Goal: Task Accomplishment & Management: Manage account settings

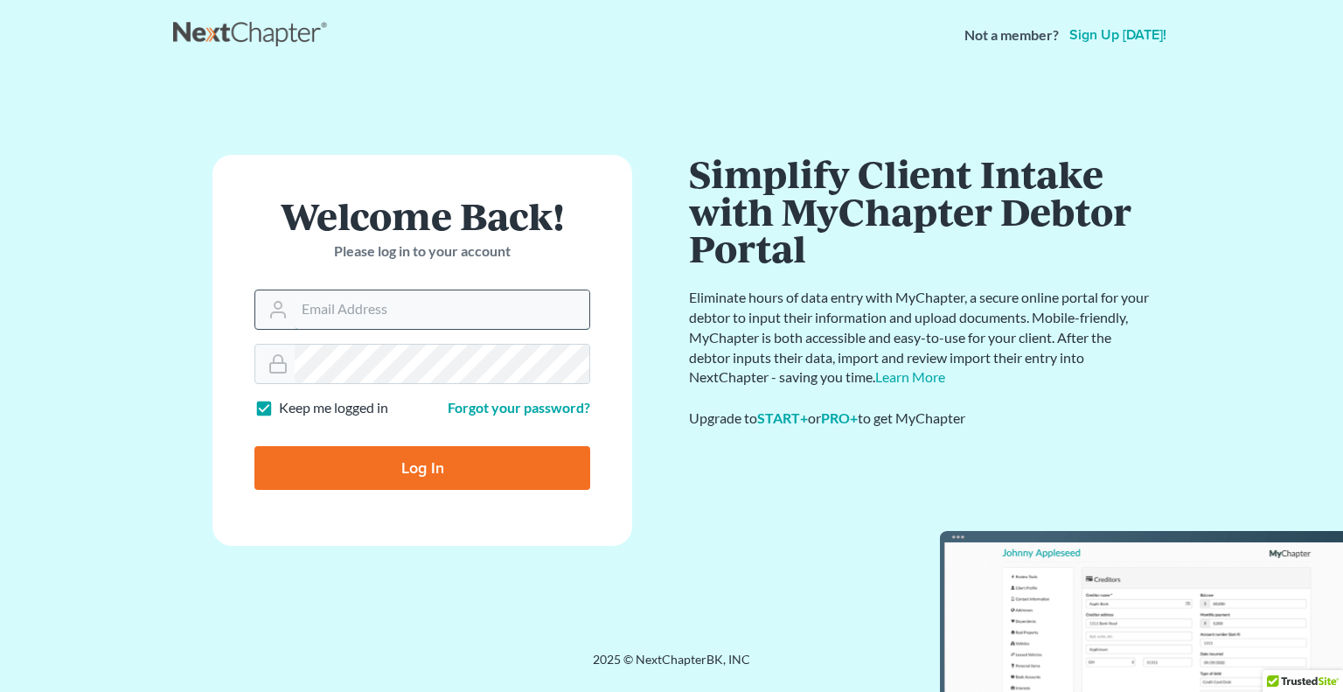
click at [439, 304] on input "Email Address" at bounding box center [442, 309] width 295 height 38
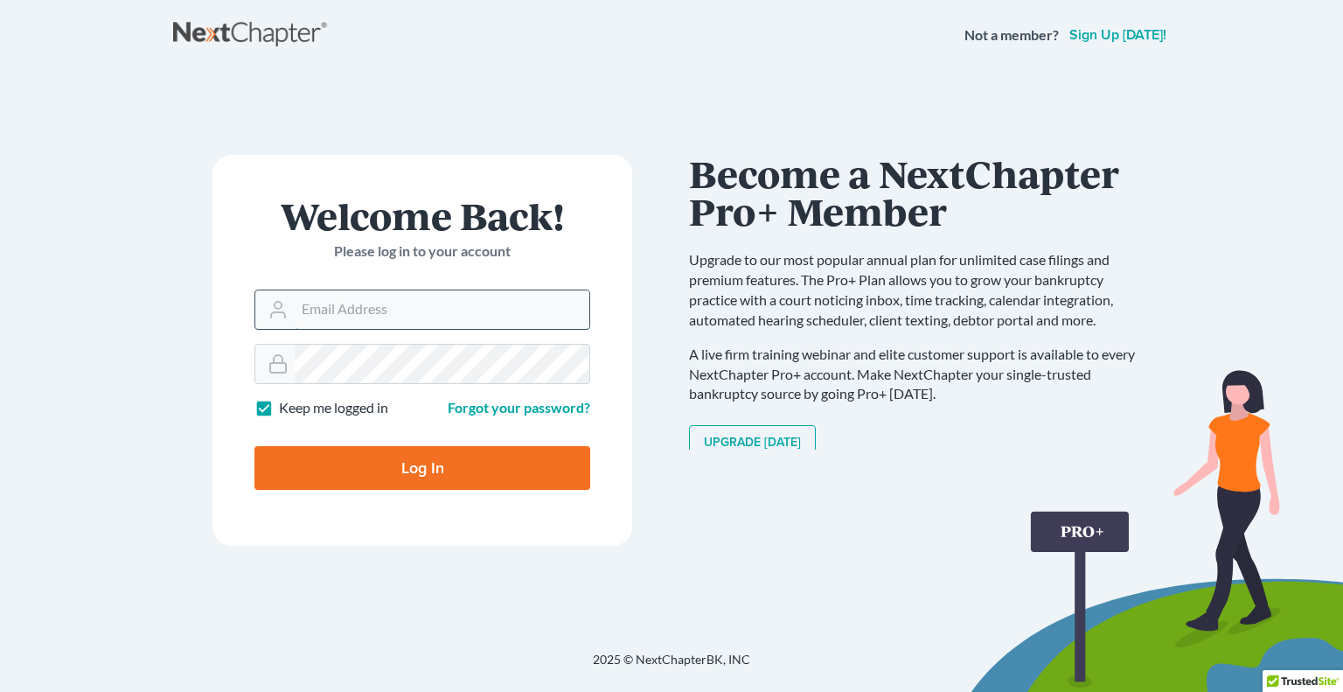
type input "[PERSON_NAME][EMAIL_ADDRESS][DOMAIN_NAME]"
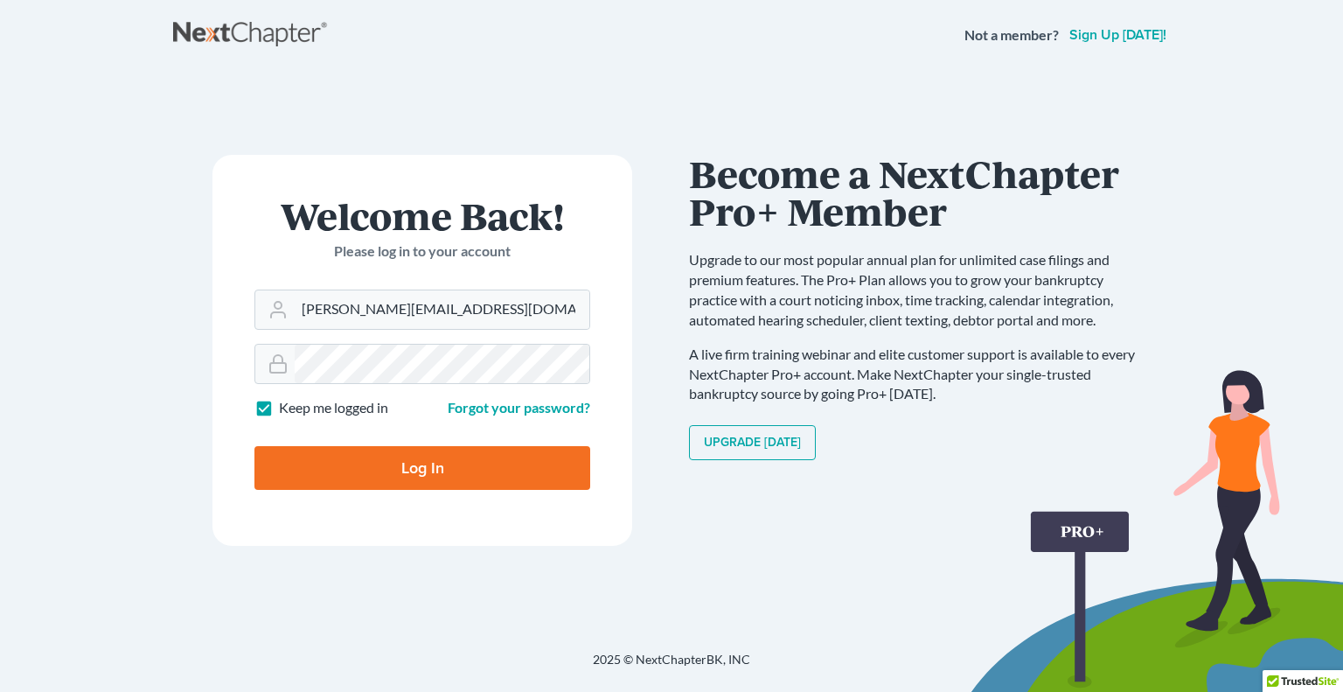
click at [534, 485] on input "Log In" at bounding box center [422, 468] width 336 height 44
type input "Thinking..."
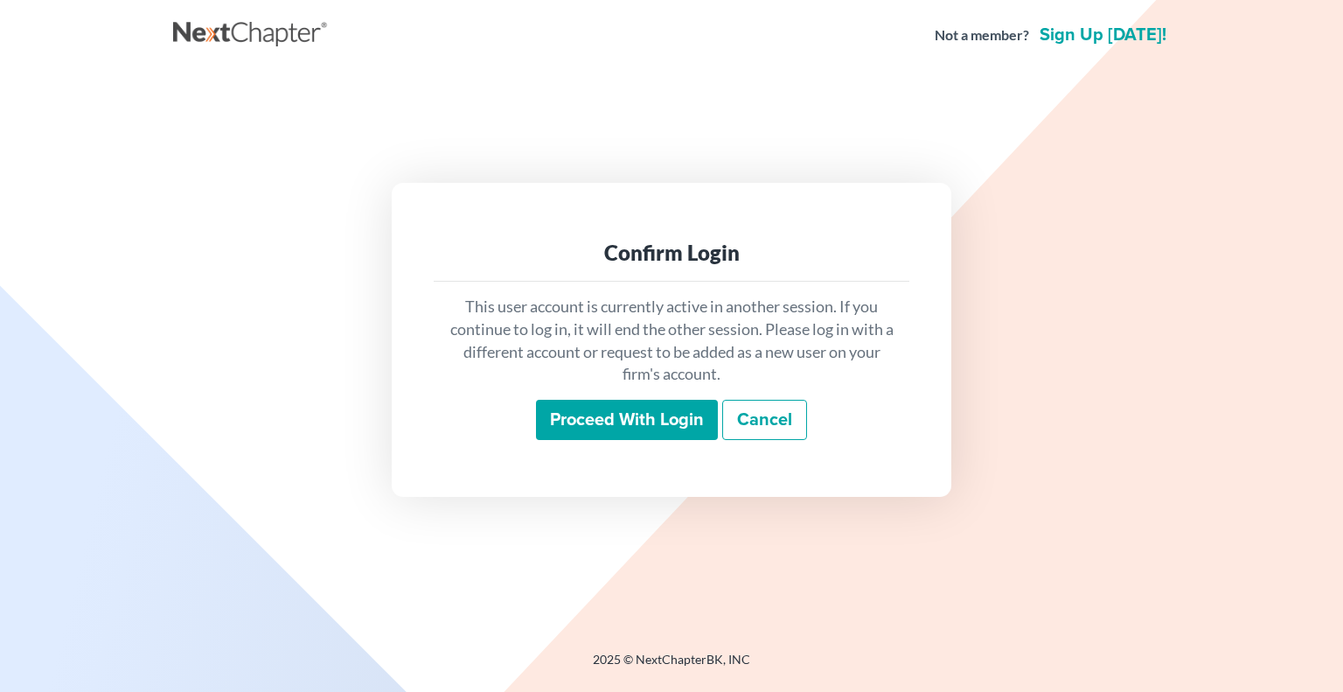
click at [619, 429] on input "Proceed with login" at bounding box center [627, 420] width 182 height 40
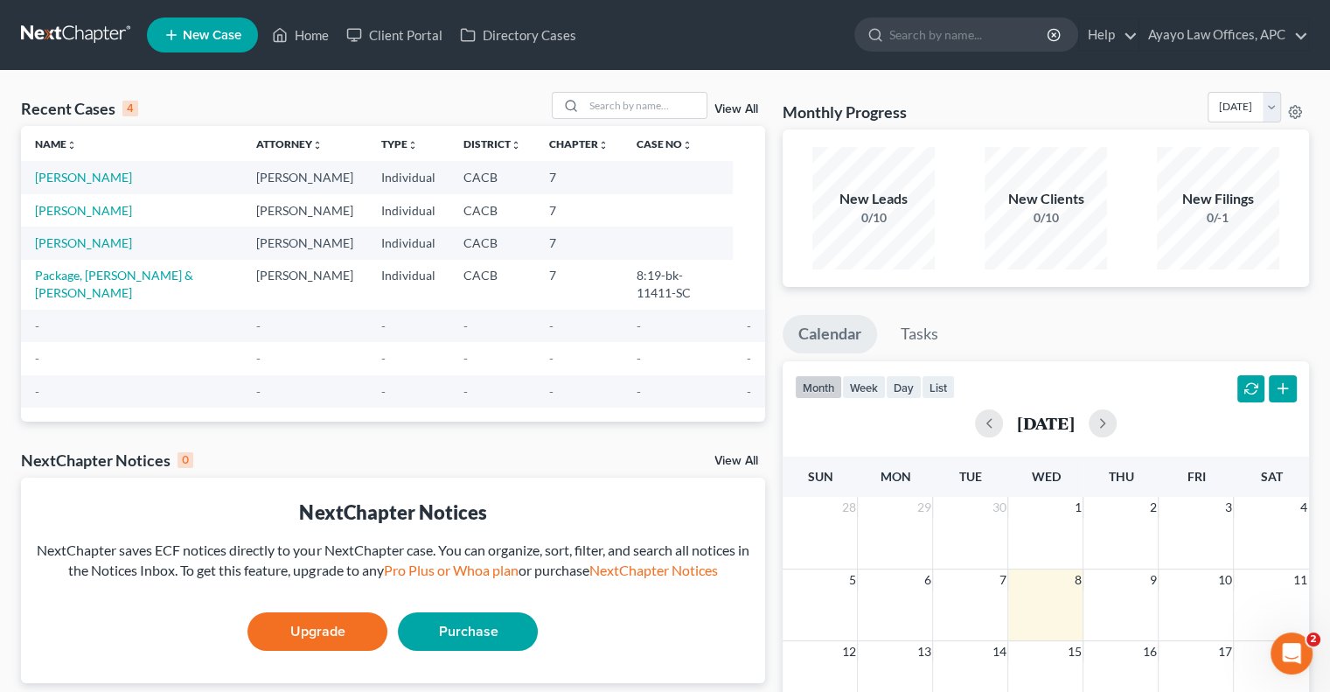
click at [87, 185] on td "[PERSON_NAME]" at bounding box center [131, 177] width 221 height 32
click at [88, 176] on link "[PERSON_NAME]" at bounding box center [83, 177] width 97 height 15
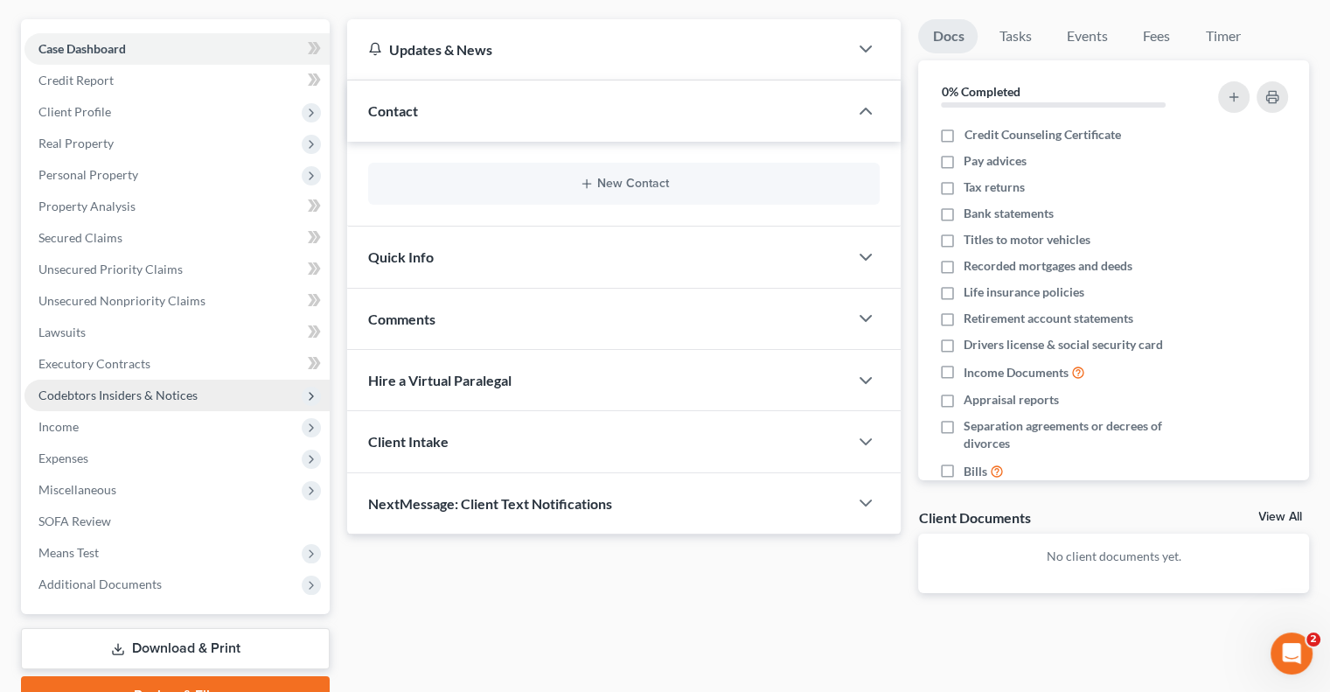
scroll to position [148, 0]
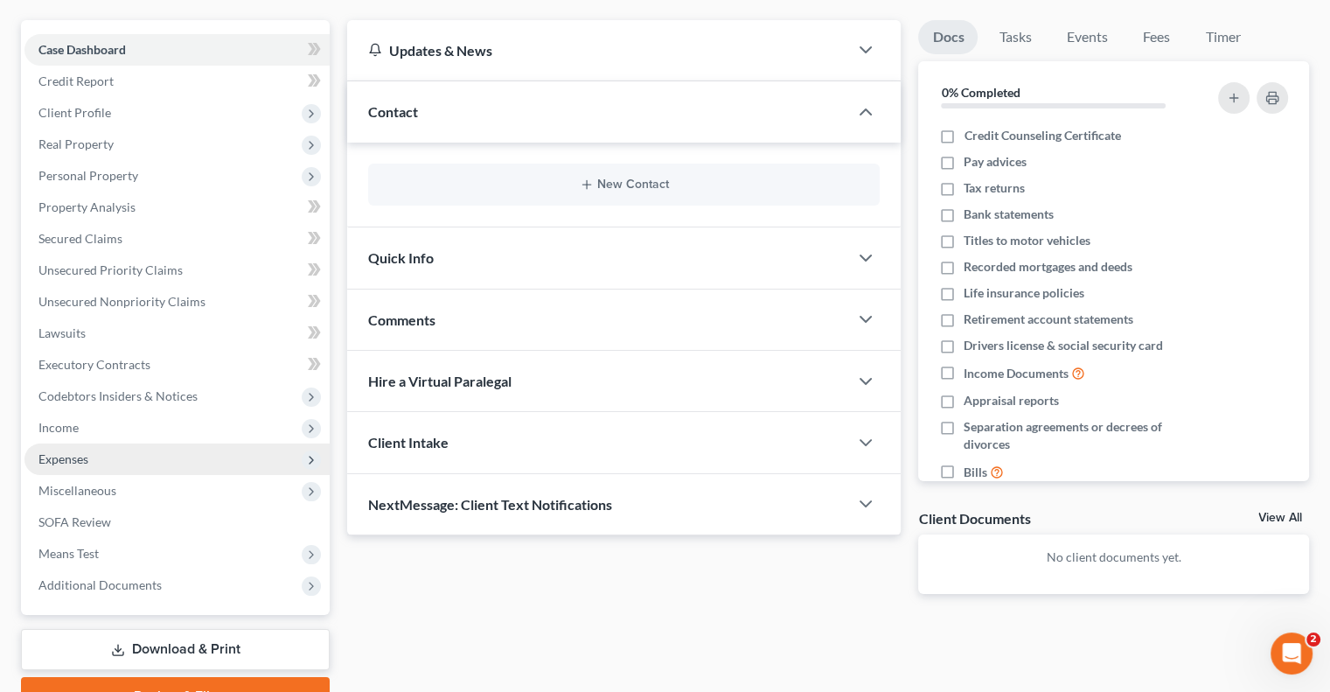
click at [150, 455] on span "Expenses" at bounding box center [176, 458] width 305 height 31
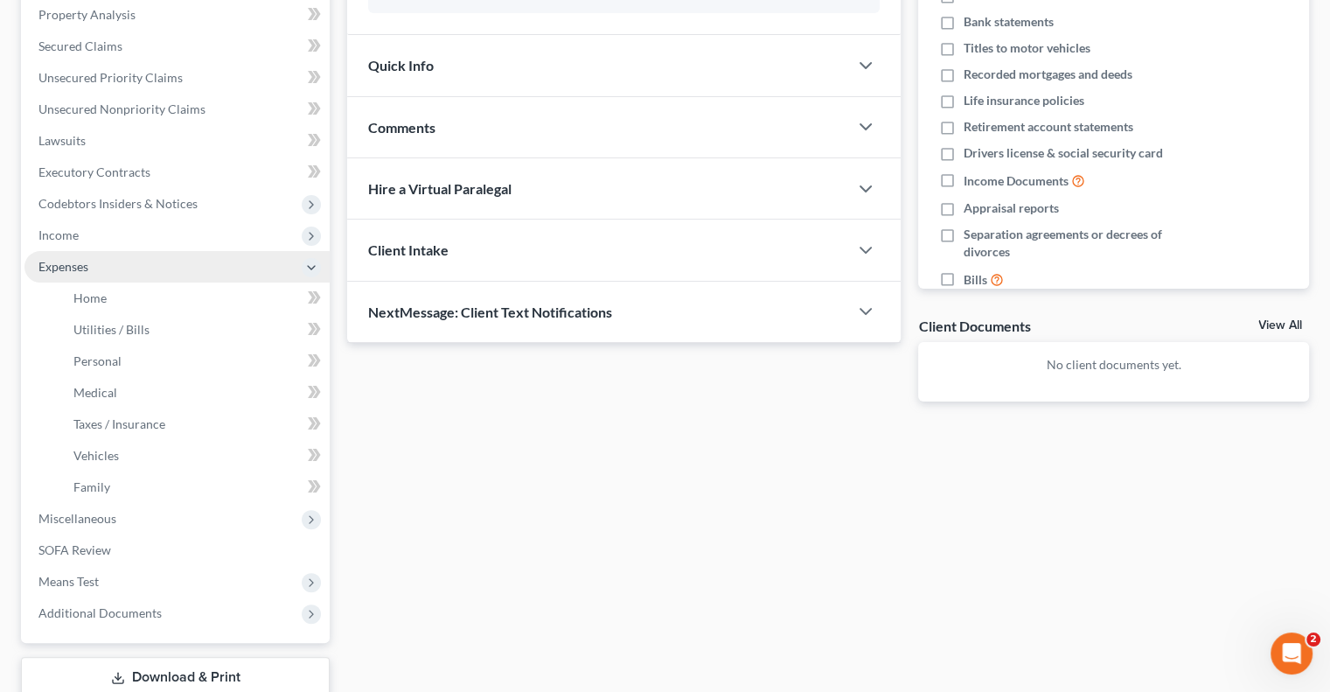
scroll to position [341, 0]
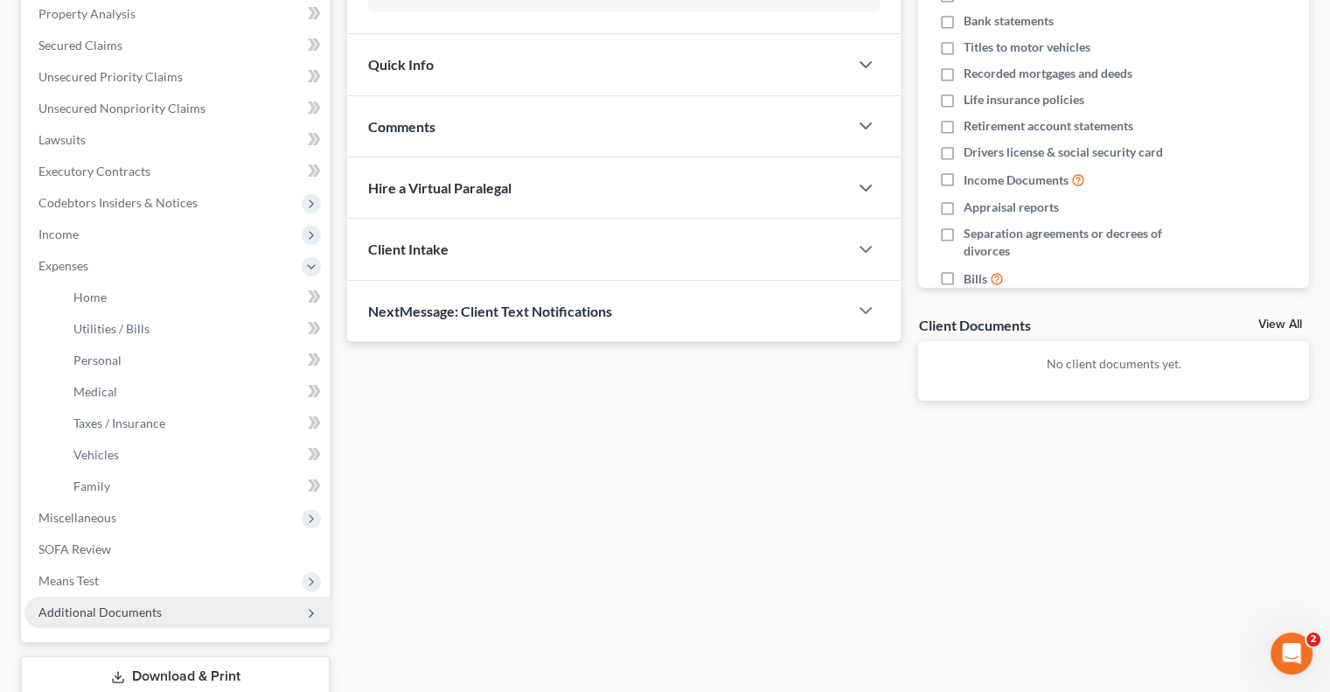
click at [154, 601] on span "Additional Documents" at bounding box center [176, 611] width 305 height 31
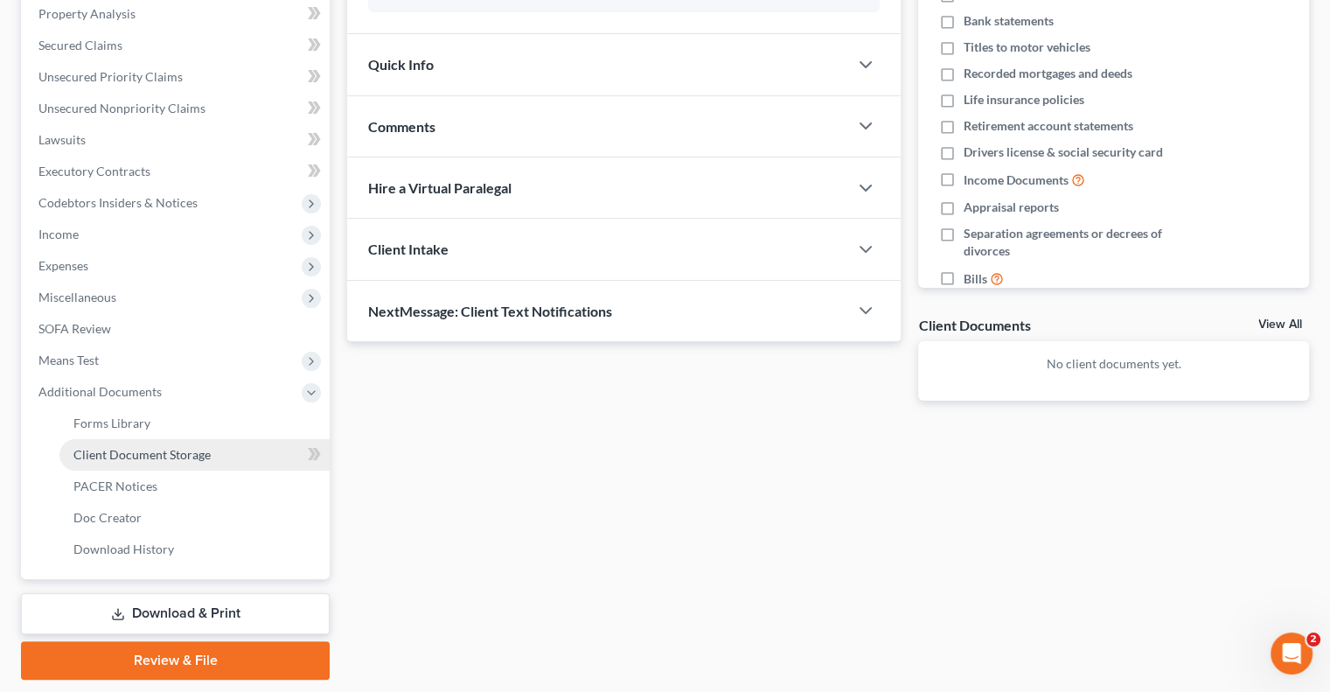
click at [168, 458] on span "Client Document Storage" at bounding box center [141, 454] width 137 height 15
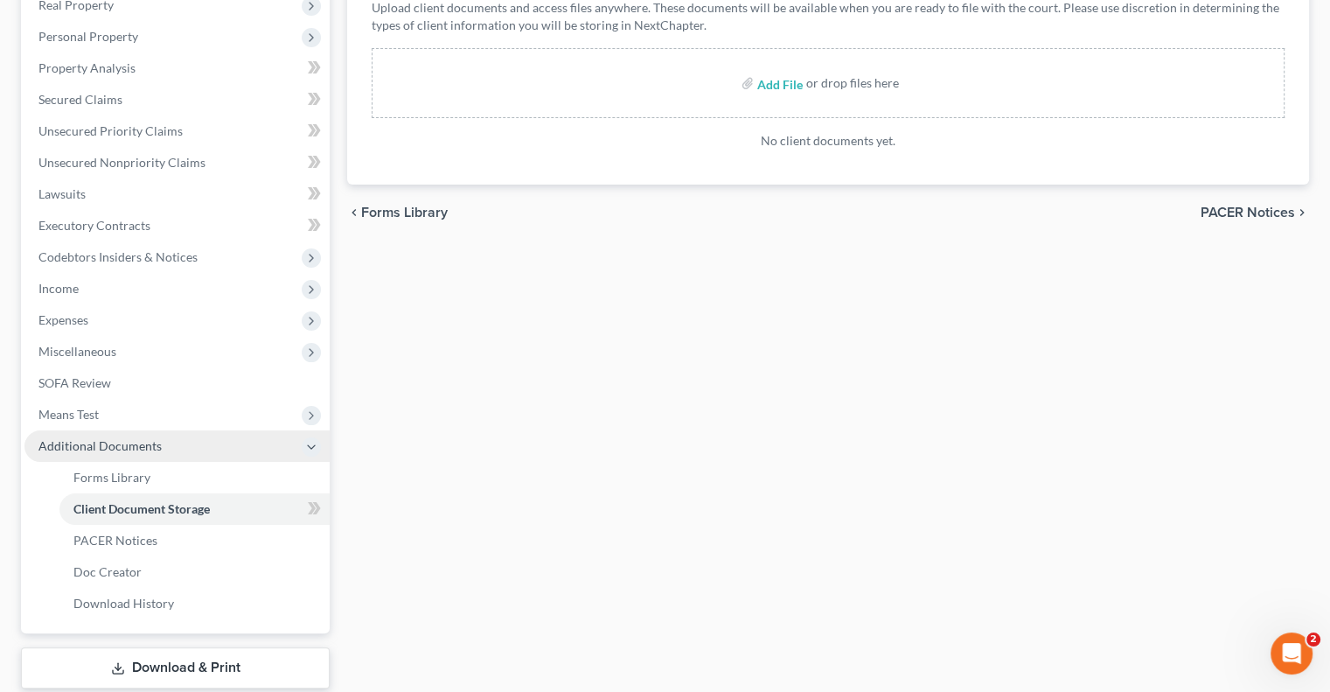
scroll to position [280, 0]
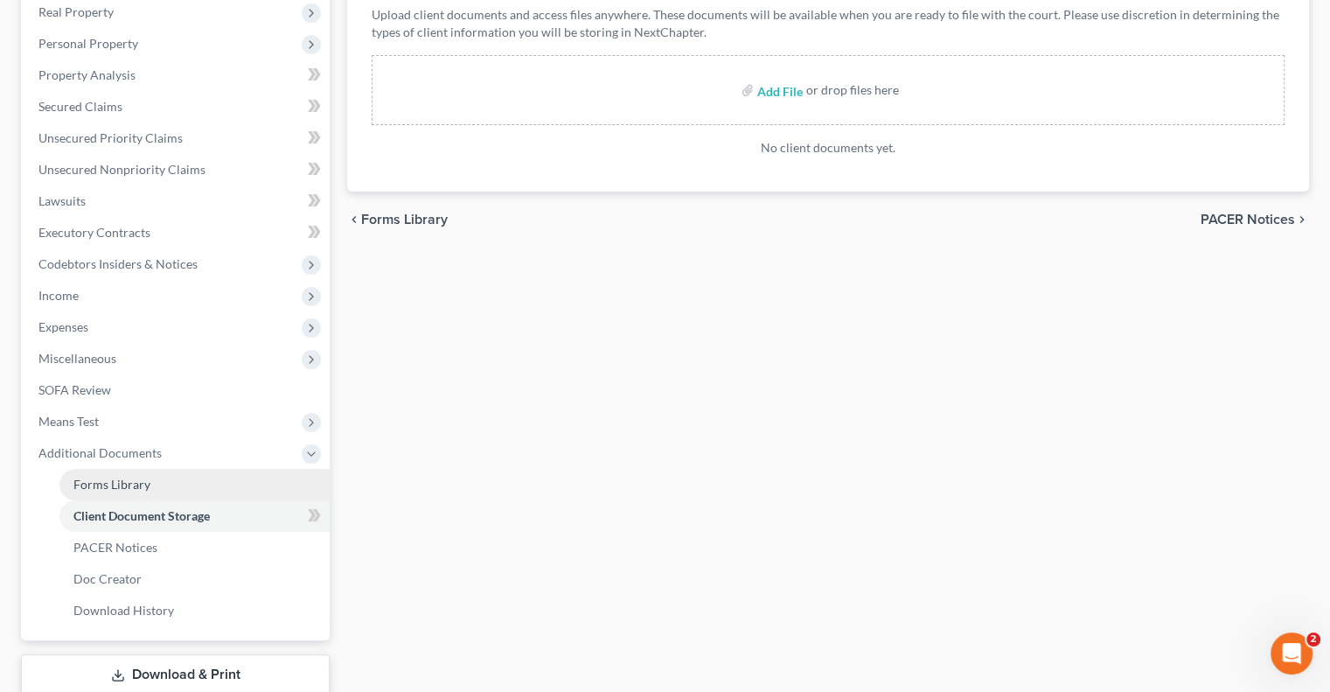
click at [144, 492] on link "Forms Library" at bounding box center [194, 484] width 270 height 31
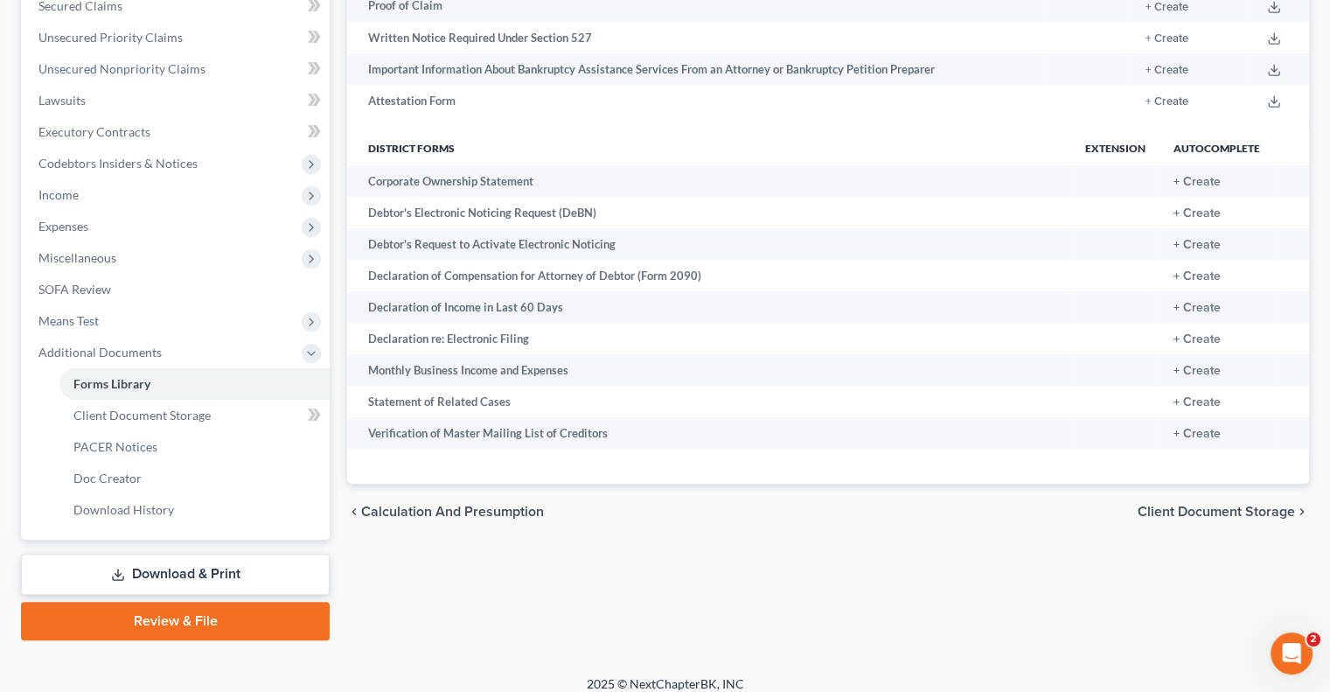
scroll to position [381, 0]
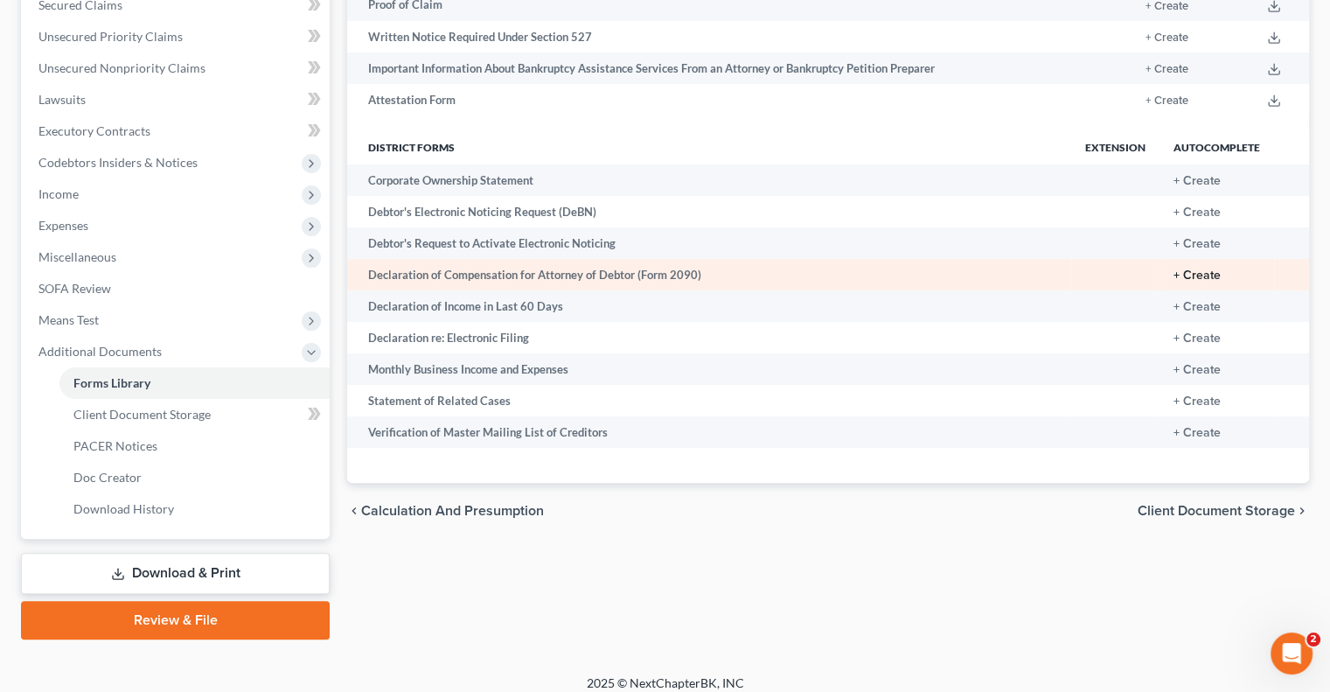
click at [1205, 278] on button "+ Create" at bounding box center [1197, 275] width 47 height 12
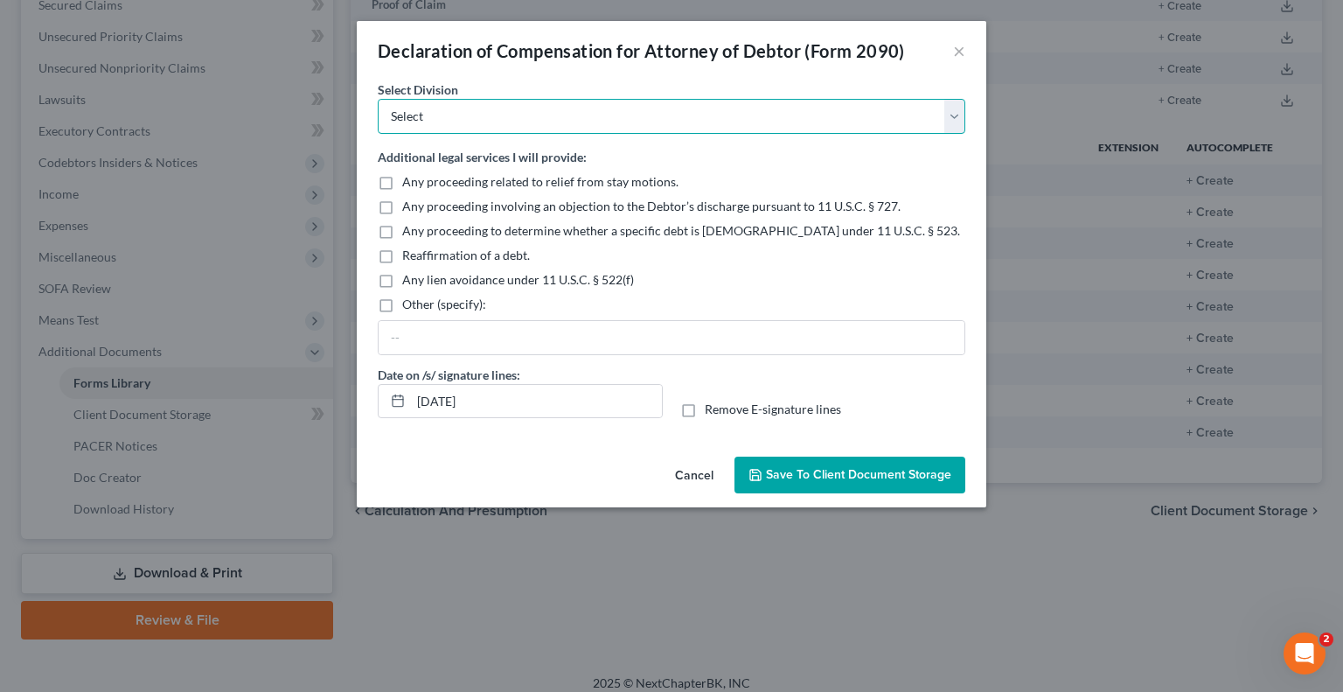
click at [916, 112] on select "Select [GEOGRAPHIC_DATA] [GEOGRAPHIC_DATA] [GEOGRAPHIC_DATA][PERSON_NAME] [GEOG…" at bounding box center [672, 116] width 588 height 35
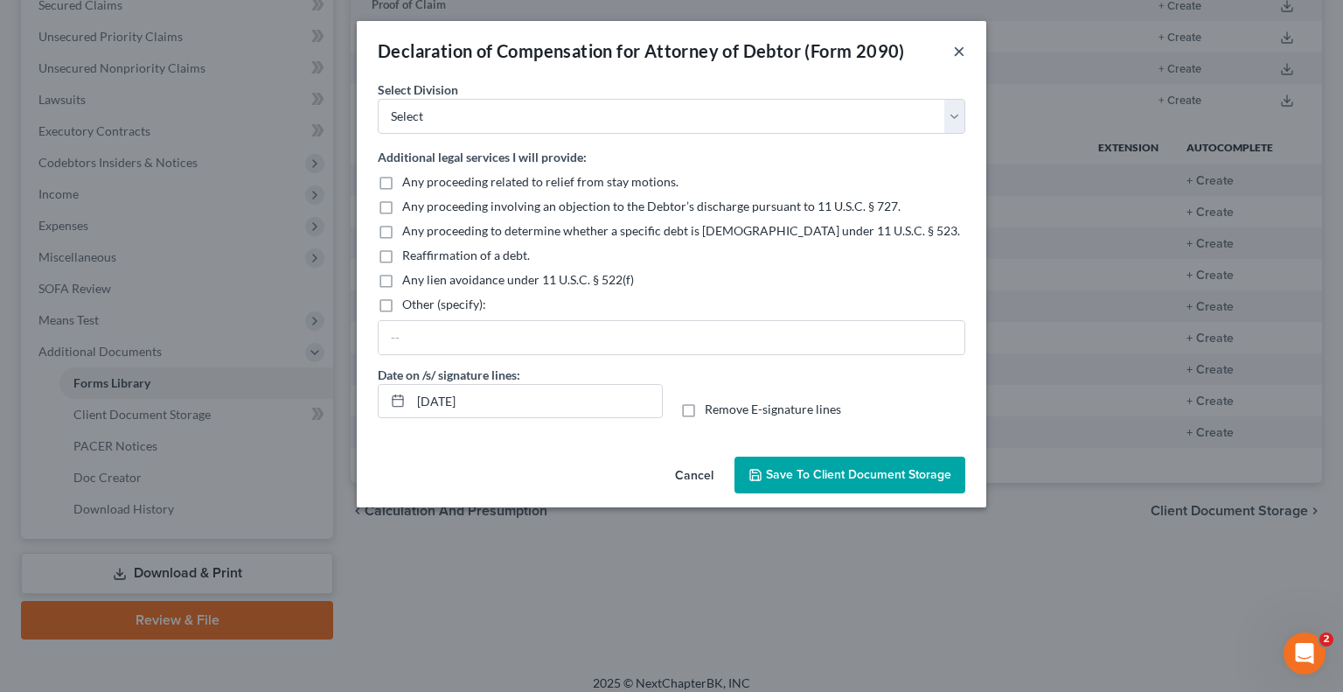
click at [957, 38] on div "Declaration of Compensation for Attorney of Debtor (Form 2090) ×" at bounding box center [672, 50] width 630 height 59
click at [957, 50] on button "×" at bounding box center [959, 50] width 12 height 21
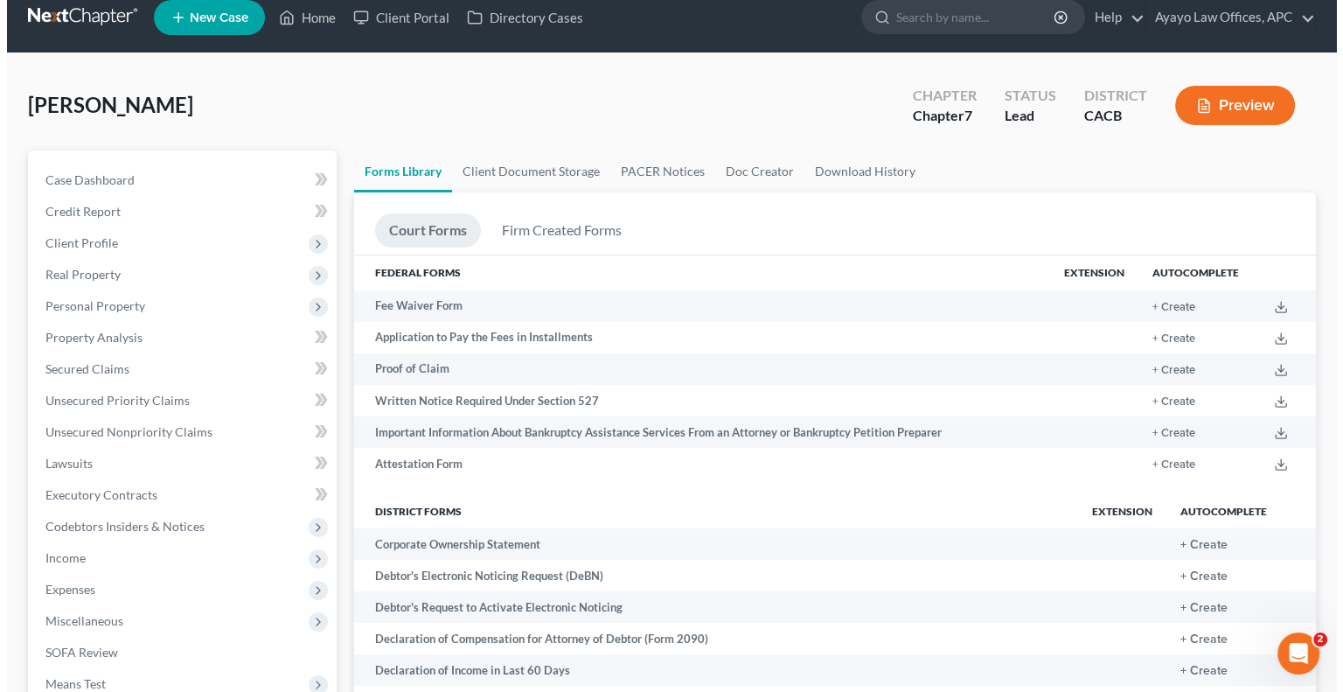
scroll to position [17, 0]
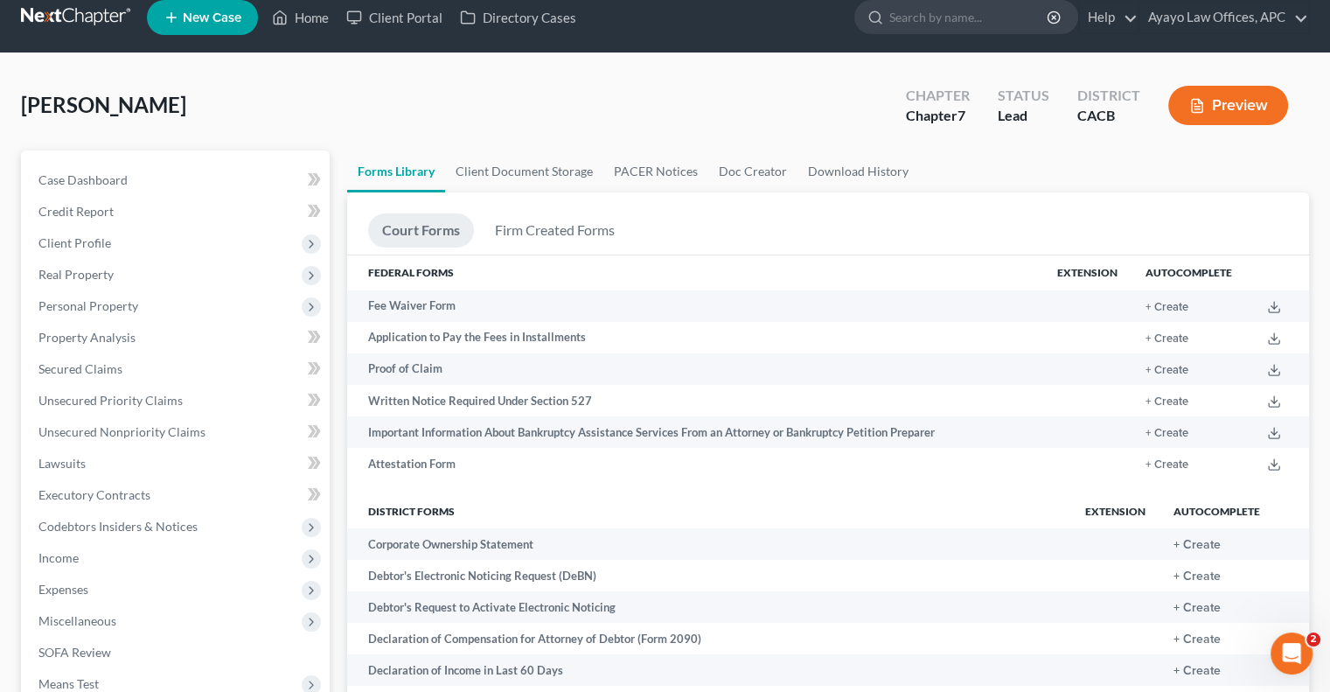
click at [1245, 97] on button "Preview" at bounding box center [1228, 105] width 120 height 39
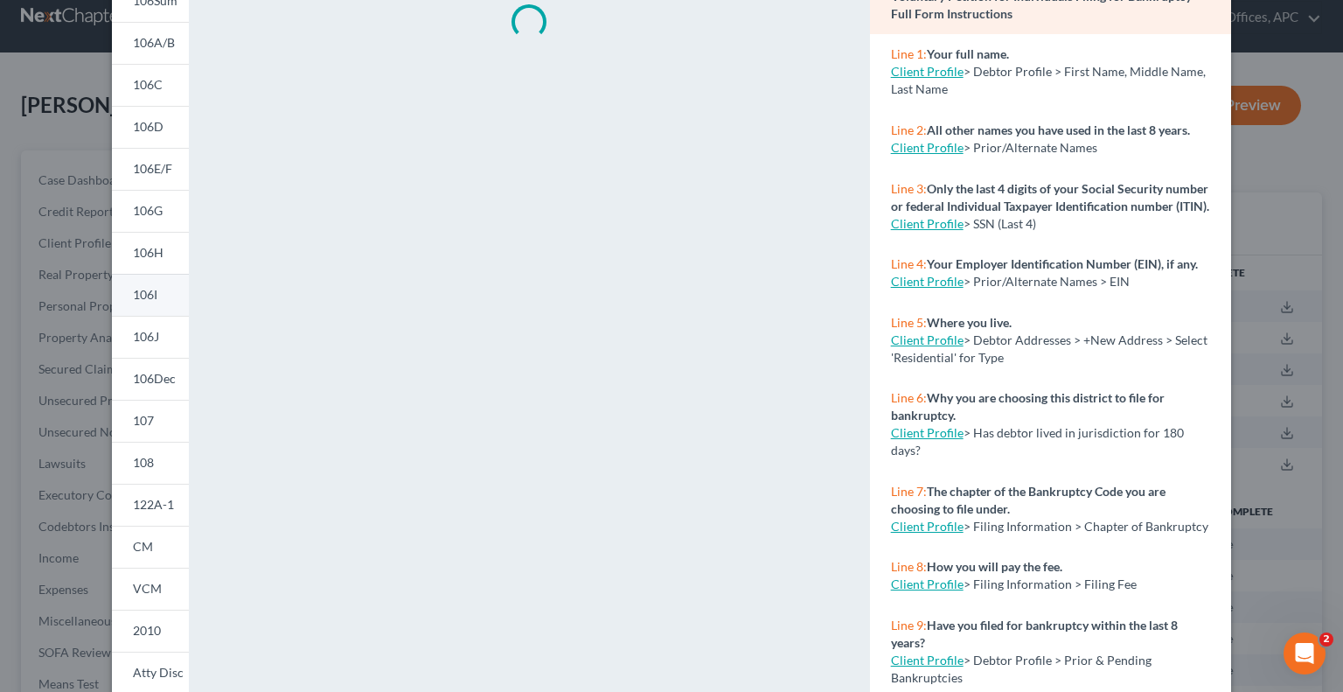
scroll to position [231, 0]
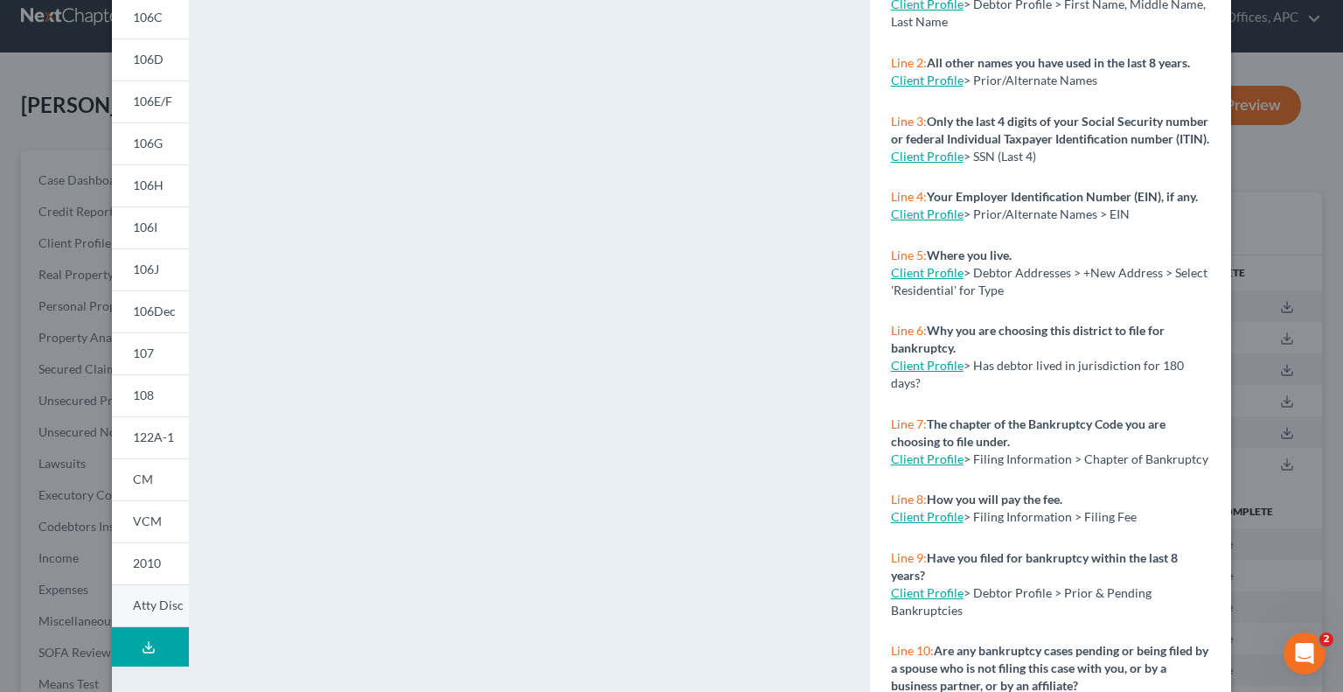
click at [148, 605] on span "Atty Disc" at bounding box center [158, 604] width 51 height 15
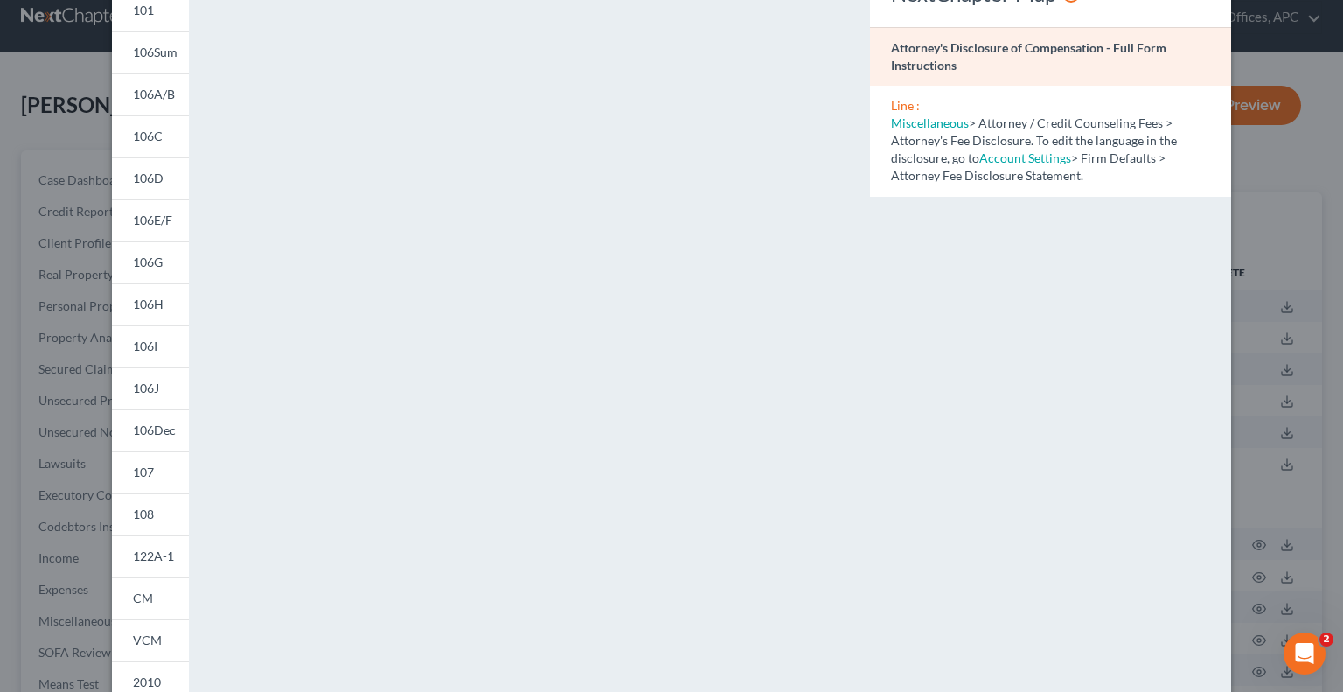
scroll to position [0, 0]
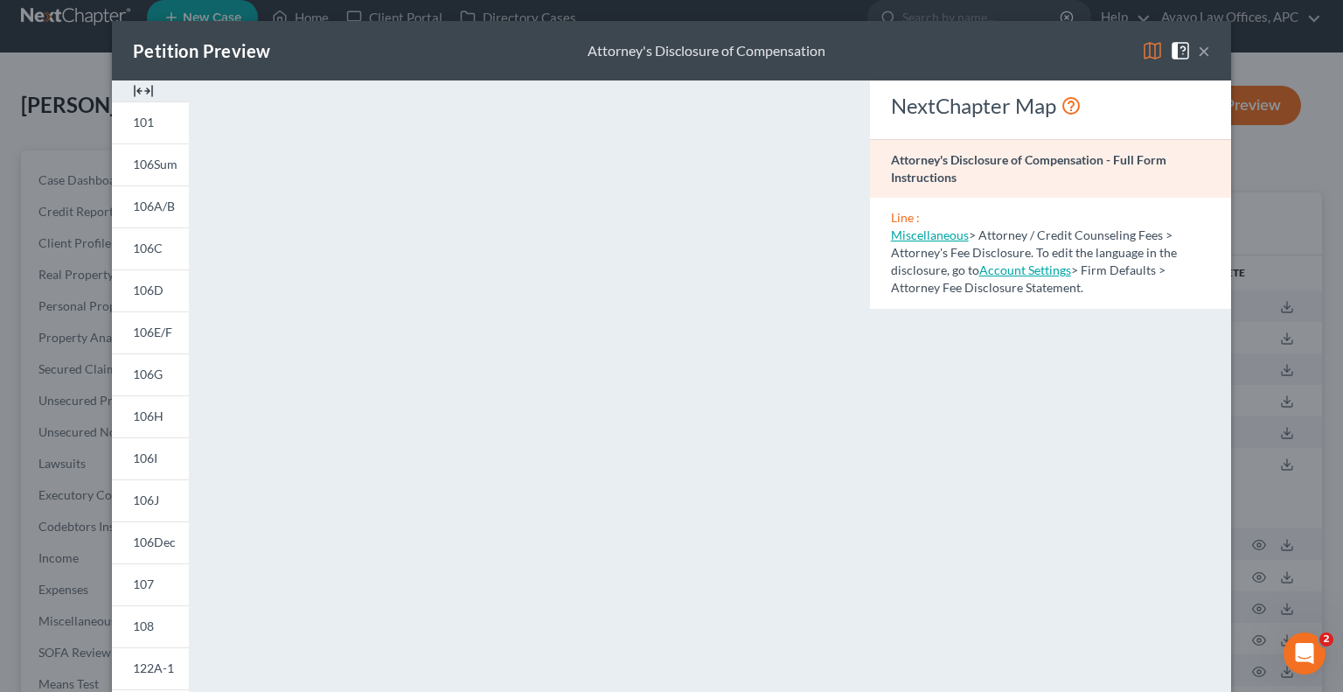
click at [1198, 51] on button "×" at bounding box center [1204, 50] width 12 height 21
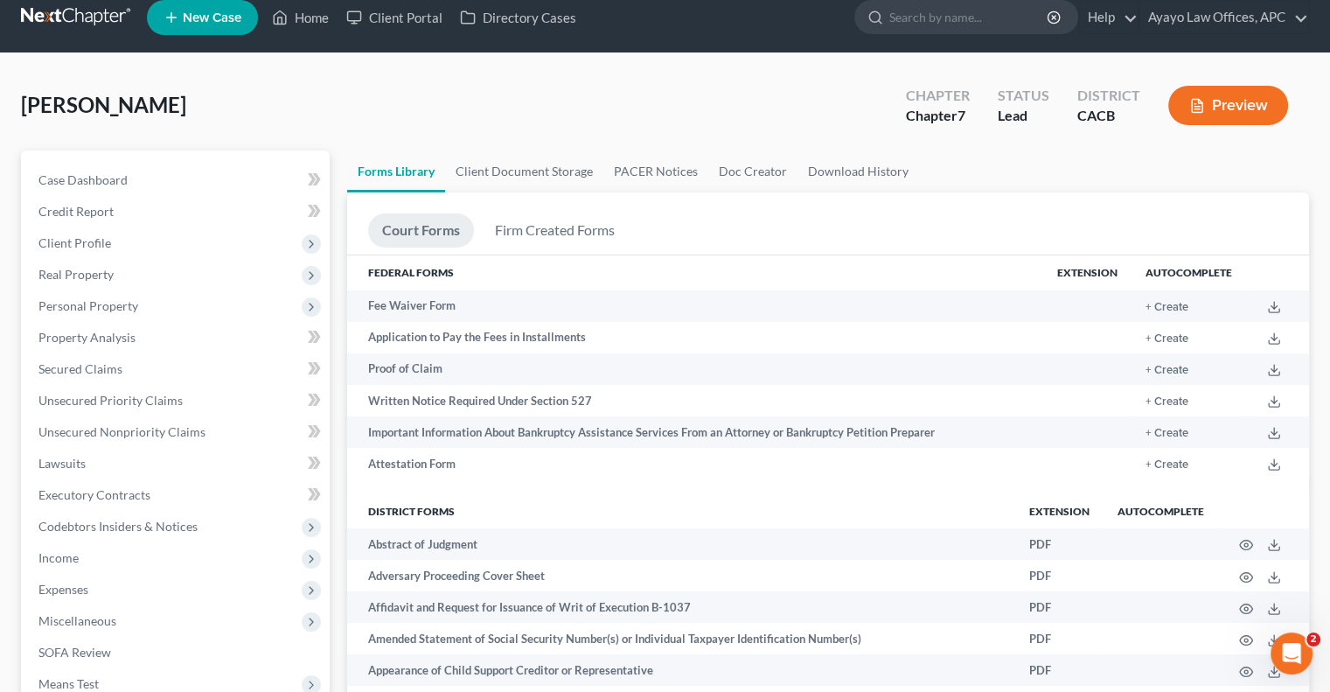
click at [1208, 103] on button "Preview" at bounding box center [1228, 105] width 120 height 39
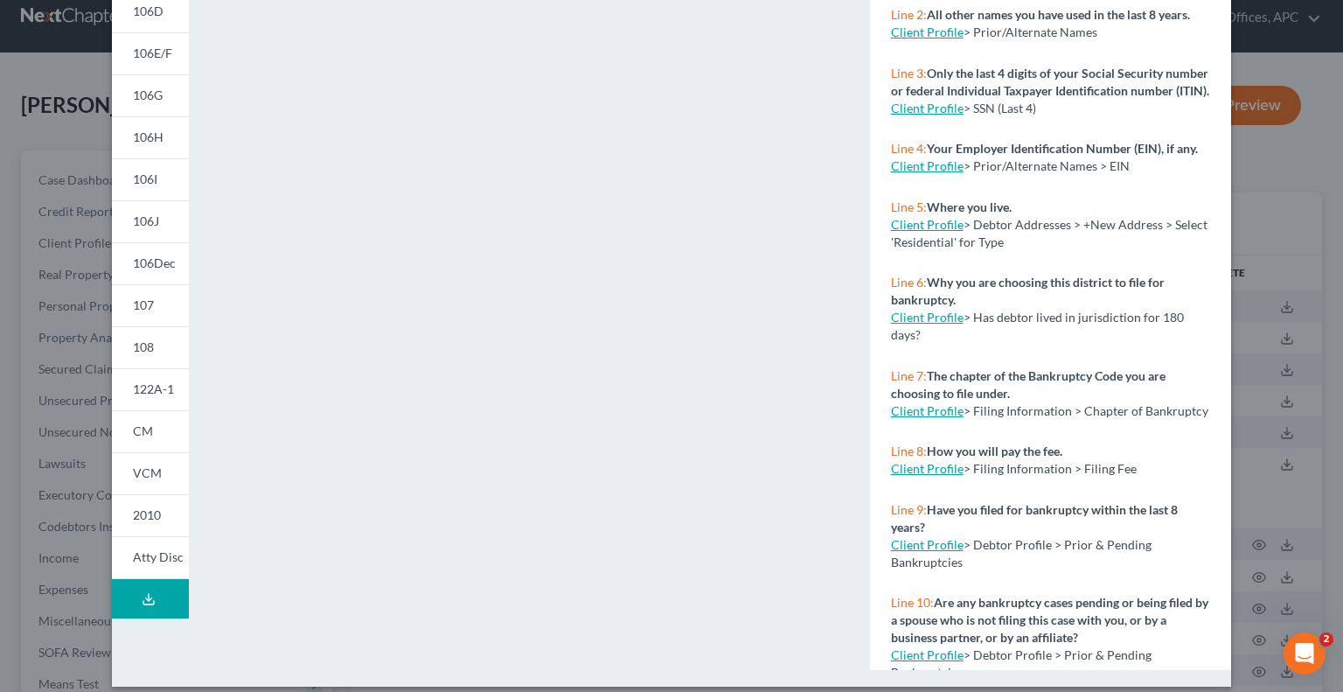
scroll to position [294, 0]
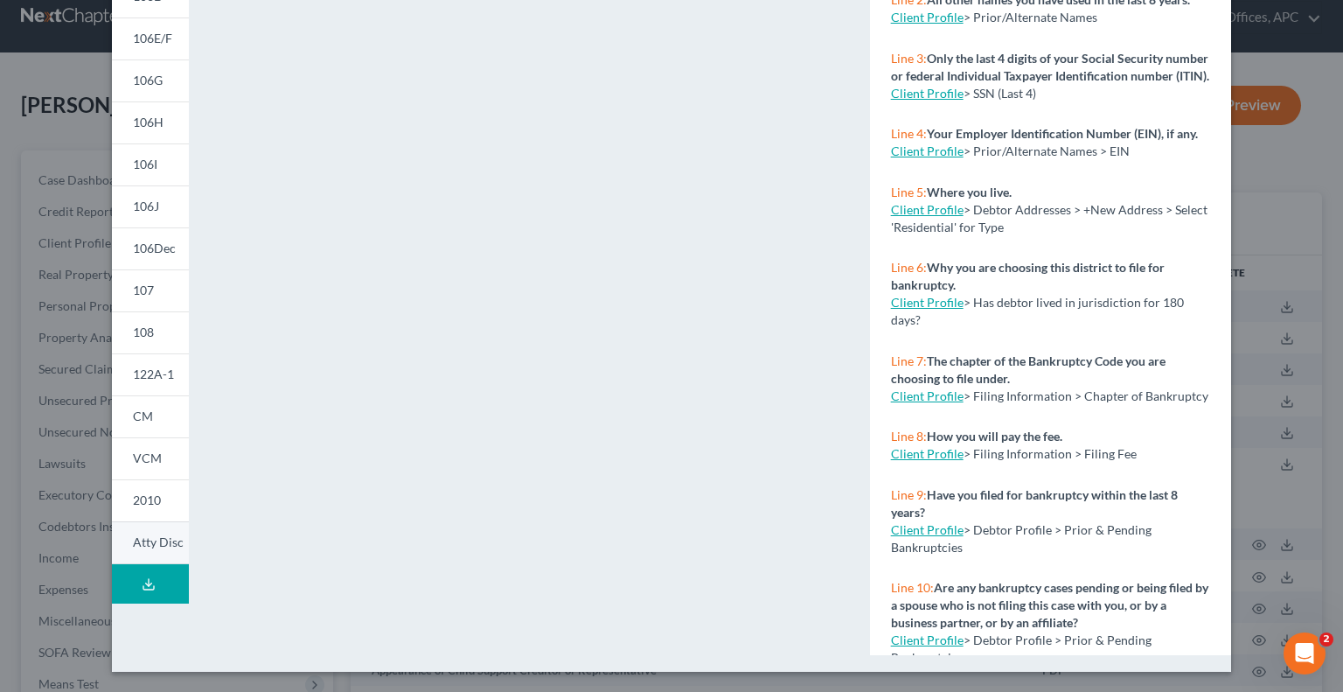
click at [147, 542] on span "Atty Disc" at bounding box center [158, 541] width 51 height 15
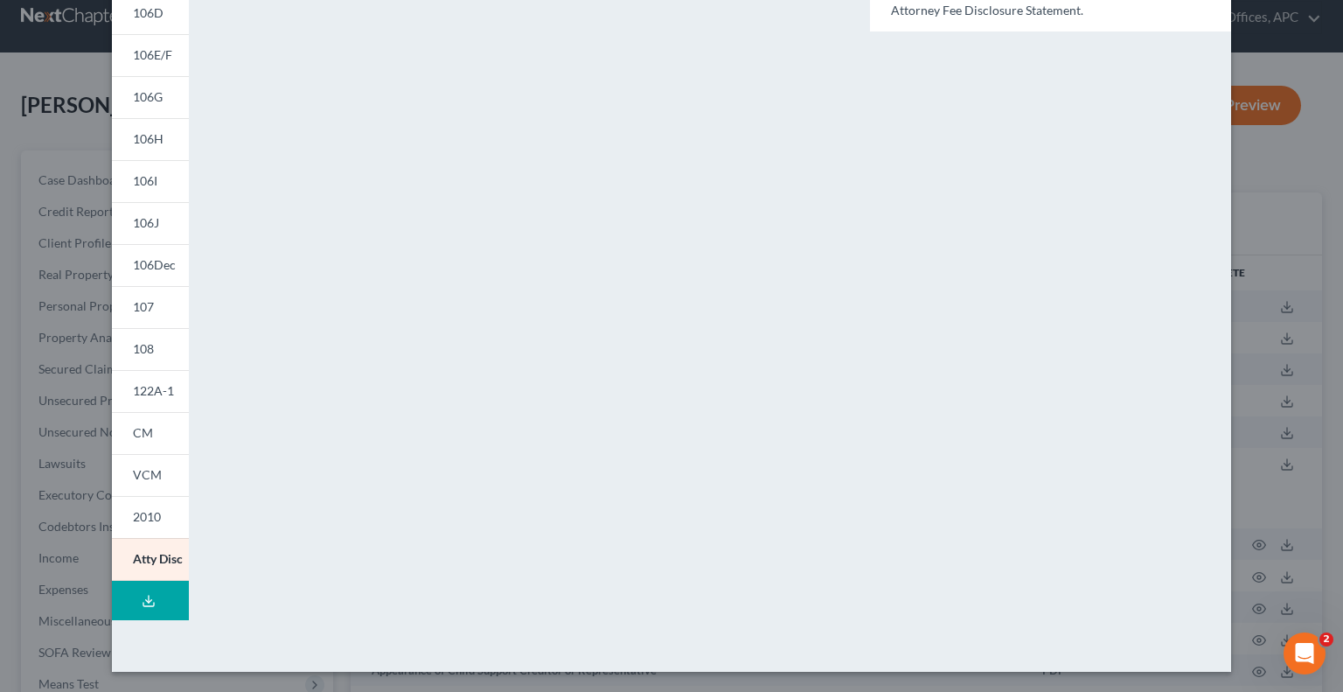
scroll to position [0, 0]
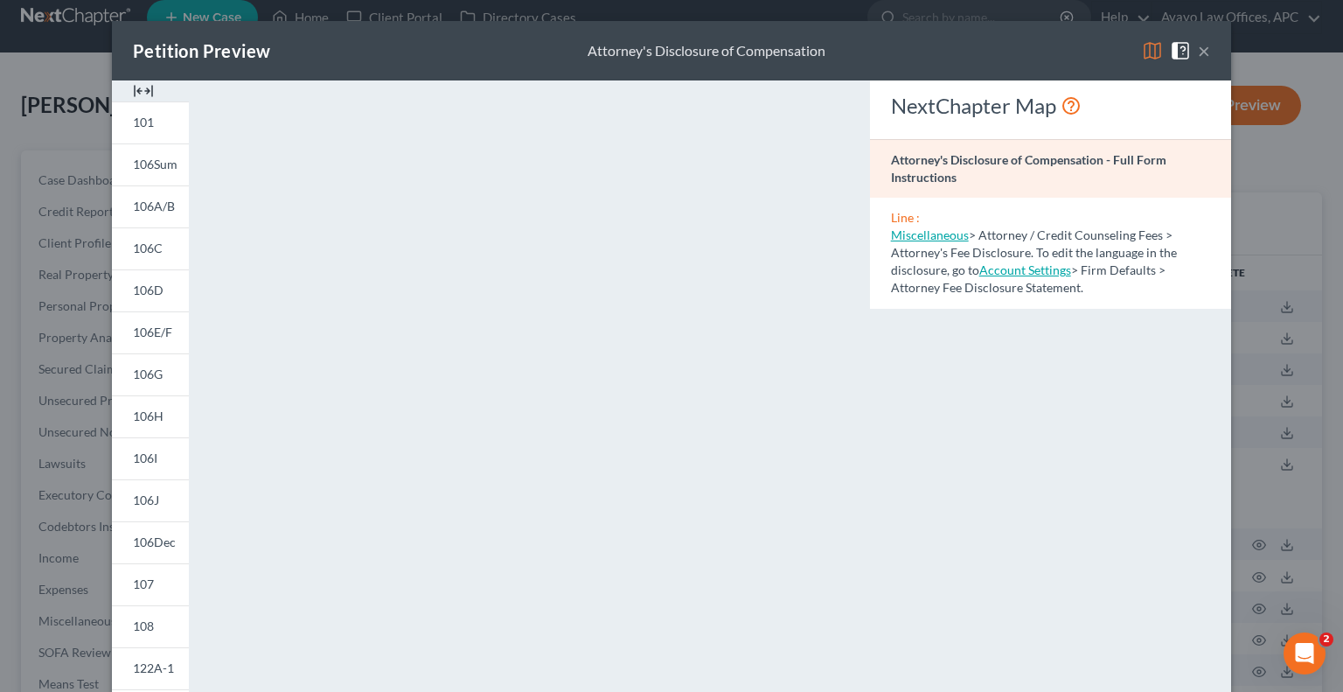
click at [925, 238] on link "Miscellaneous" at bounding box center [930, 234] width 78 height 15
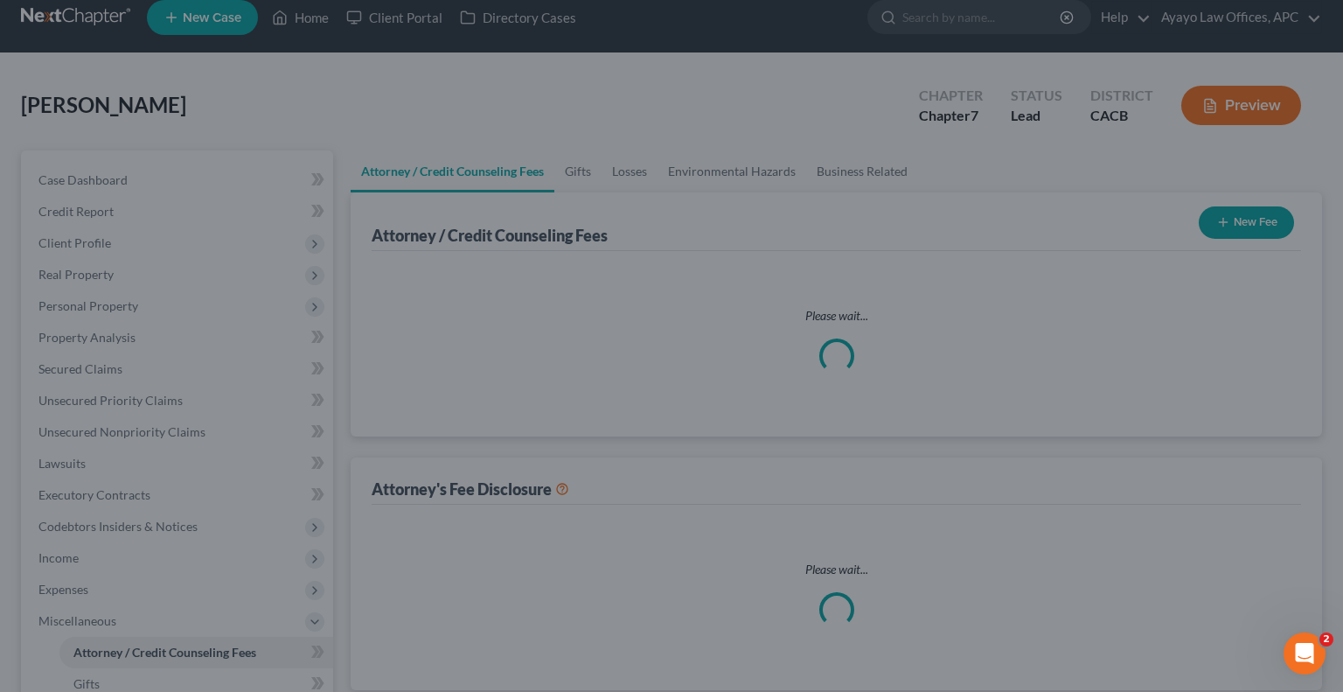
scroll to position [3, 0]
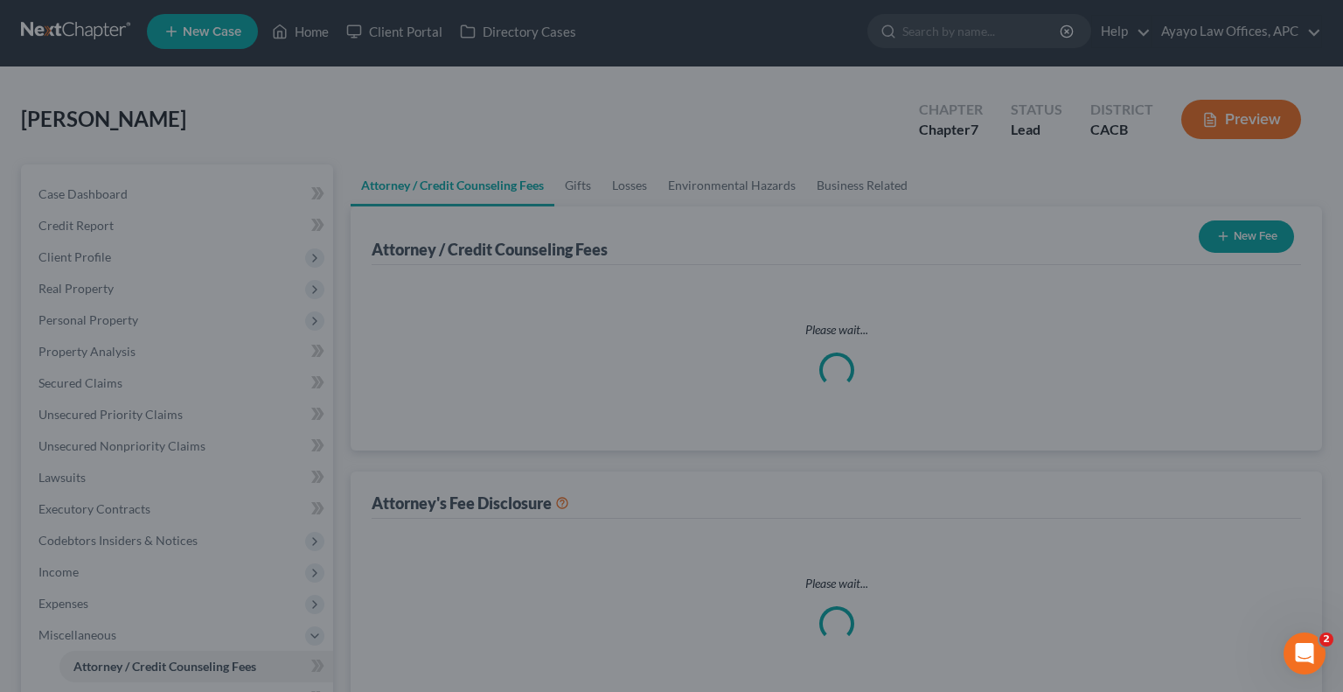
select select "0"
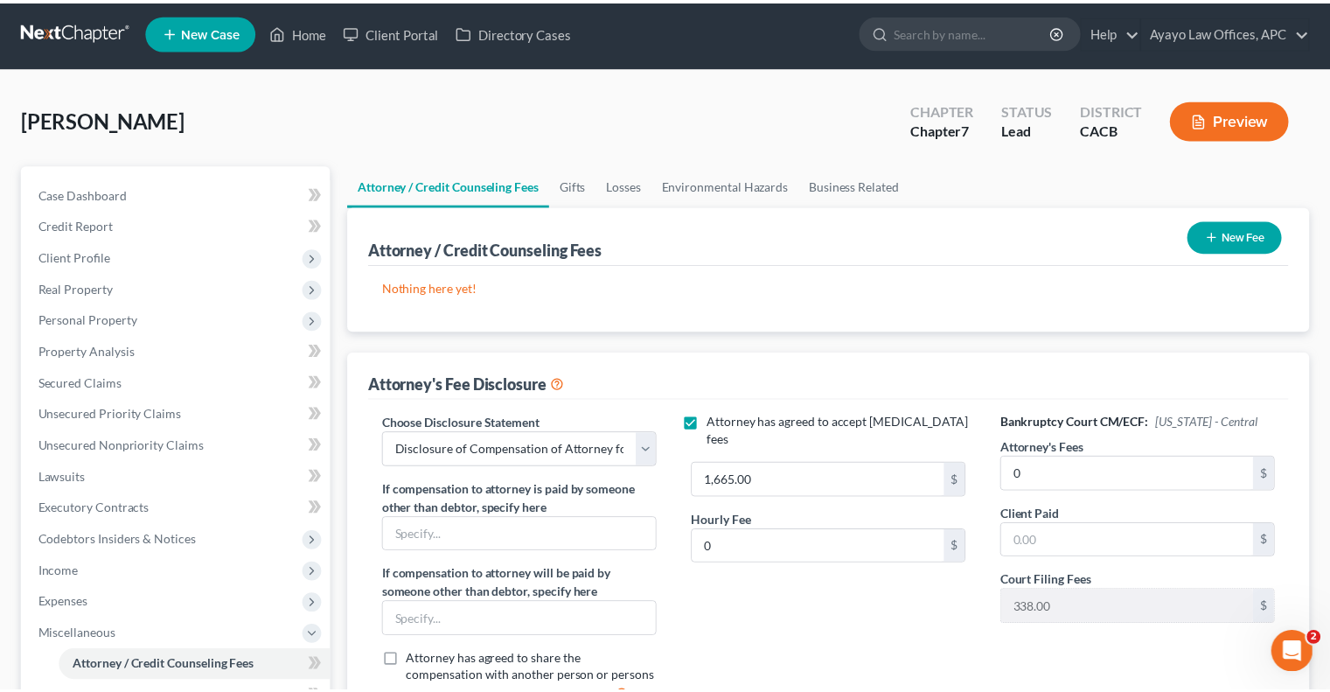
scroll to position [0, 0]
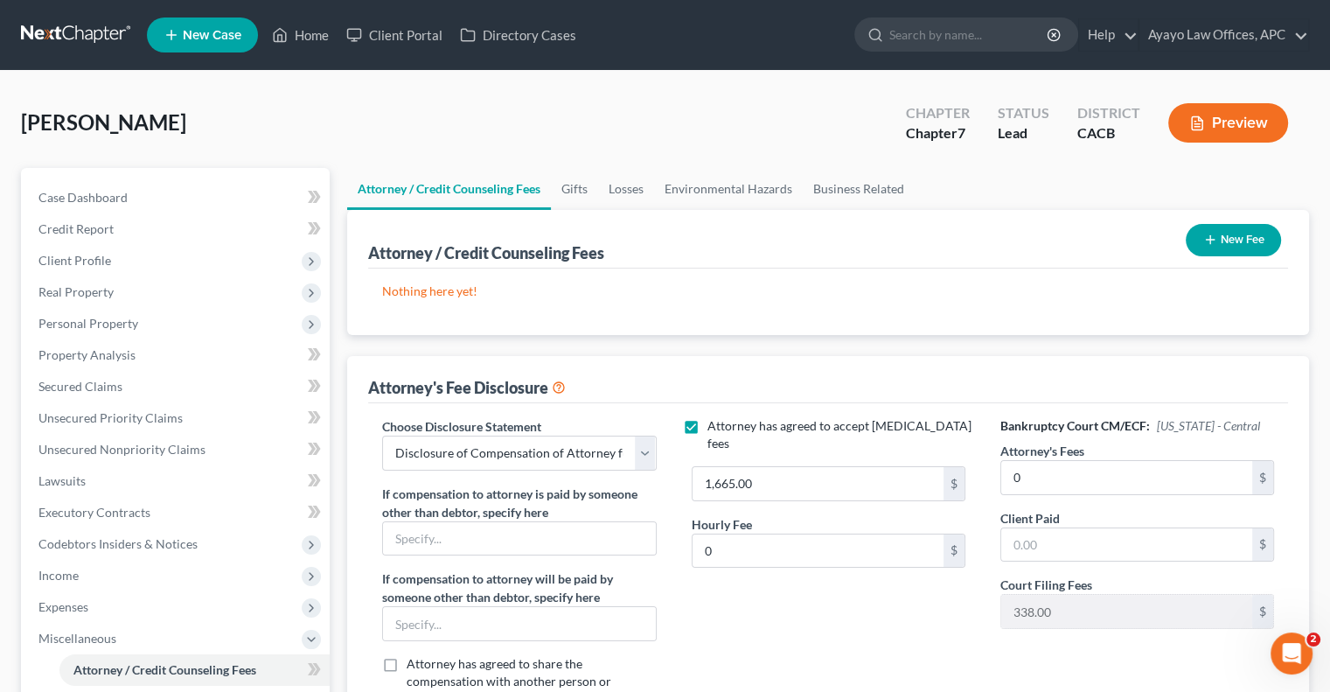
select select "0"
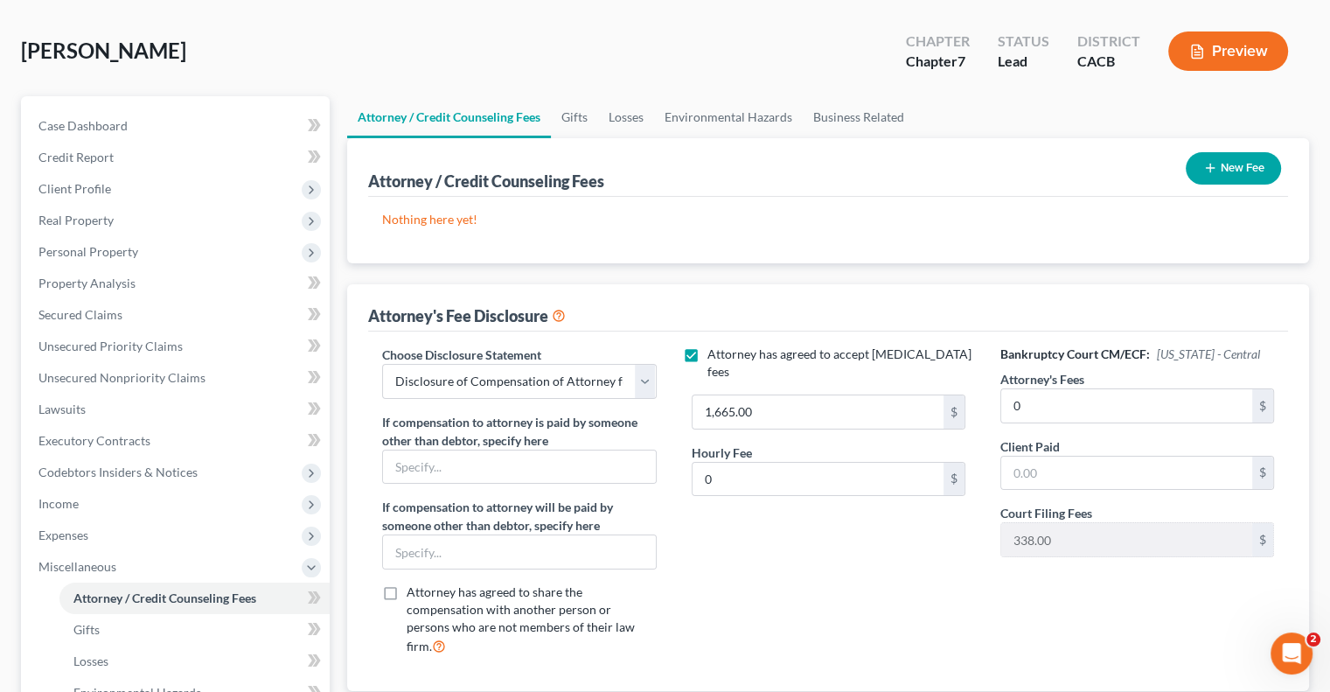
scroll to position [87, 0]
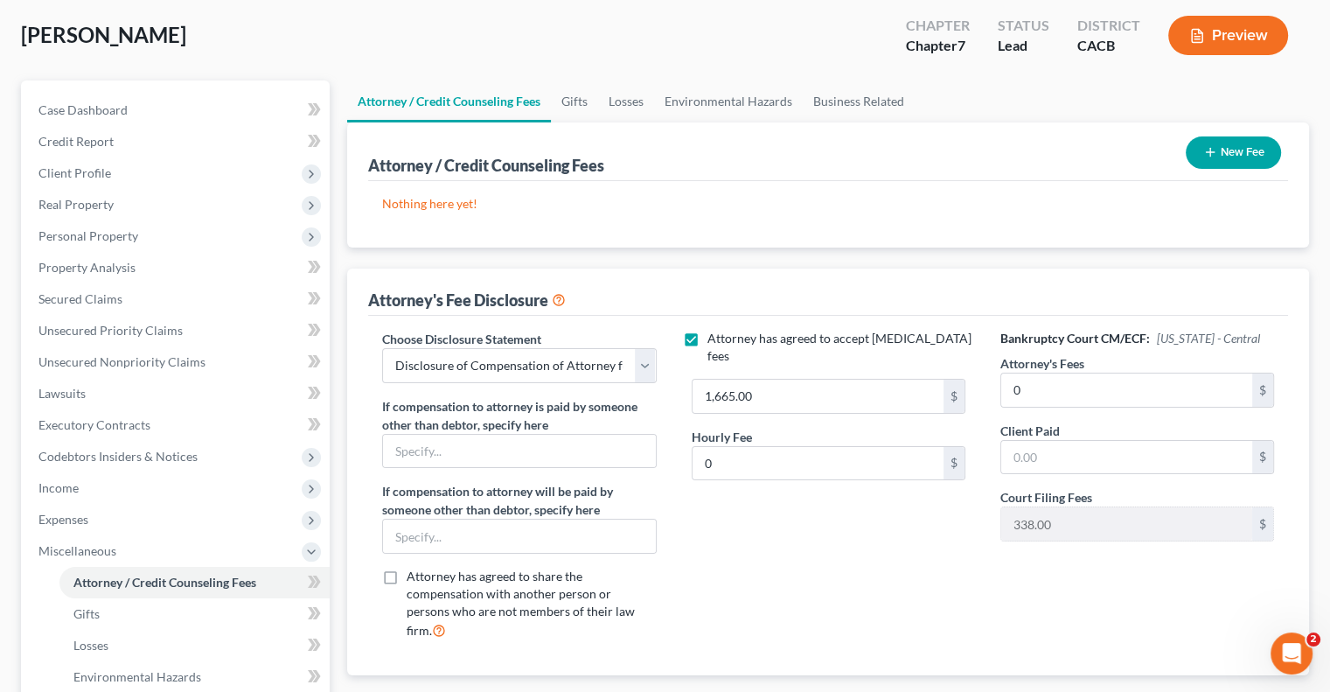
click at [707, 334] on label "Attorney has agreed to accept [MEDICAL_DATA] fees" at bounding box center [840, 347] width 267 height 35
click at [714, 334] on input "Attorney has agreed to accept [MEDICAL_DATA] fees" at bounding box center [719, 335] width 11 height 11
click at [707, 334] on label "Attorney has agreed to accept [MEDICAL_DATA] fees" at bounding box center [840, 347] width 267 height 35
click at [714, 334] on input "Attorney has agreed to accept [MEDICAL_DATA] fees" at bounding box center [719, 335] width 11 height 11
checkbox input "true"
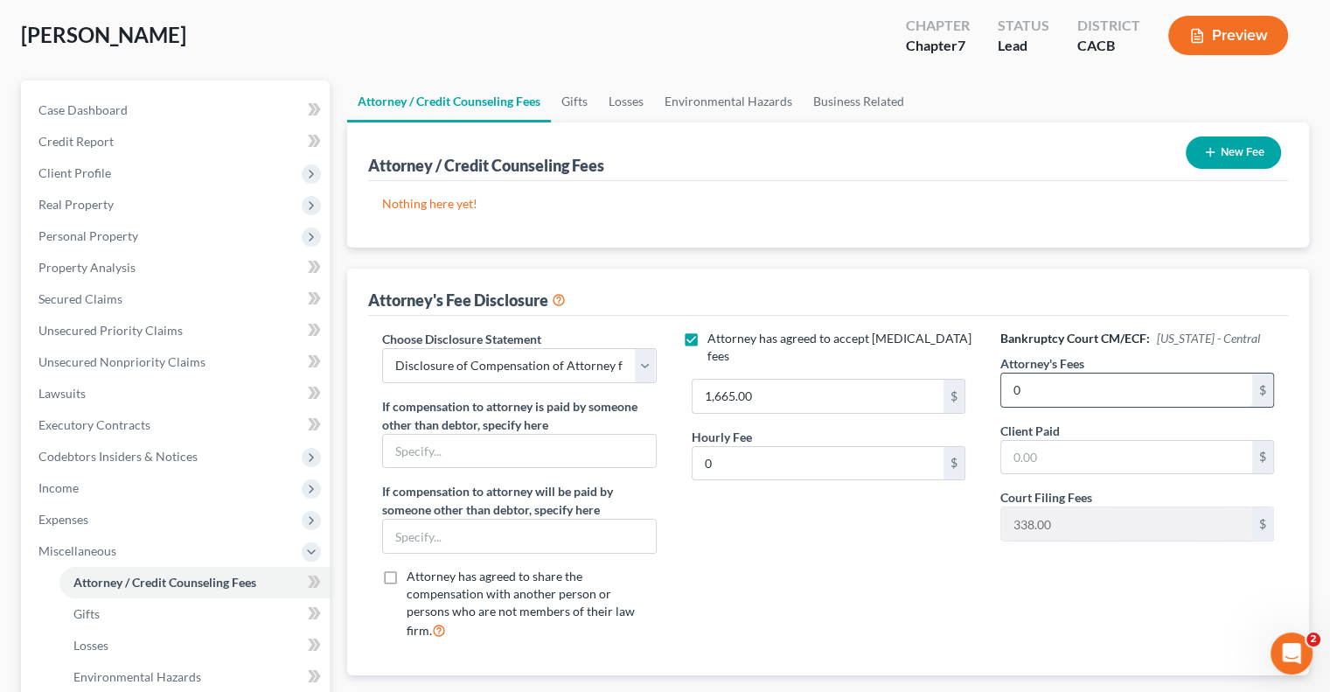
click at [1053, 384] on input "0" at bounding box center [1126, 389] width 251 height 33
type input "1,665"
click at [707, 337] on label "Attorney has agreed to accept [MEDICAL_DATA] fees" at bounding box center [840, 347] width 267 height 35
click at [714, 337] on input "Attorney has agreed to accept [MEDICAL_DATA] fees" at bounding box center [719, 335] width 11 height 11
checkbox input "false"
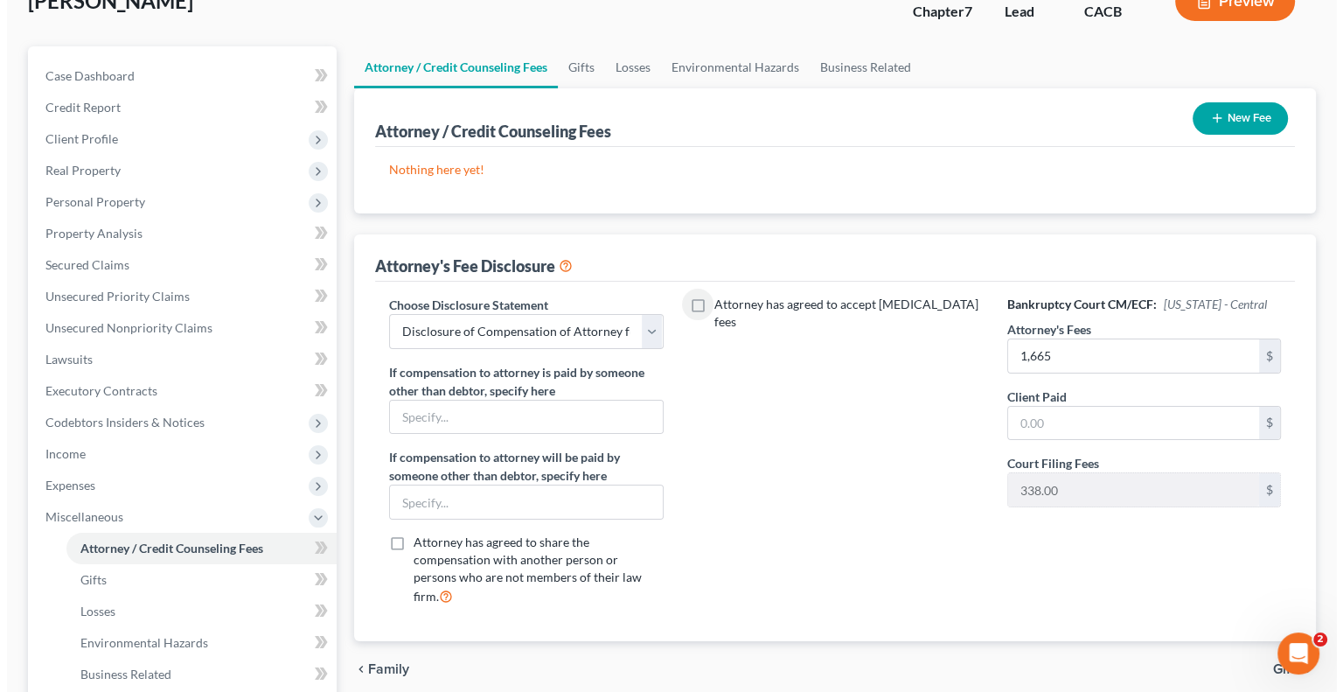
scroll to position [122, 0]
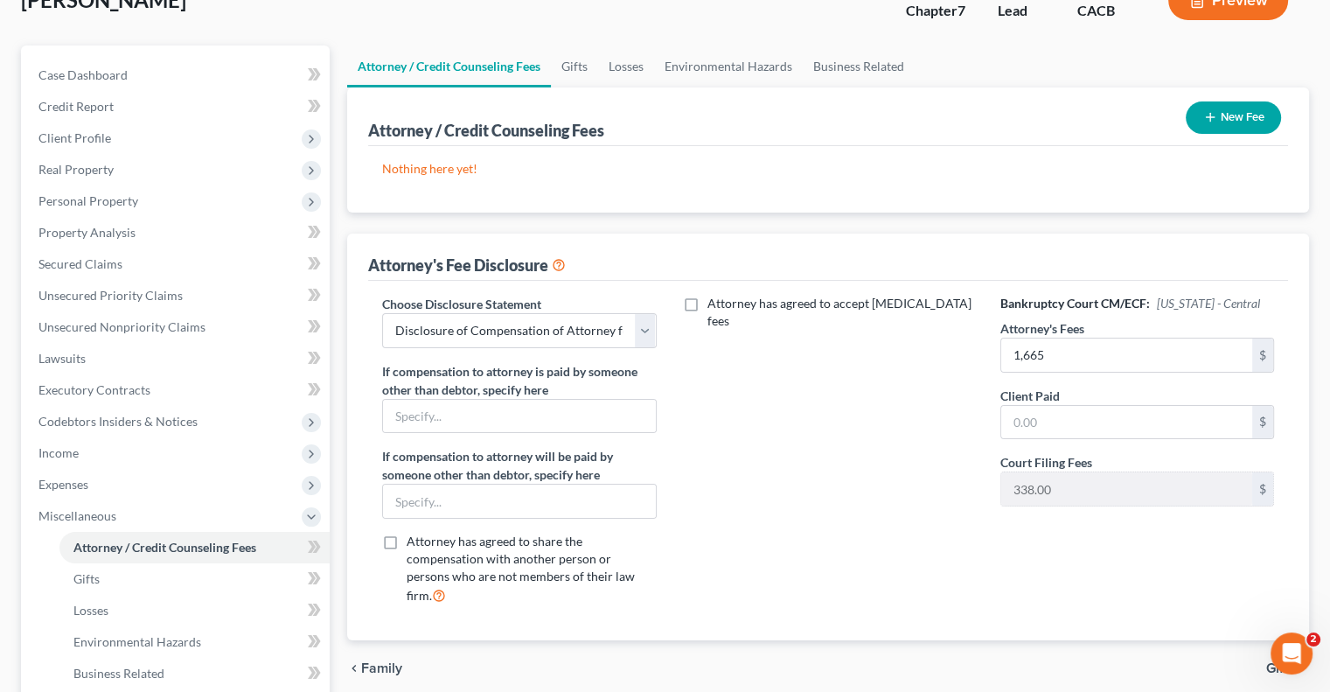
click at [1209, 13] on button "Preview" at bounding box center [1228, 0] width 120 height 39
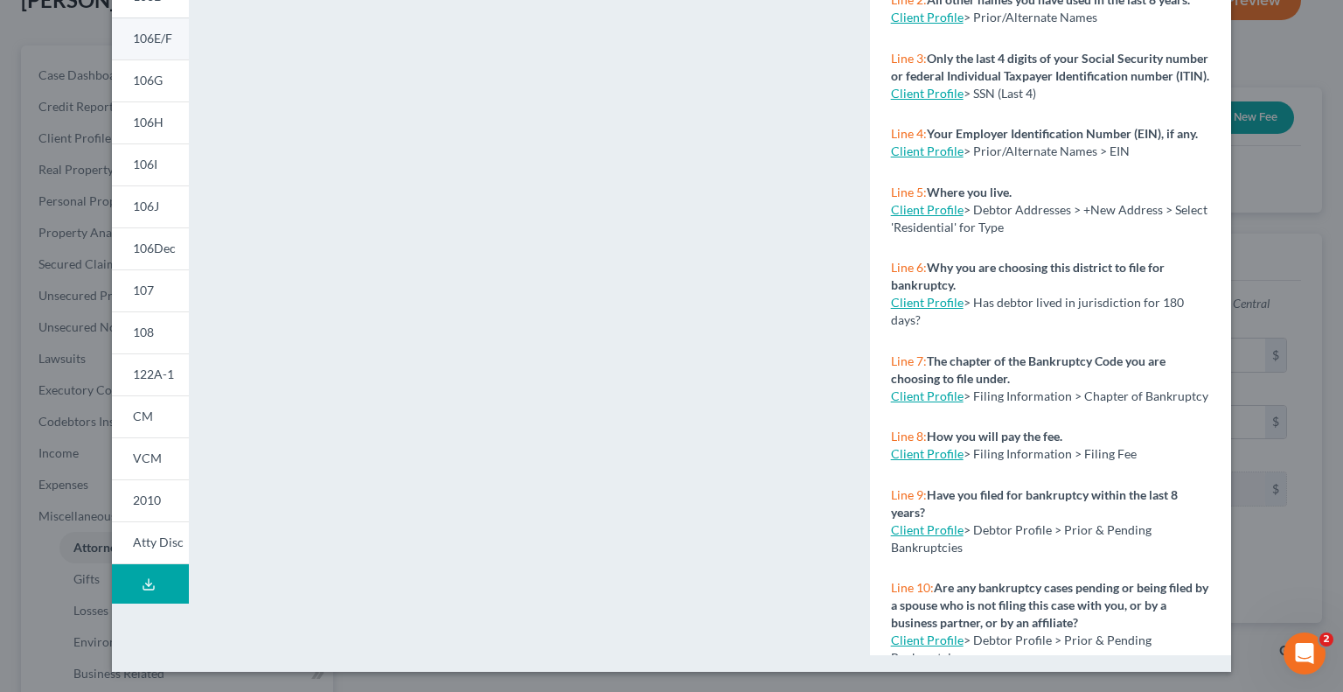
scroll to position [294, 0]
click at [145, 534] on span "Atty Disc" at bounding box center [158, 541] width 51 height 15
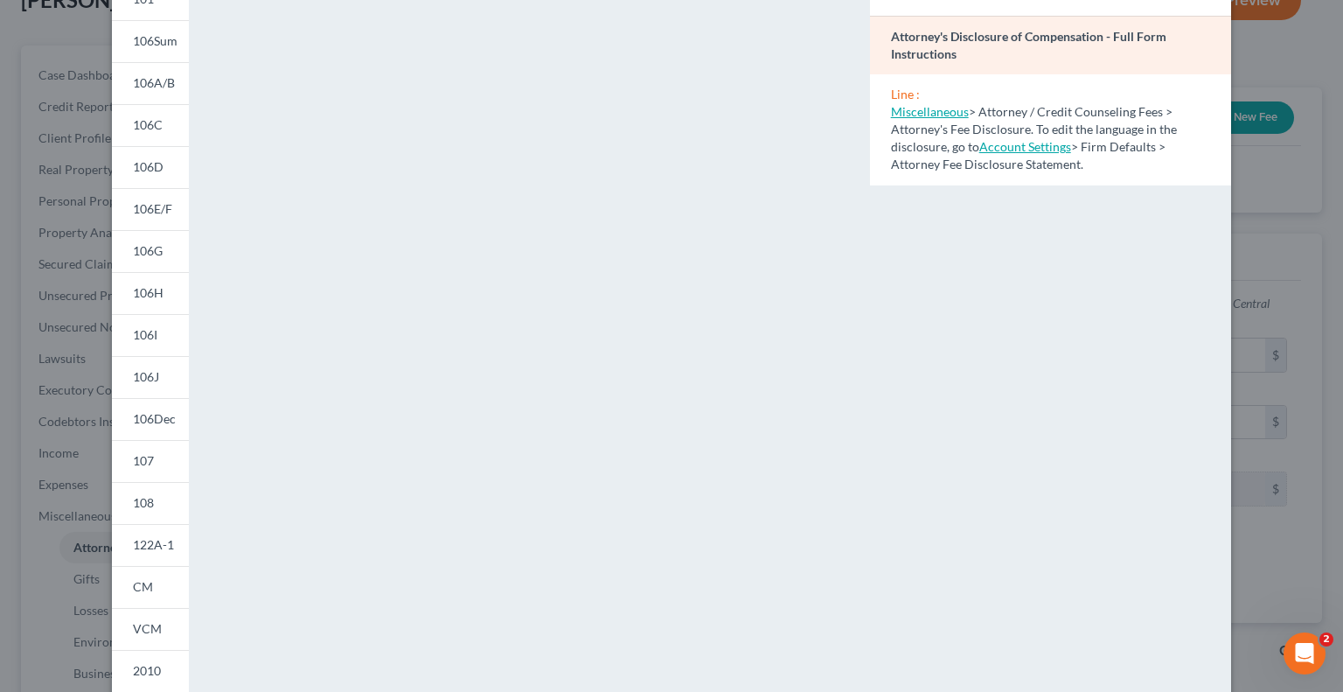
scroll to position [122, 0]
click at [1006, 150] on link "Account Settings" at bounding box center [1025, 147] width 92 height 15
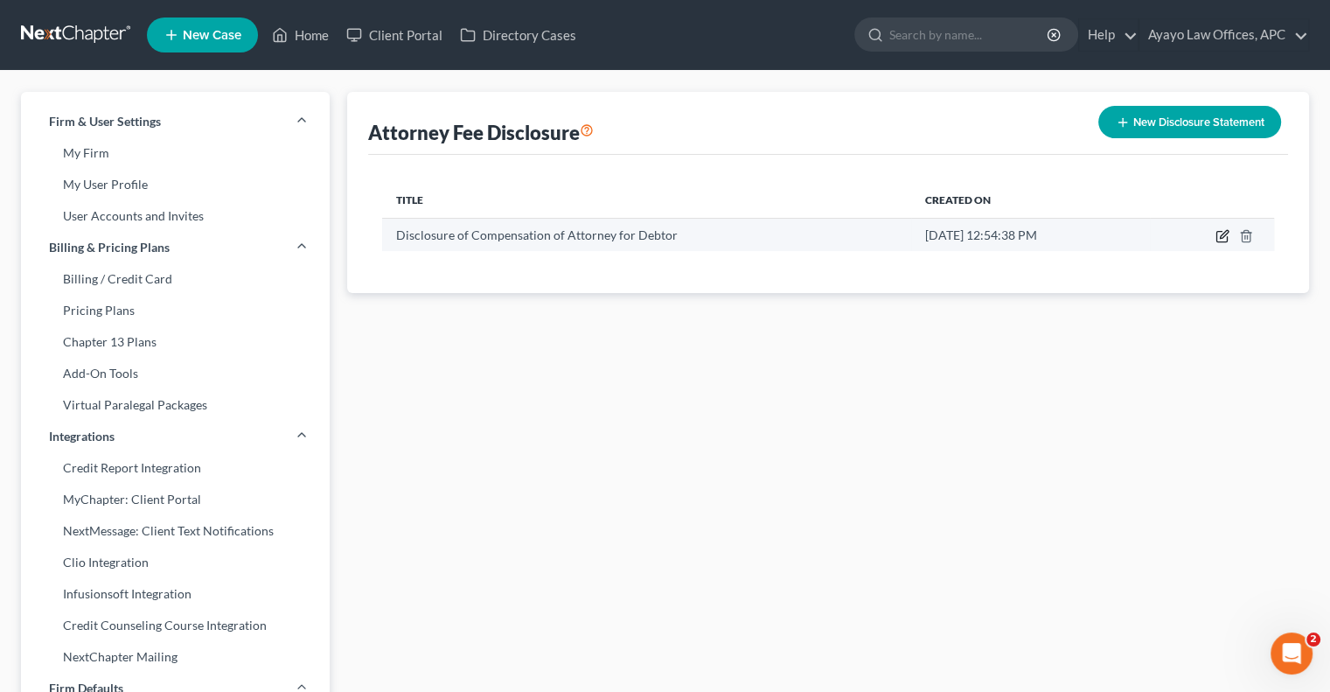
click at [1220, 237] on icon "button" at bounding box center [1224, 234] width 8 height 8
select select "7"
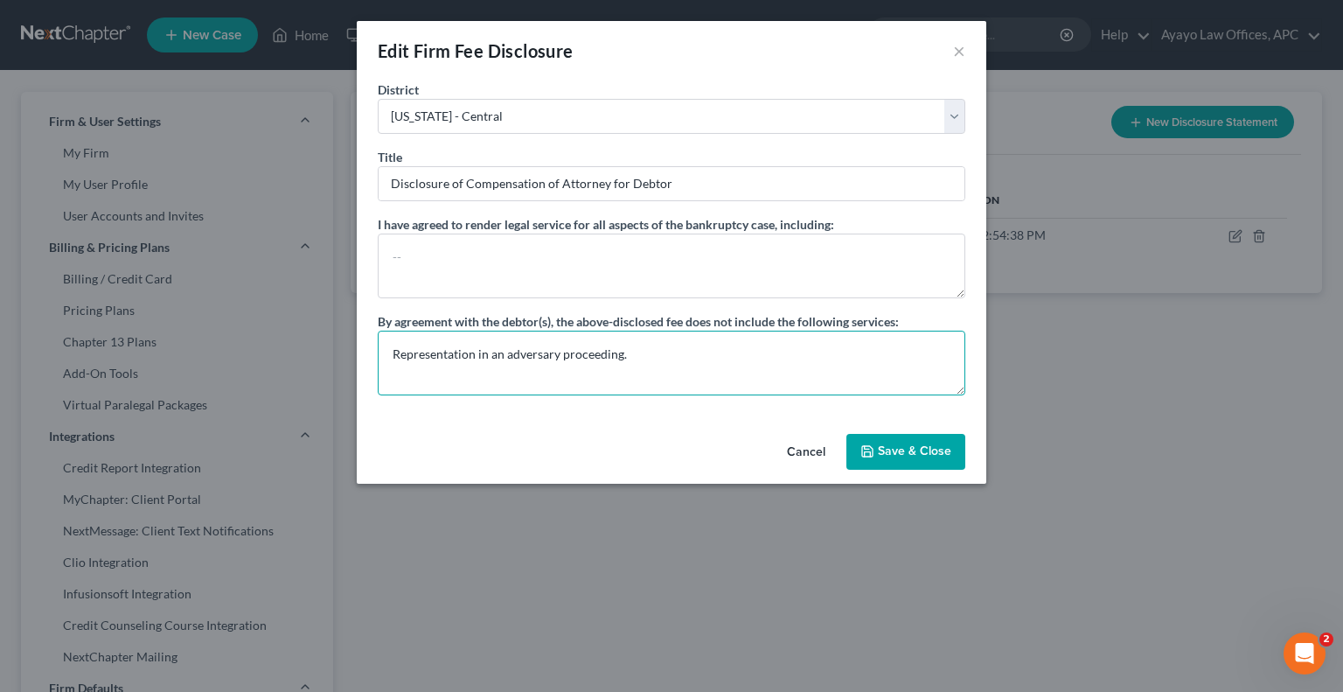
click at [637, 376] on textarea "Representation in an adversary proceeding." at bounding box center [672, 363] width 588 height 65
paste textarea "I think we should add language that the fee does not cover any costs, such as c…"
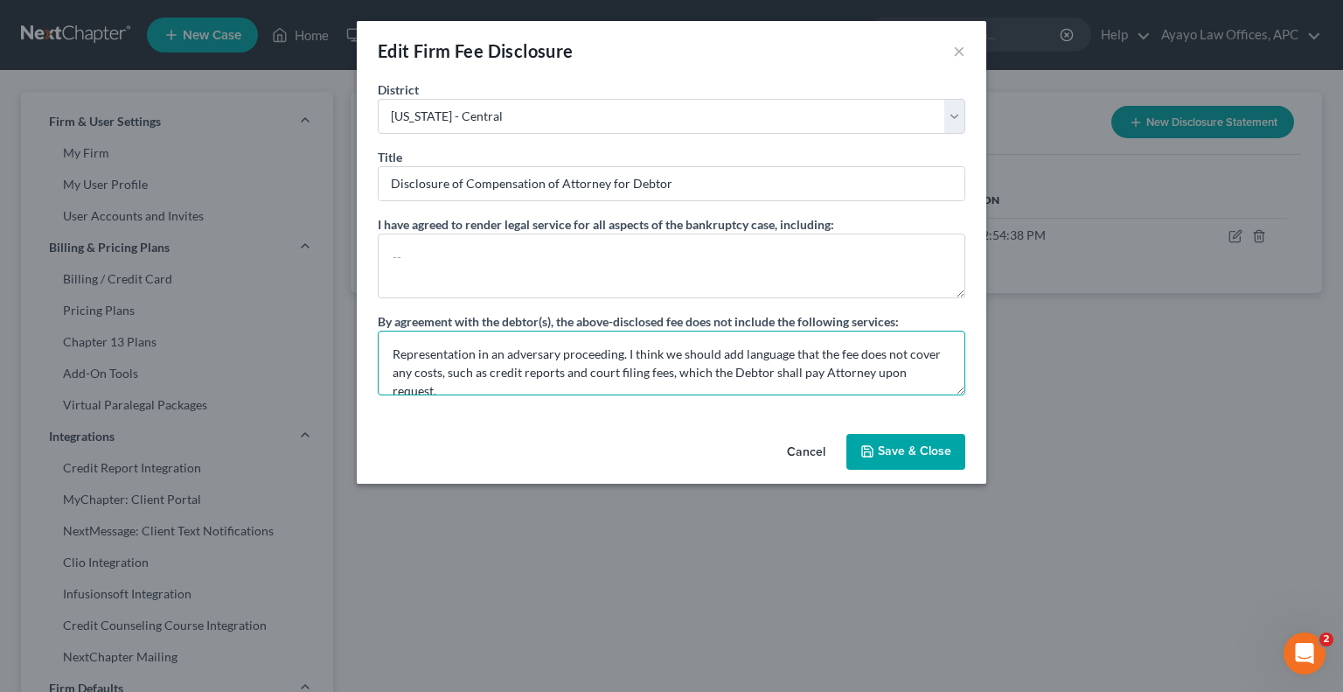
click at [622, 349] on textarea "Representation in an adversary proceeding. I think we should add language that …" at bounding box center [672, 363] width 588 height 65
click at [623, 352] on textarea "Representation in an adversary proceeding. I think we should add language that …" at bounding box center [672, 363] width 588 height 65
drag, startPoint x: 512, startPoint y: 354, endPoint x: 853, endPoint y: 394, distance: 342.6
click at [853, 394] on div "District [US_STATE] - [GEOGRAPHIC_DATA] [US_STATE] - [GEOGRAPHIC_DATA][US_STATE…" at bounding box center [672, 253] width 630 height 346
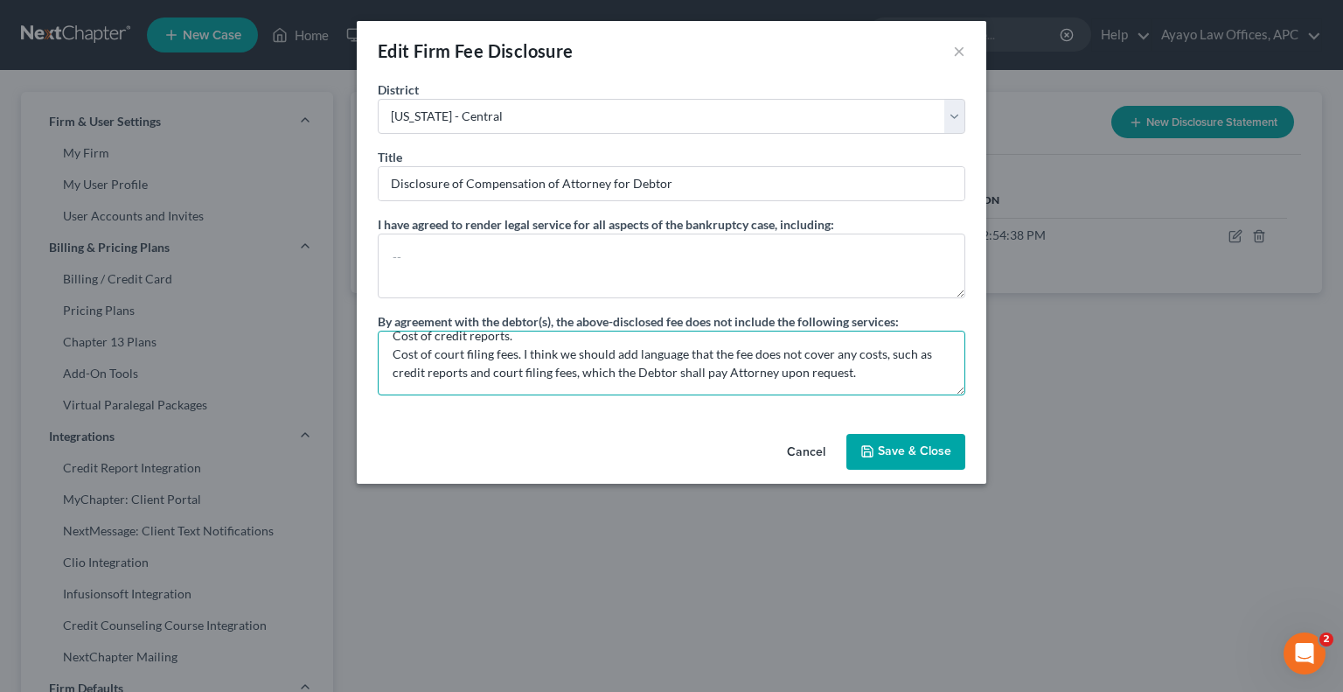
click at [864, 384] on textarea "Representation in an adversary proceeding. Cost of credit reports. Cost of cour…" at bounding box center [672, 363] width 588 height 65
drag, startPoint x: 872, startPoint y: 390, endPoint x: 502, endPoint y: 394, distance: 369.9
click at [502, 394] on div "District [US_STATE] - [GEOGRAPHIC_DATA] [US_STATE] - [GEOGRAPHIC_DATA][US_STATE…" at bounding box center [672, 253] width 630 height 346
type textarea "Representation in an adversary proceeding. Cost of credit reports. Cost of cour…"
click at [792, 453] on button "Cancel" at bounding box center [806, 453] width 66 height 35
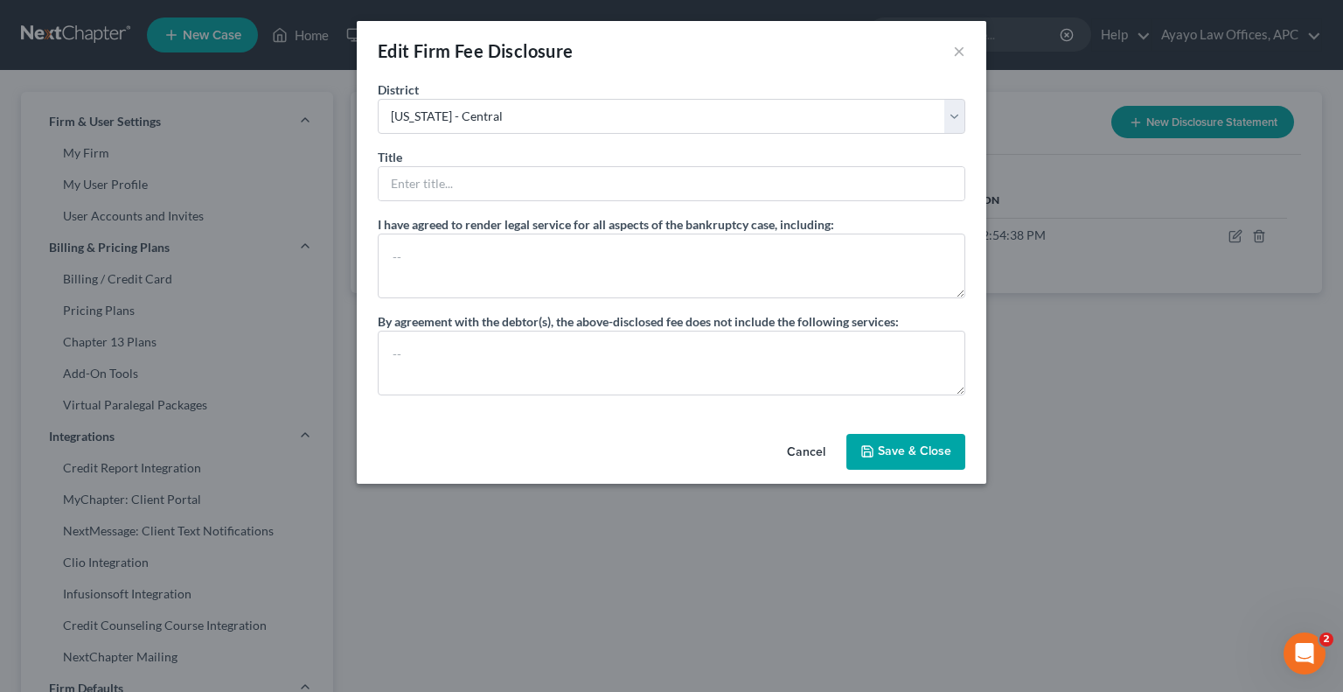
select select "?"
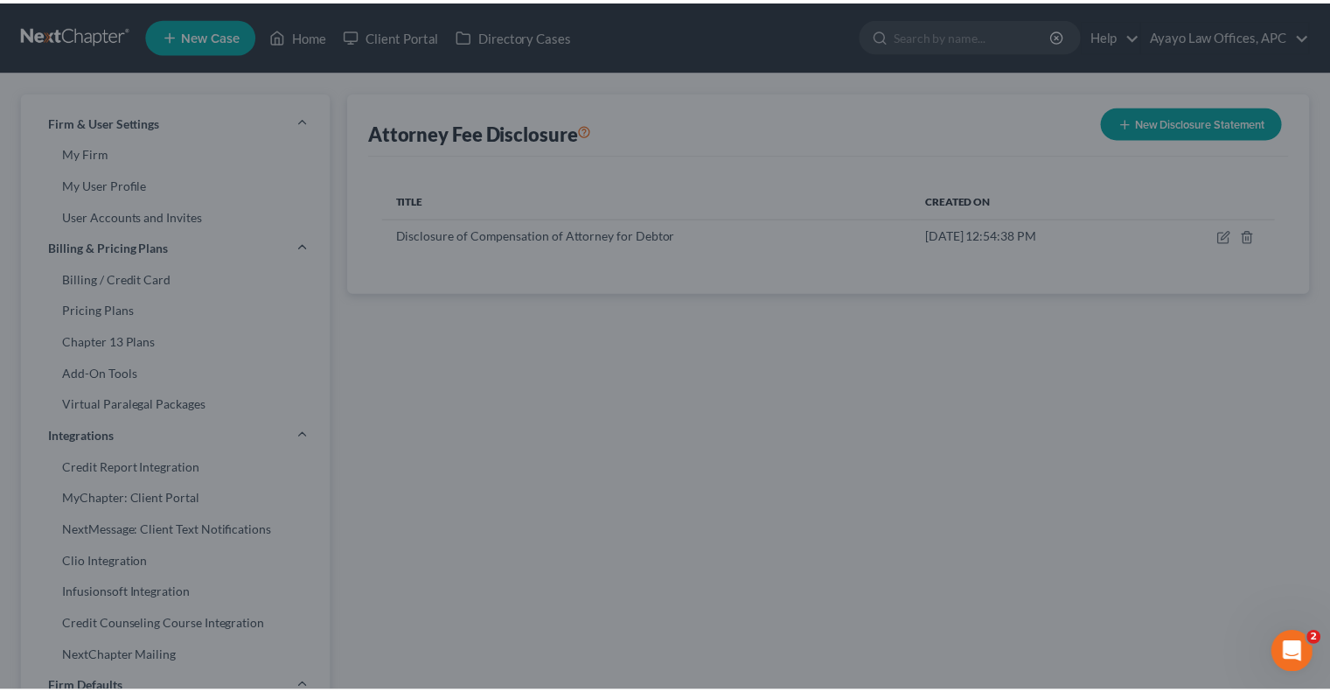
scroll to position [0, 0]
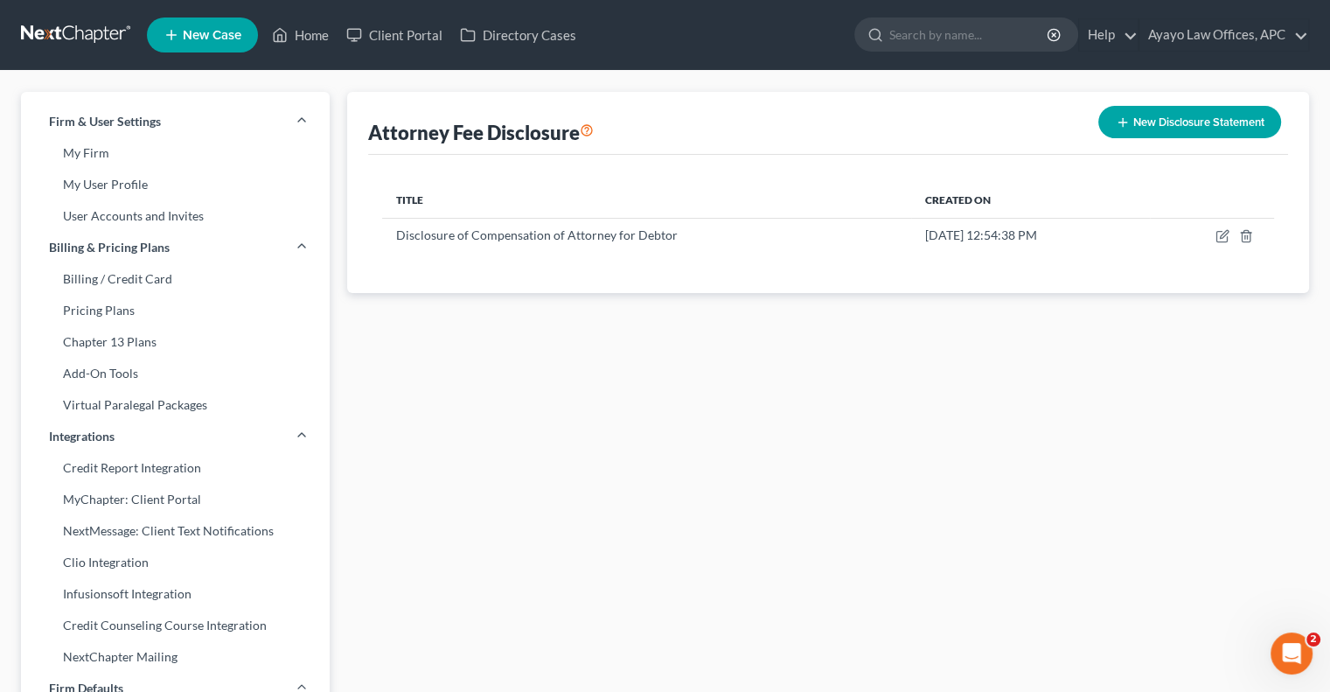
click at [594, 132] on icon at bounding box center [587, 129] width 14 height 17
click at [67, 39] on link at bounding box center [77, 34] width 112 height 31
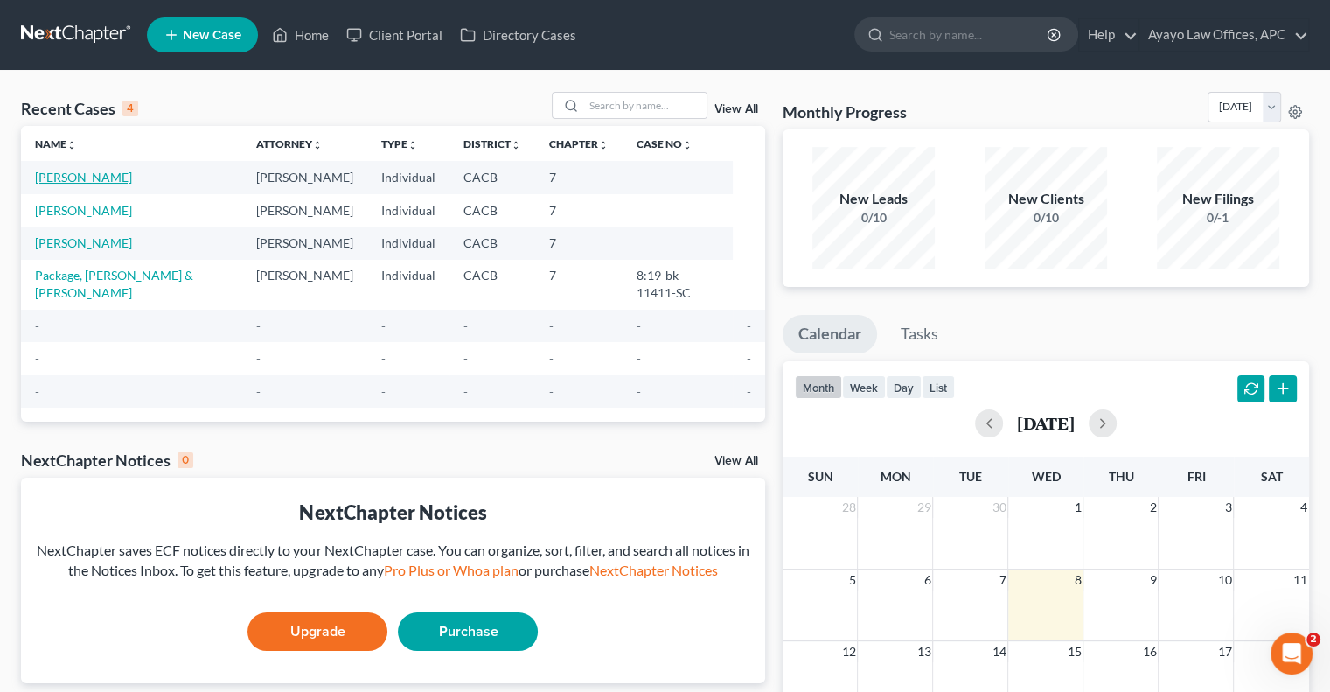
click at [111, 175] on link "[PERSON_NAME]" at bounding box center [83, 177] width 97 height 15
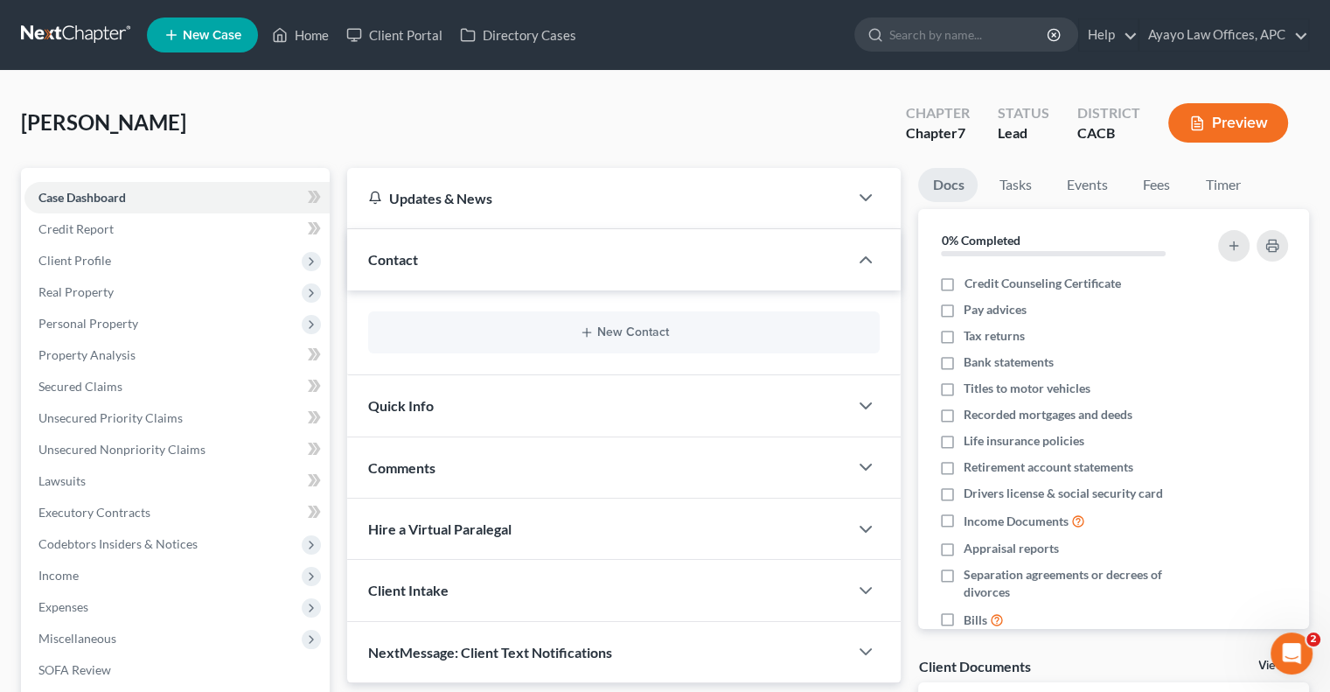
click at [1217, 119] on button "Preview" at bounding box center [1228, 122] width 120 height 39
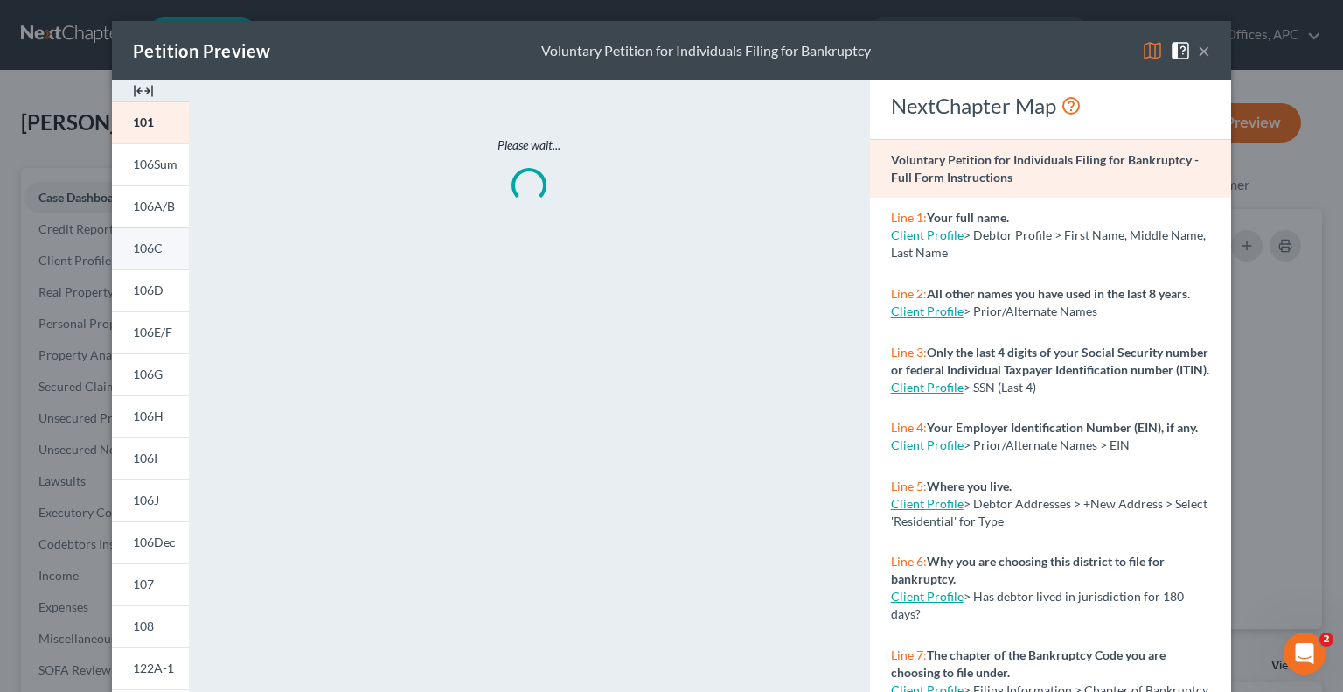
click at [150, 244] on span "106C" at bounding box center [148, 247] width 30 height 15
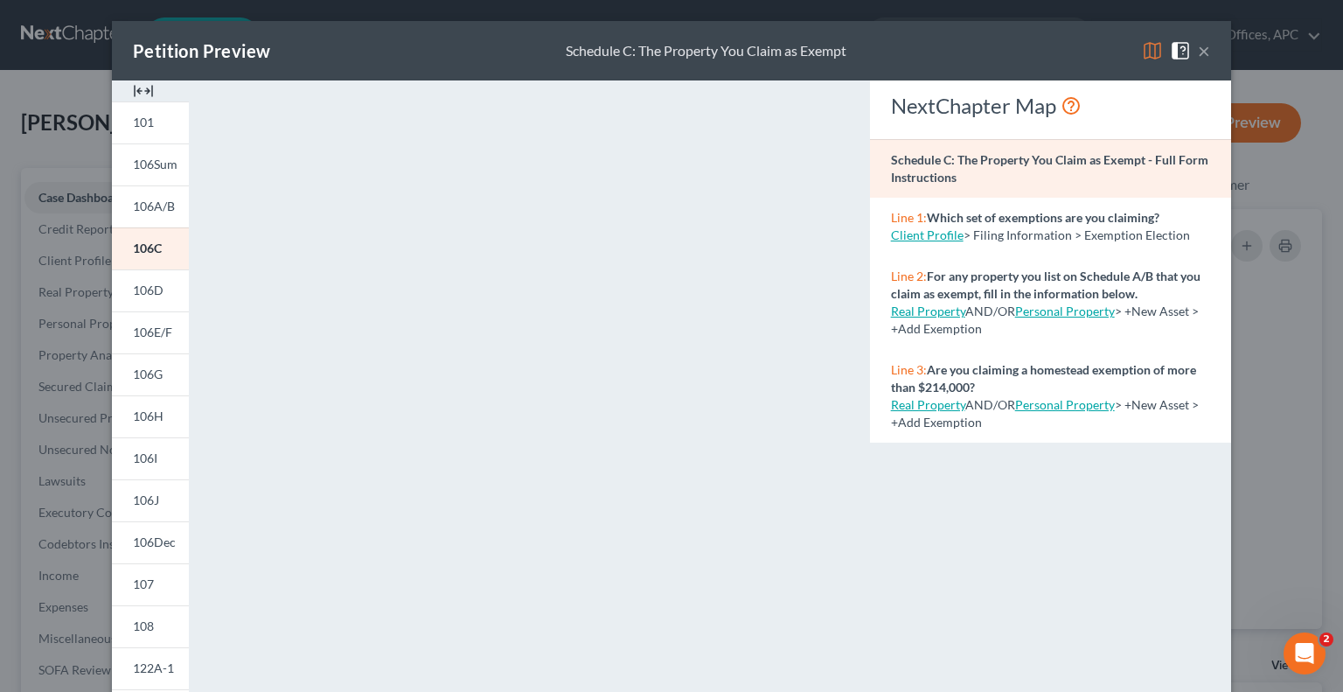
click at [936, 408] on link "Real Property" at bounding box center [928, 404] width 74 height 15
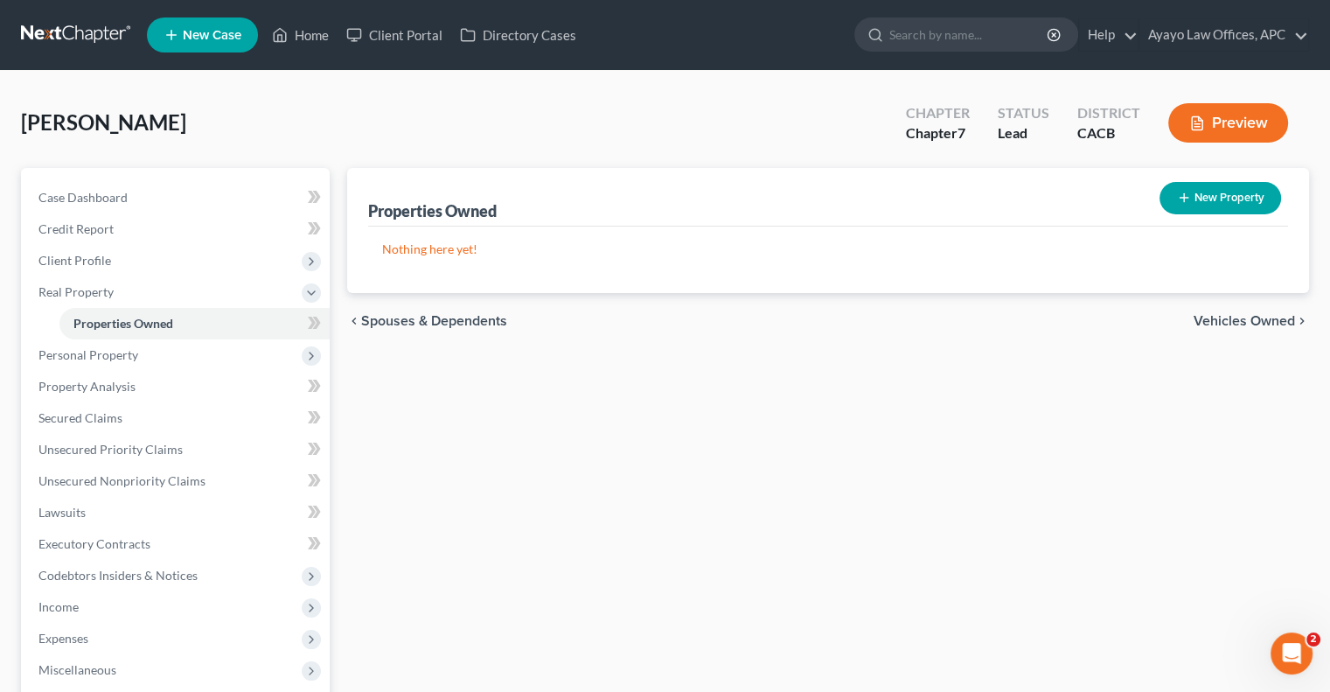
click at [1248, 112] on button "Preview" at bounding box center [1228, 122] width 120 height 39
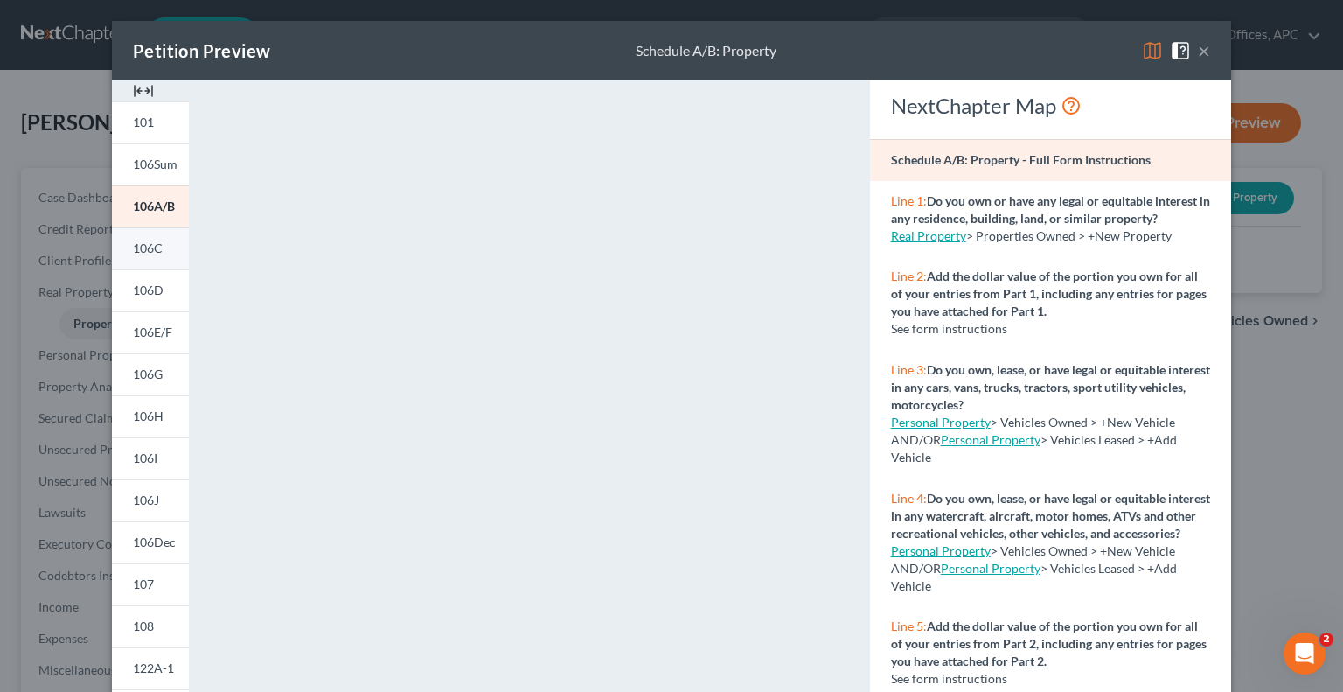
click at [137, 246] on span "106C" at bounding box center [148, 247] width 30 height 15
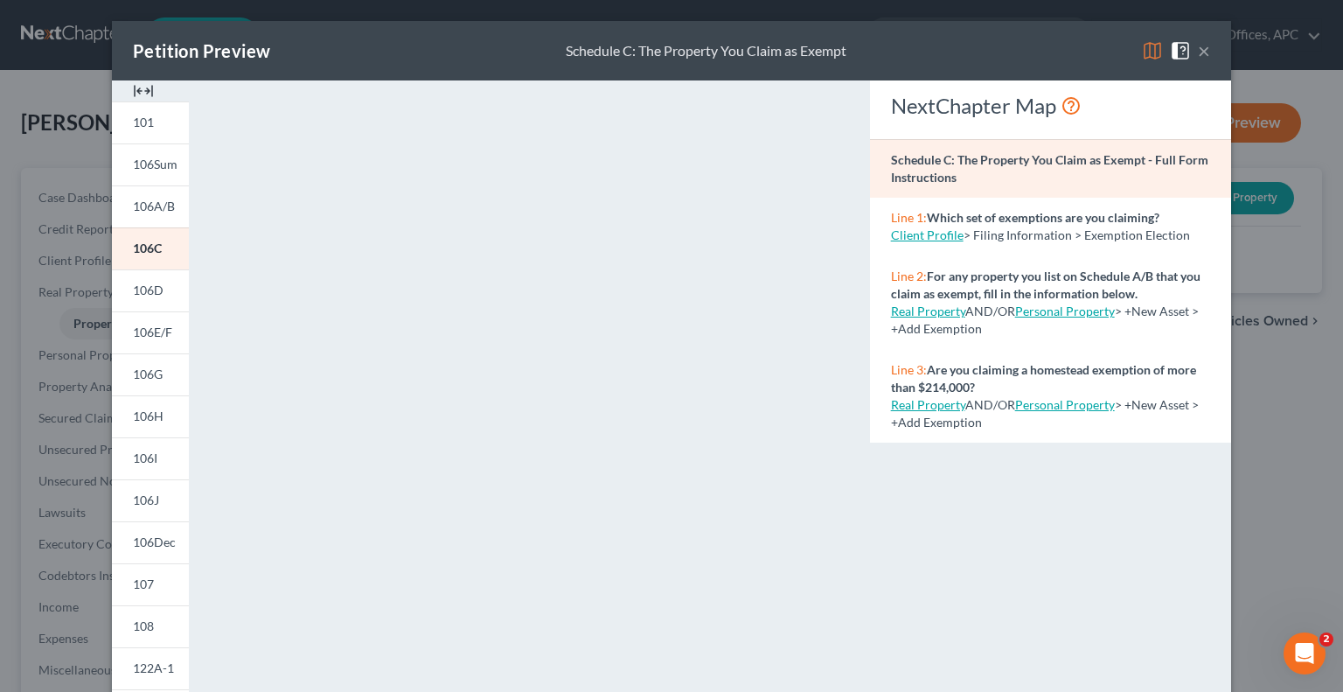
click at [1040, 401] on link "Personal Property" at bounding box center [1065, 404] width 100 height 15
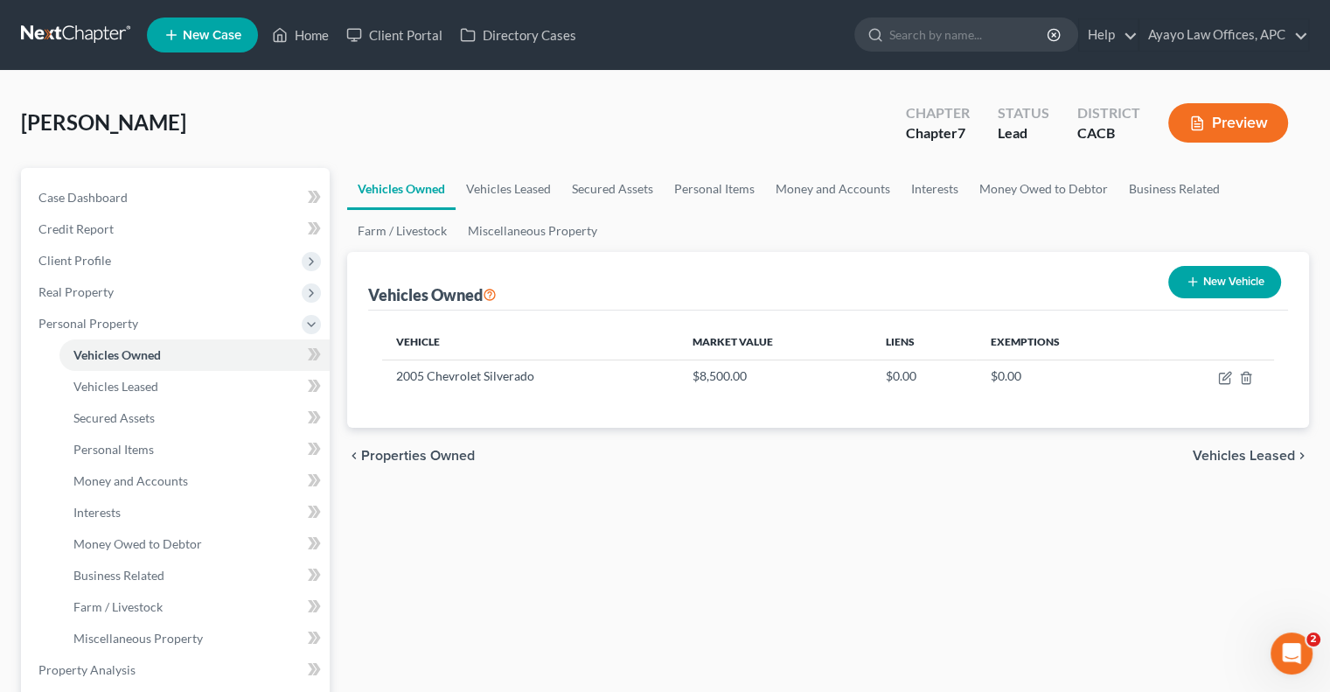
click at [1224, 118] on button "Preview" at bounding box center [1228, 122] width 120 height 39
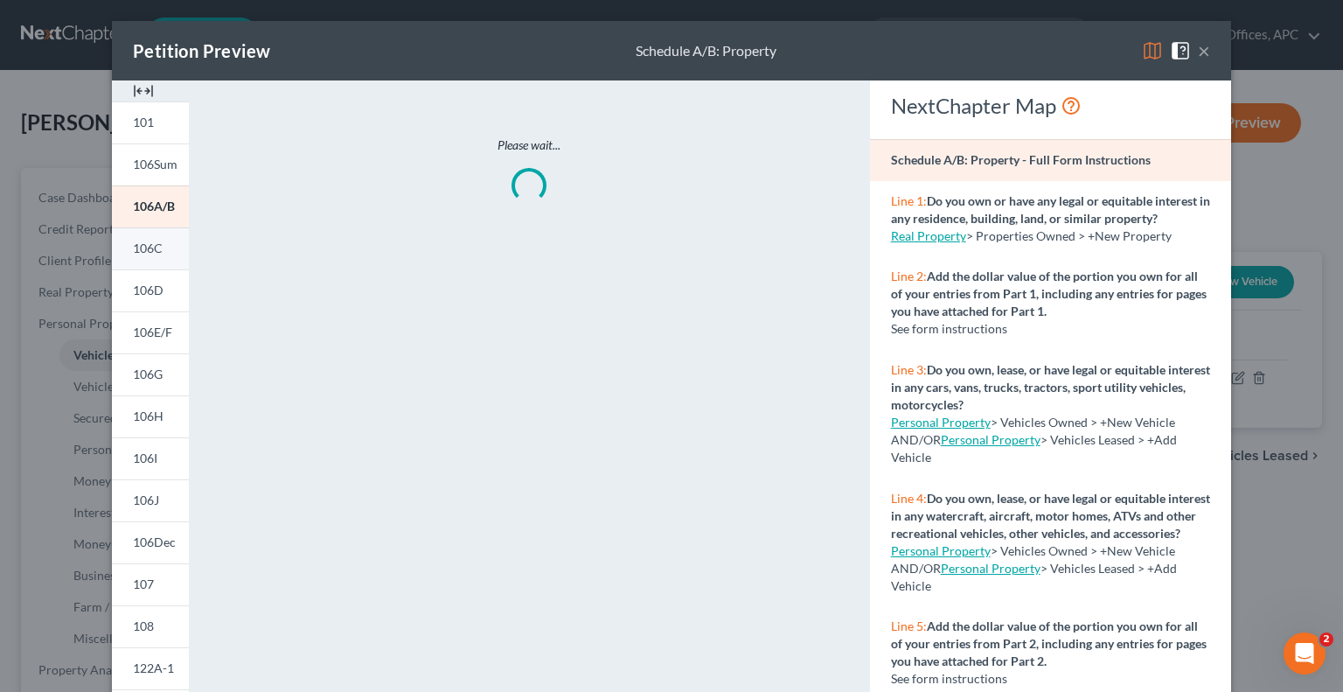
click at [141, 240] on span "106C" at bounding box center [148, 247] width 30 height 15
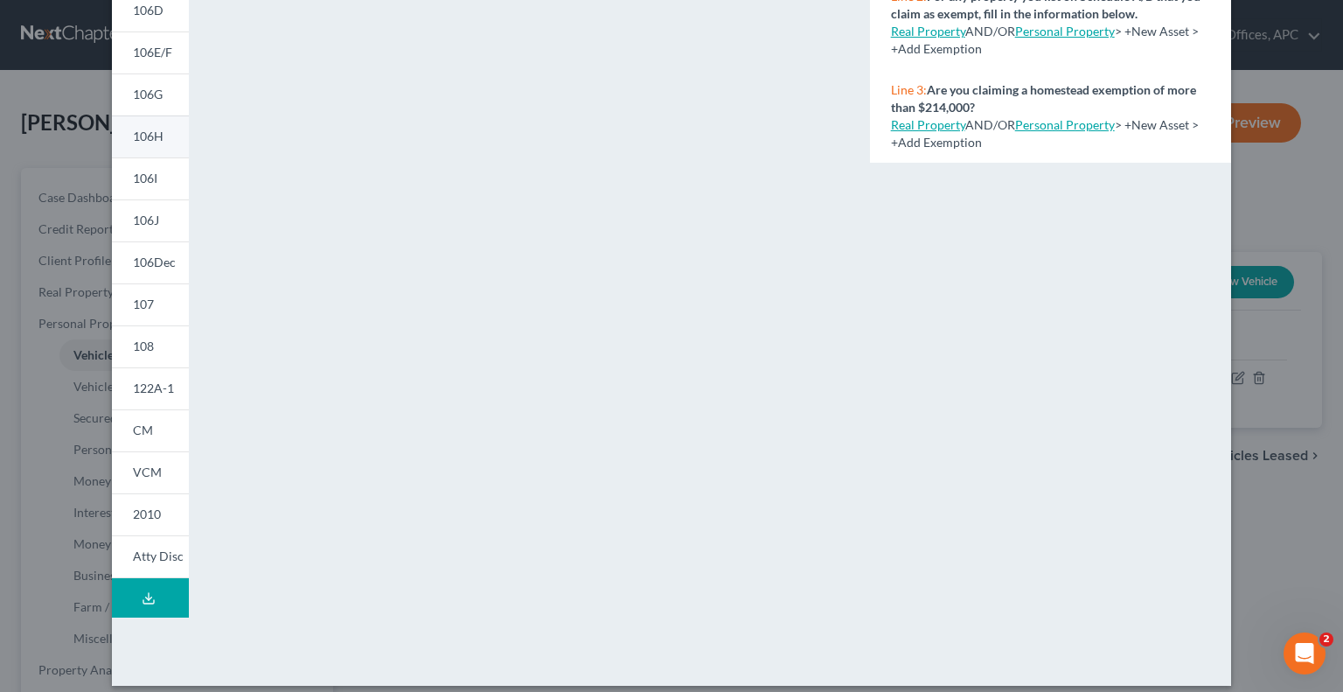
scroll to position [140, 0]
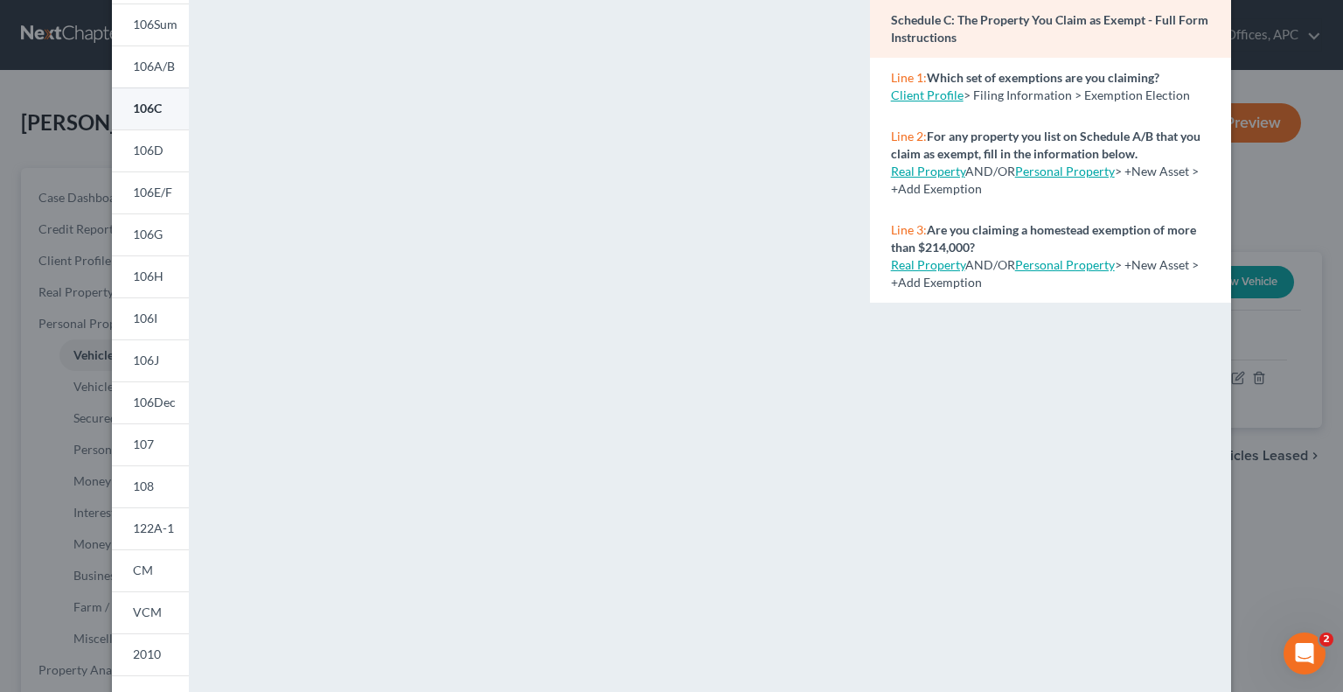
click at [133, 118] on link "106C" at bounding box center [150, 108] width 77 height 42
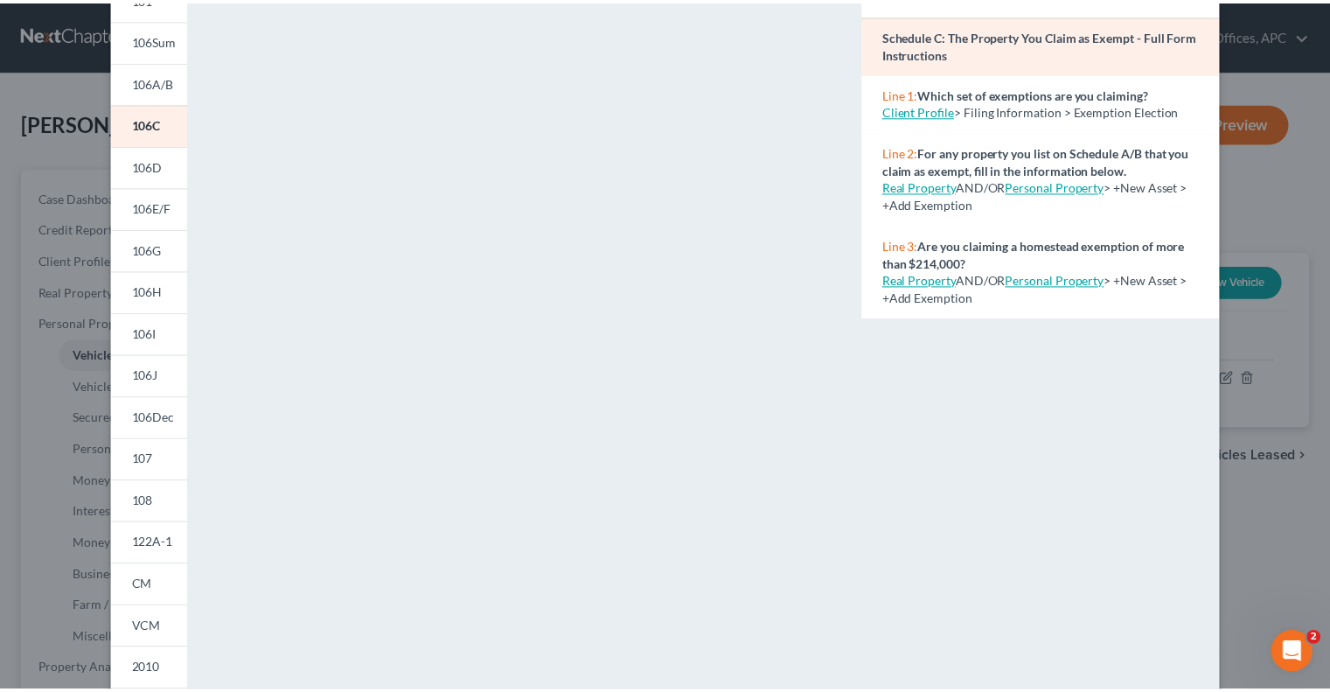
scroll to position [122, 0]
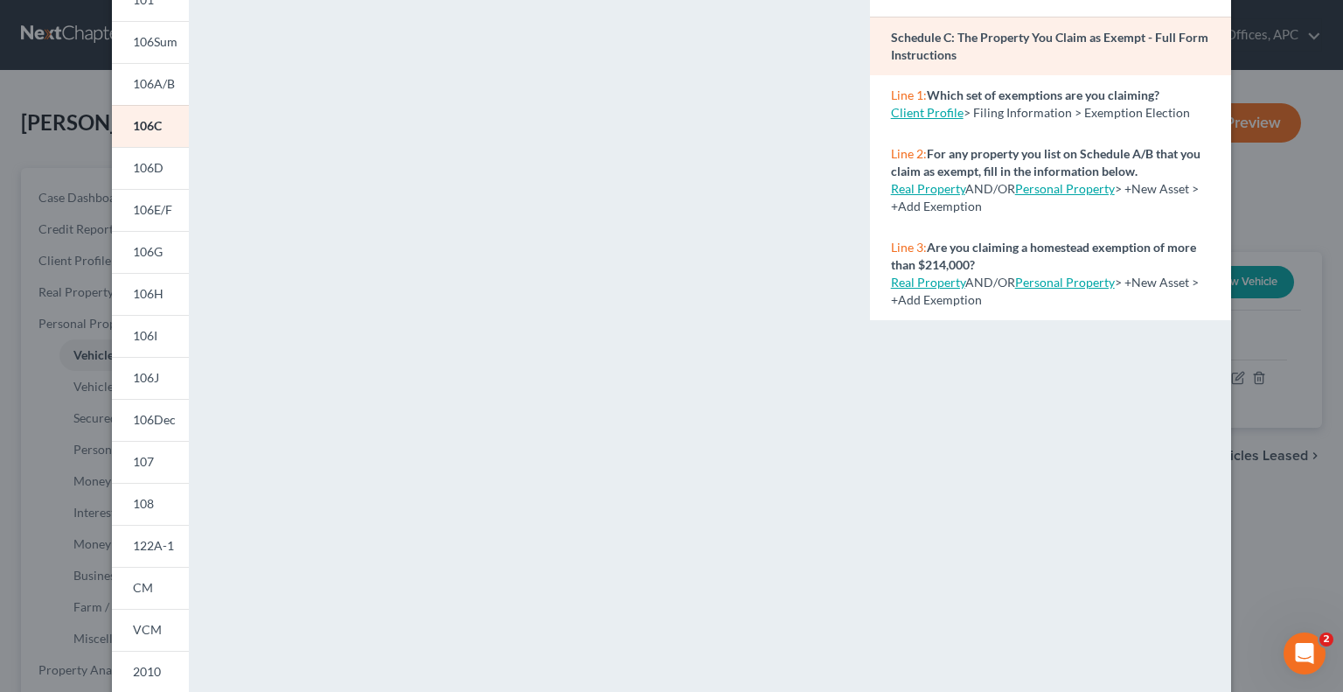
click at [949, 114] on link "Client Profile" at bounding box center [927, 112] width 73 height 15
select select "1"
select select "0"
select select "4"
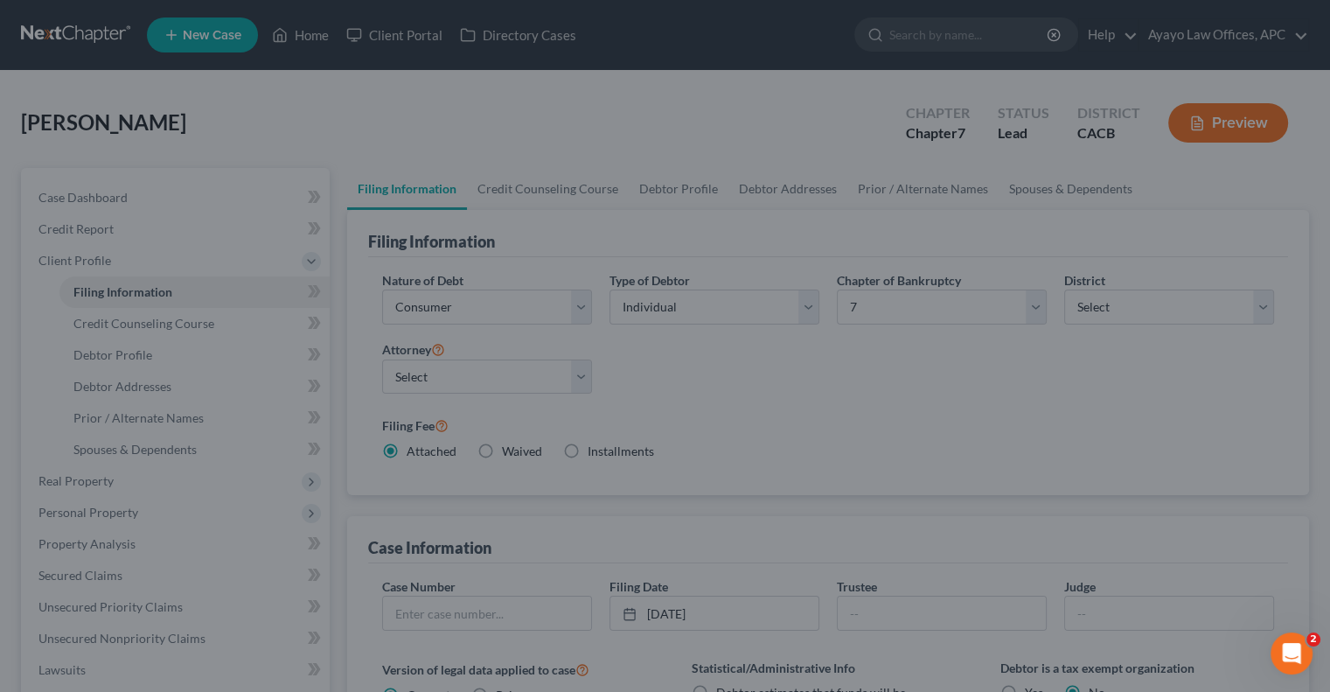
select select "1"
select select "0"
select select "7"
select select "0"
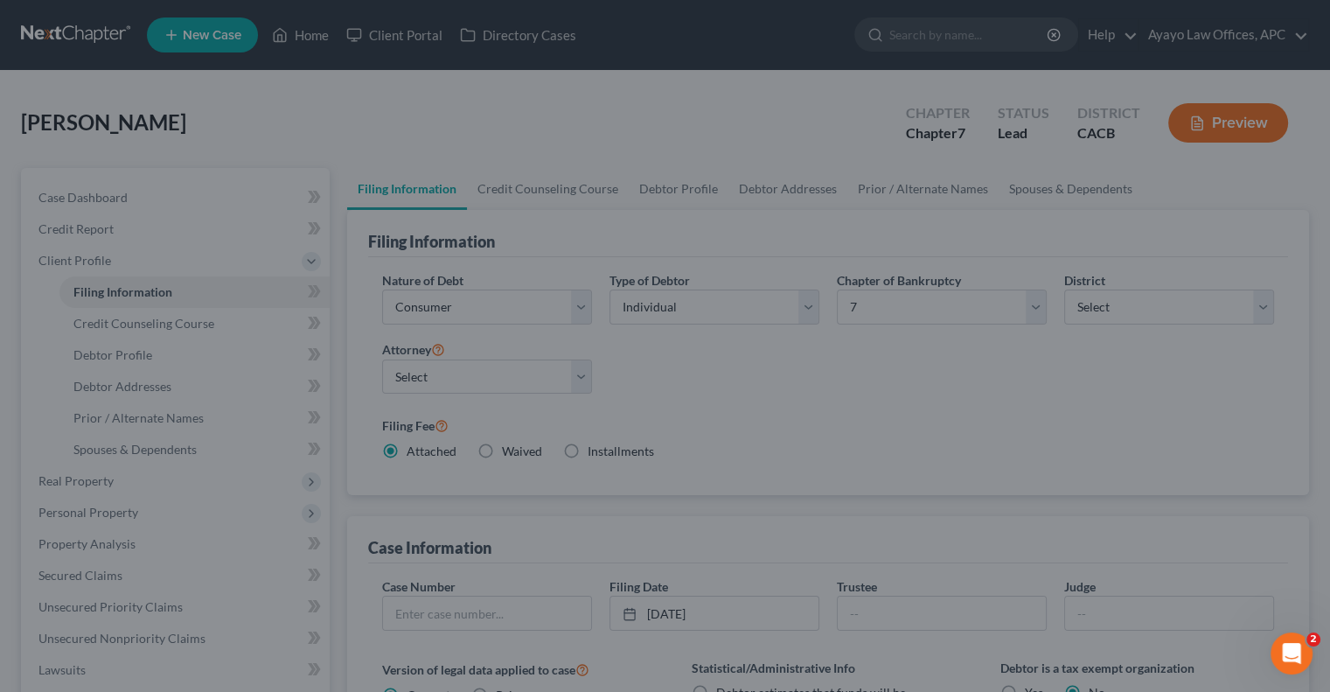
select select "4"
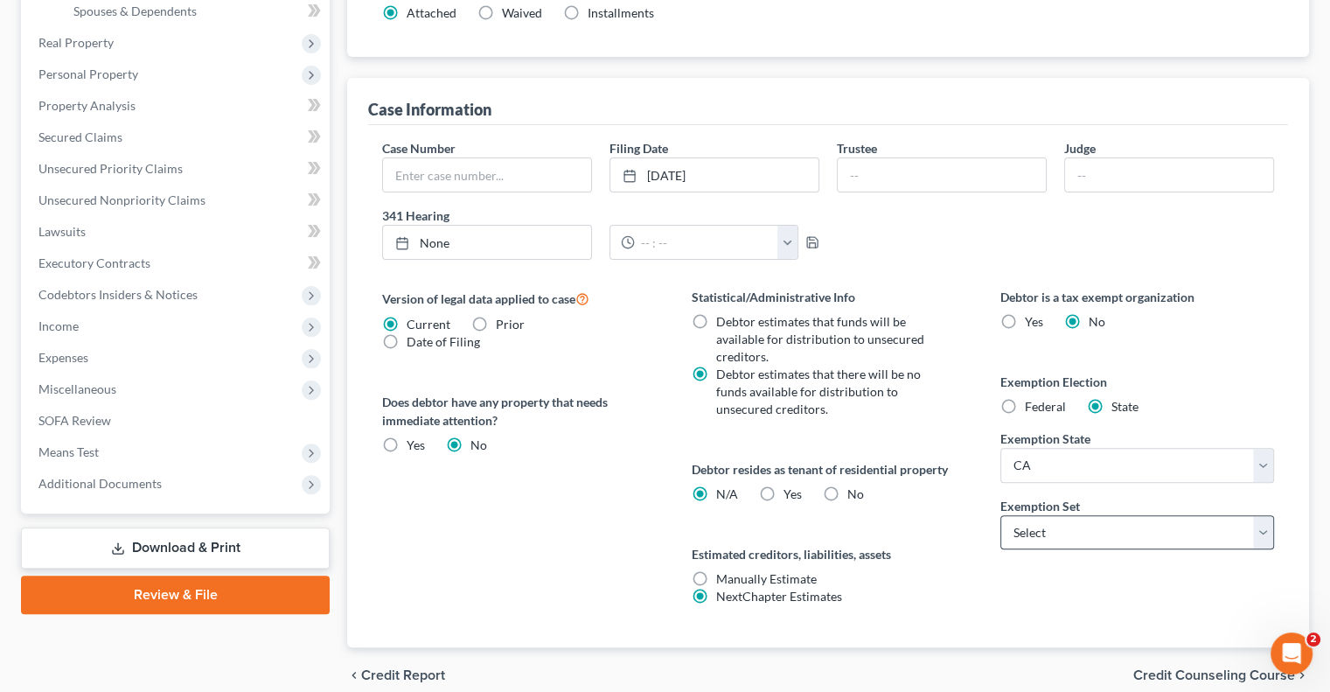
scroll to position [437, 0]
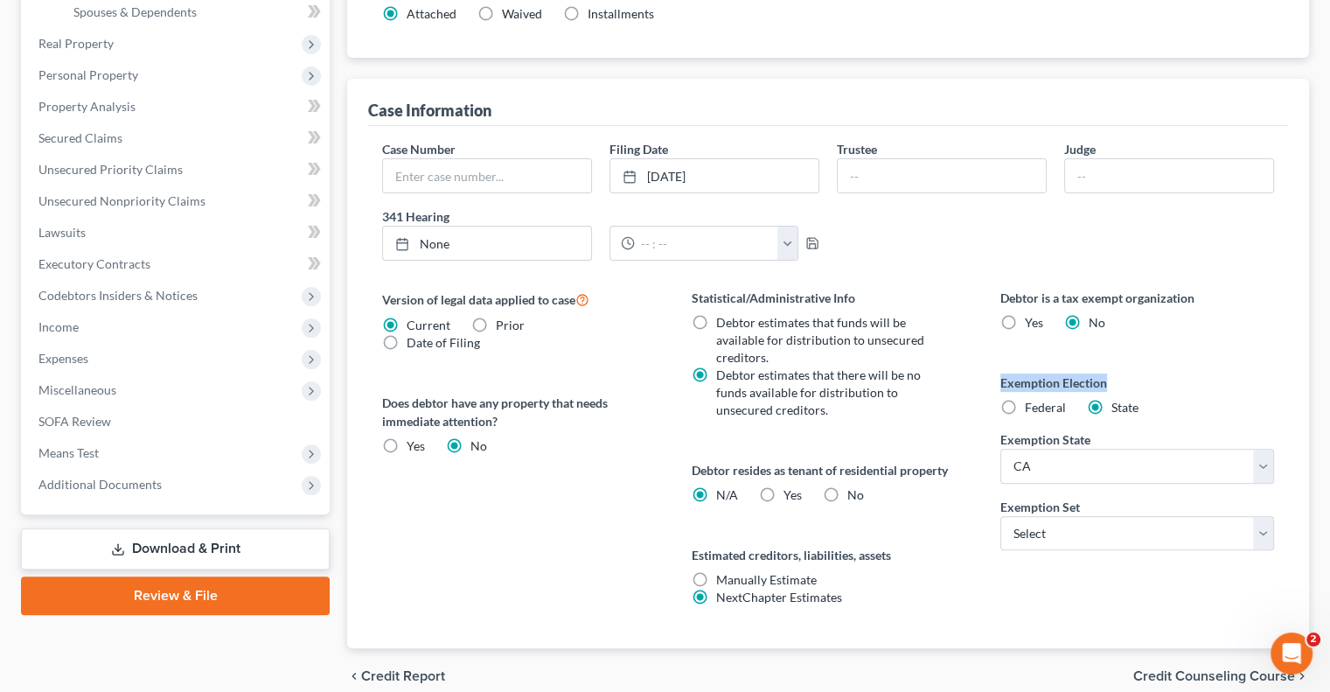
drag, startPoint x: 1107, startPoint y: 383, endPoint x: 1001, endPoint y: 384, distance: 105.8
click at [1001, 384] on label "Exemption Election" at bounding box center [1137, 382] width 274 height 18
copy label "Exemption Election"
click at [1222, 342] on div "Debtor is a tax exempt organization Yes No Exemption Election Federal State Exe…" at bounding box center [1137, 468] width 309 height 359
click at [1203, 467] on select "State AL AK AR AZ CA CO CT DE DC FL GA GU HI ID IL IN IA KS KY LA ME MD MA MI M…" at bounding box center [1137, 466] width 274 height 35
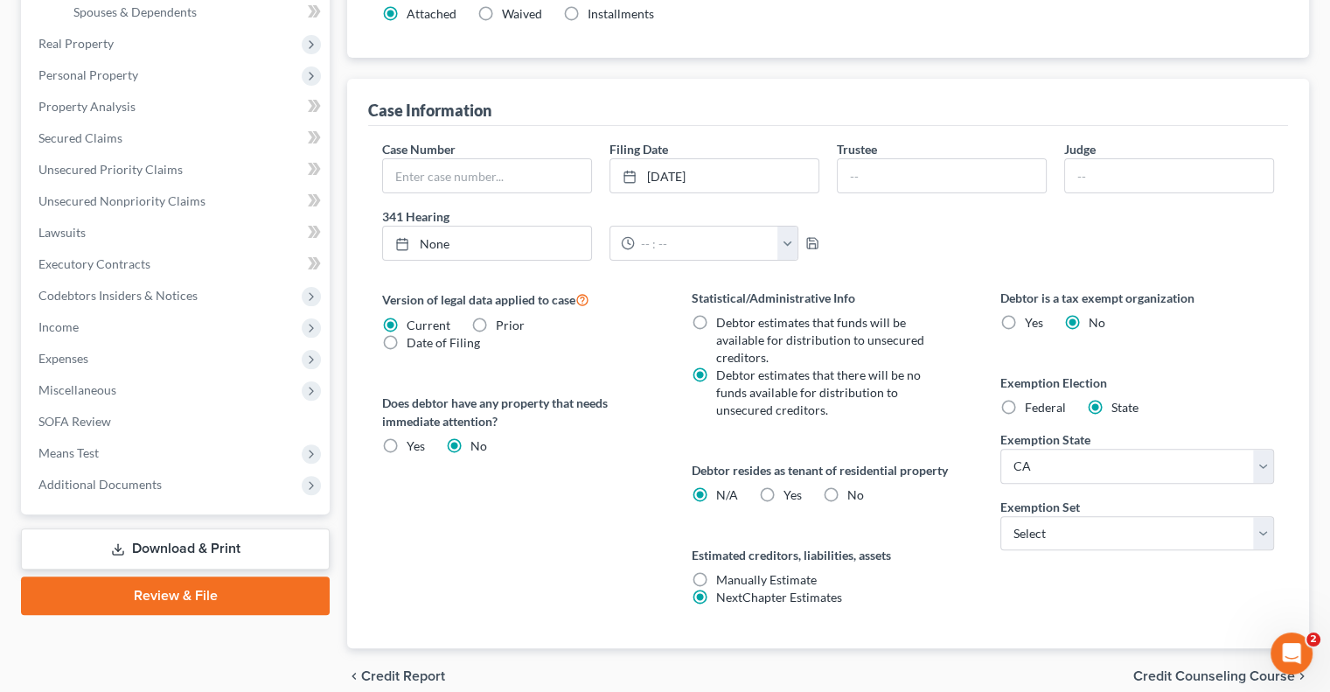
click at [1091, 603] on div "Debtor is a tax exempt organization Yes No Exemption Election Federal State Exe…" at bounding box center [1137, 468] width 309 height 359
click at [1095, 534] on select "Select 703 704" at bounding box center [1137, 533] width 274 height 35
click at [1091, 458] on select "State AL AK AR AZ CA CO CT DE DC FL GA GU HI ID IL IN IA KS KY LA ME MD MA MI M…" at bounding box center [1137, 466] width 274 height 35
select select
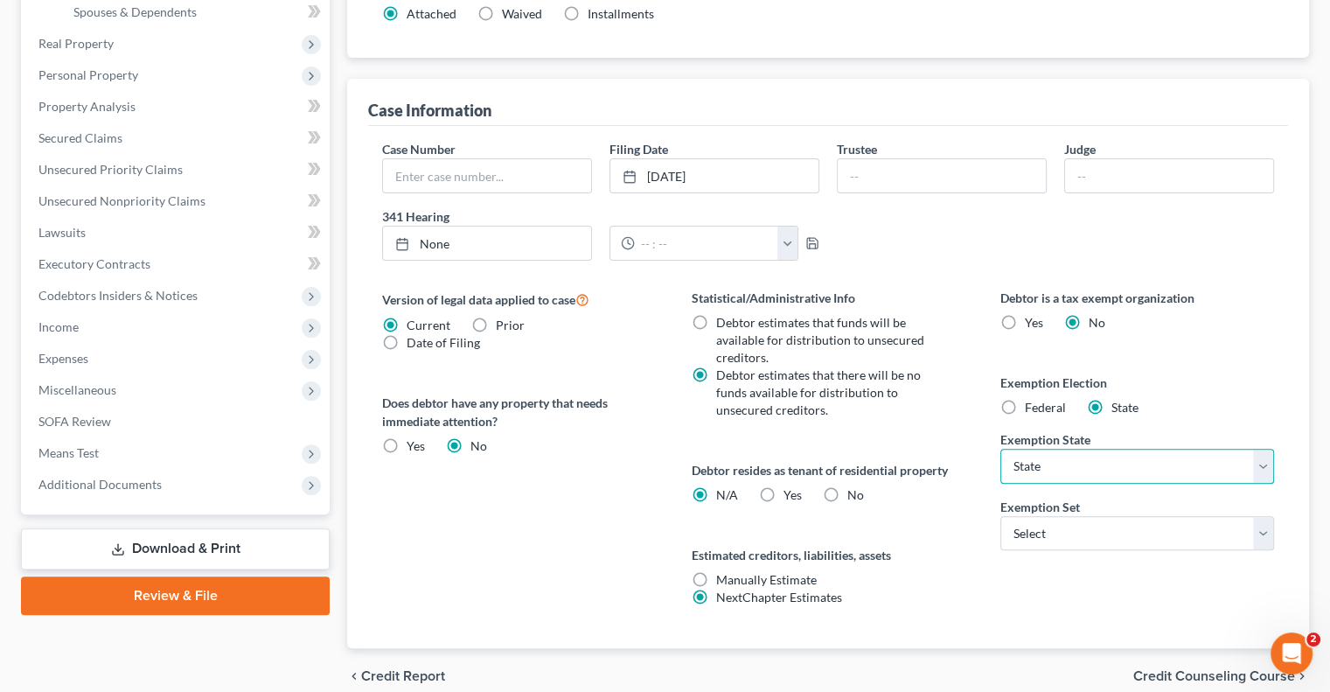
click at [1000, 449] on select "State AL AK AR AZ CA CO CT DE DC FL GA GU HI ID IL IN IA KS KY LA ME MD MA MI M…" at bounding box center [1137, 466] width 274 height 35
click at [1257, 387] on label "Exemption Election" at bounding box center [1137, 382] width 274 height 18
click at [1025, 408] on label "Federal" at bounding box center [1045, 407] width 41 height 17
click at [1032, 408] on input "Federal" at bounding box center [1037, 404] width 11 height 11
radio input "true"
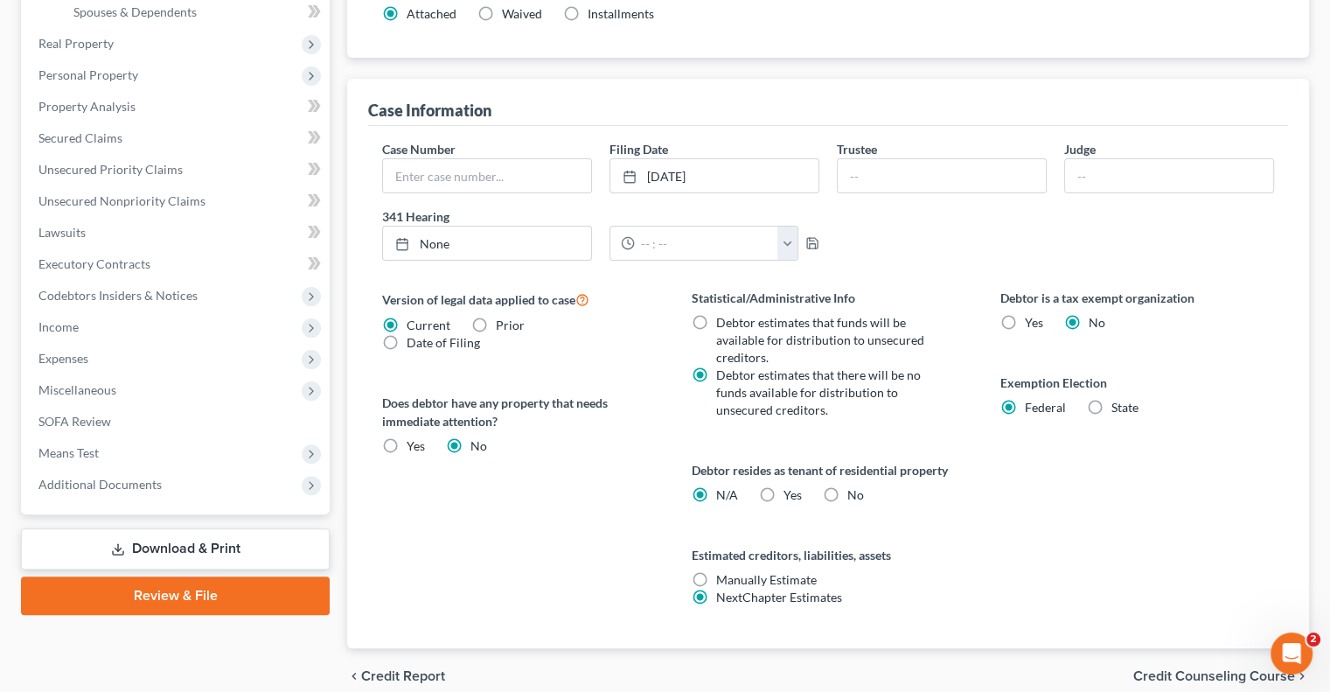
click at [1111, 407] on label "State" at bounding box center [1124, 407] width 27 height 17
click at [1118, 407] on input "State" at bounding box center [1123, 404] width 11 height 11
radio input "true"
radio input "false"
click at [1084, 450] on select "State AL AK AR AZ CA CO CT DE DC FL GA GU HI ID IL IN IA KS KY LA ME MD MA MI M…" at bounding box center [1137, 466] width 274 height 35
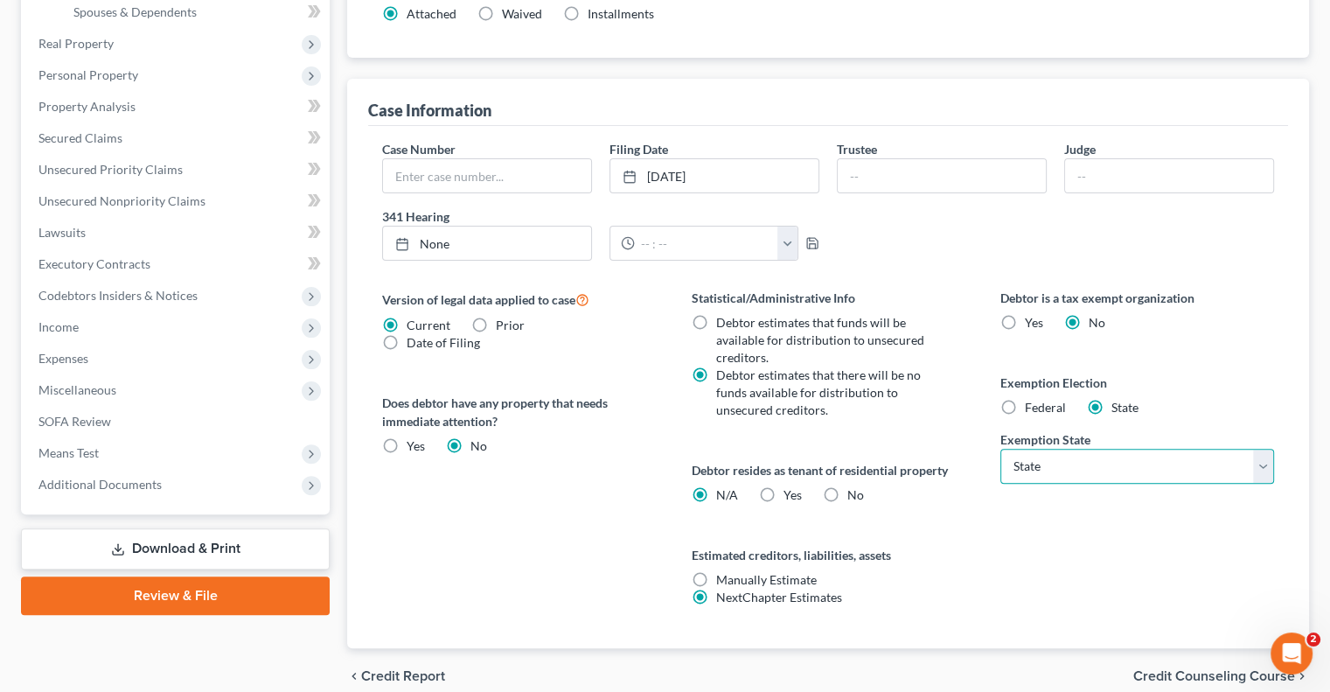
select select "4"
click at [1000, 449] on select "State AL AK AR AZ CA CO CT DE DC FL GA GU HI ID IL IN IA KS KY LA ME MD MA MI M…" at bounding box center [1137, 466] width 274 height 35
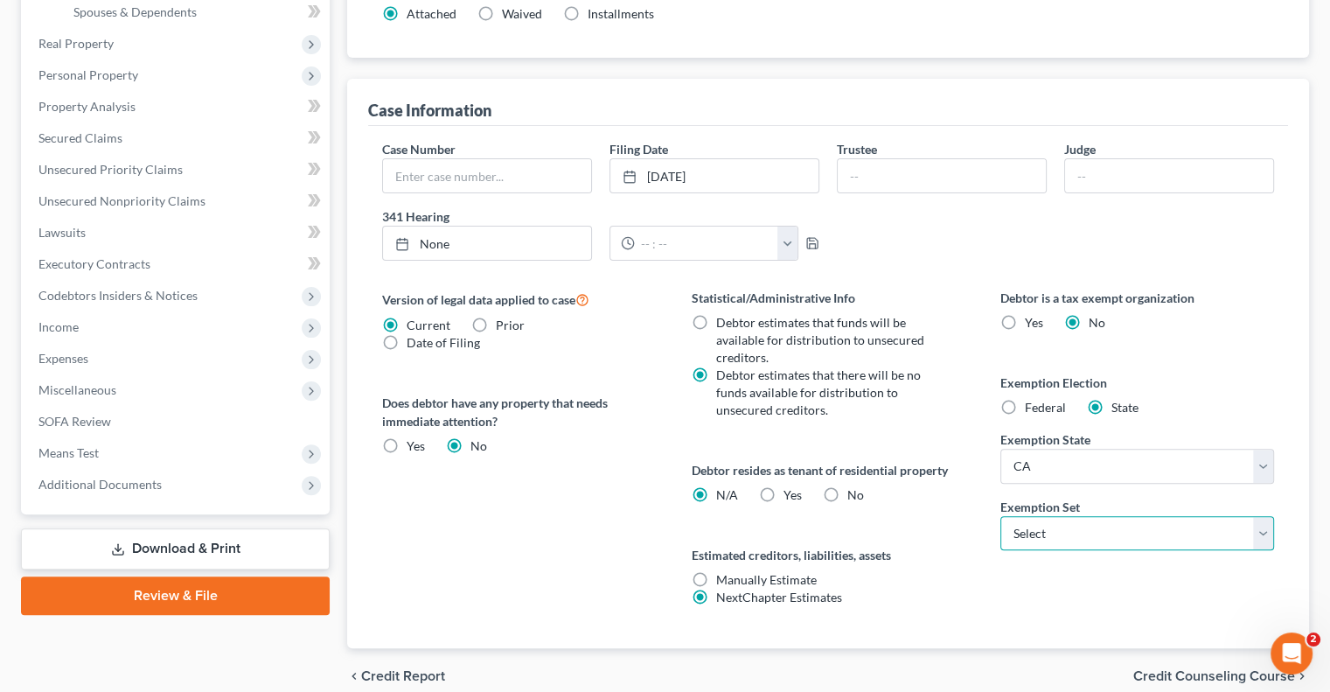
click at [1053, 533] on select "Select 703 704" at bounding box center [1137, 533] width 274 height 35
click at [1180, 373] on label "Exemption Election" at bounding box center [1137, 382] width 274 height 18
click at [1098, 533] on select "Select 703 704" at bounding box center [1137, 533] width 274 height 35
click at [1108, 527] on select "Select 703 704" at bounding box center [1137, 533] width 274 height 35
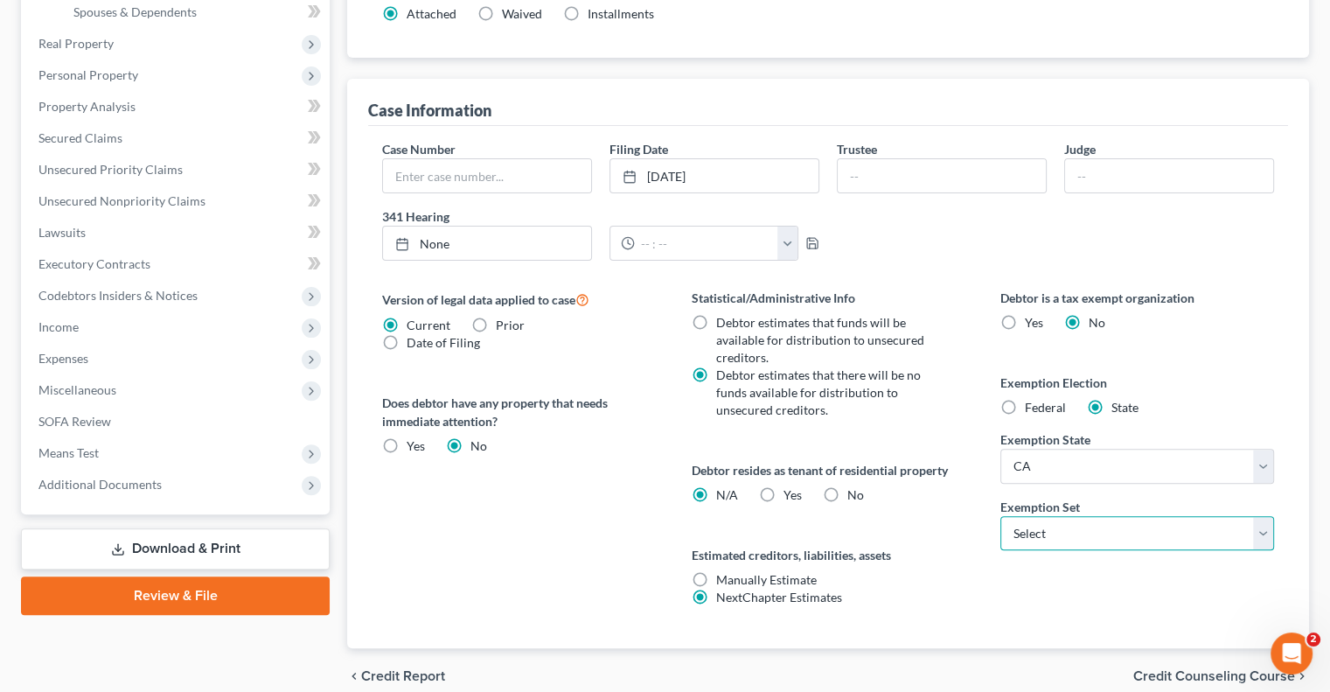
select select "0"
click at [1000, 516] on select "Select 703 704" at bounding box center [1137, 533] width 274 height 35
click at [1010, 577] on div "Debtor is a tax exempt organization Yes No Exemption Election Federal State Exe…" at bounding box center [1137, 468] width 309 height 359
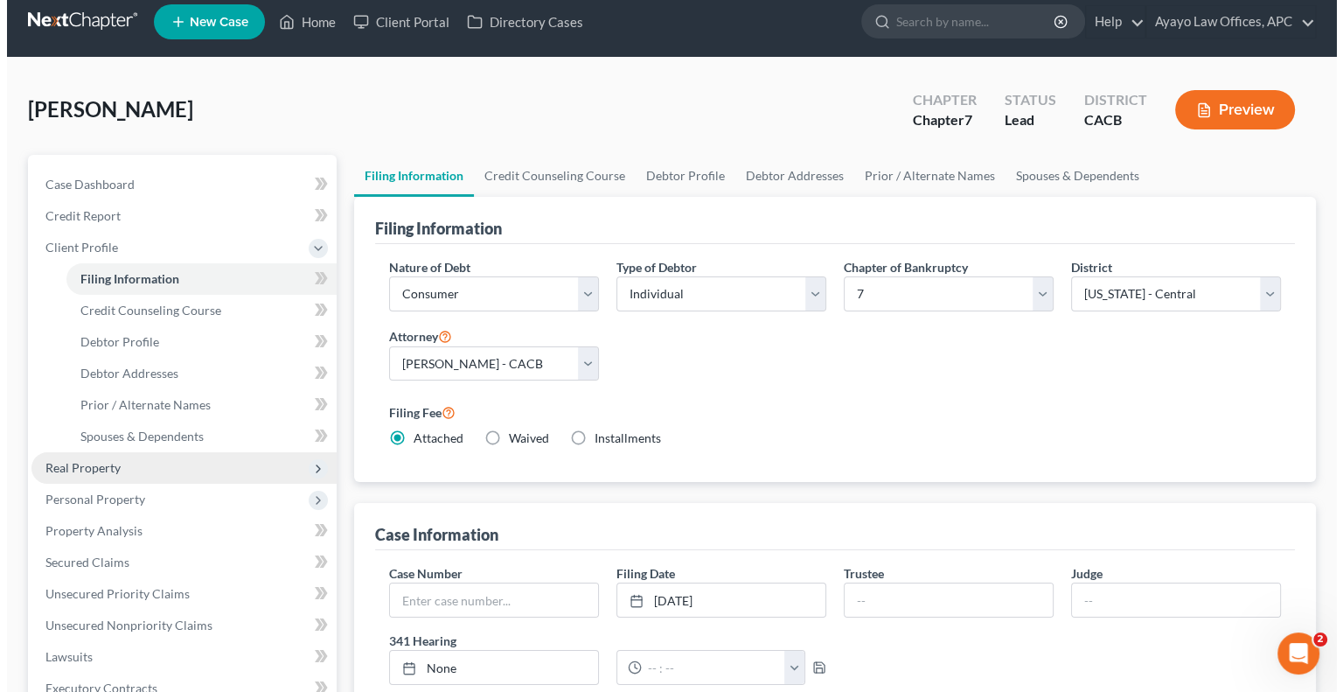
scroll to position [0, 0]
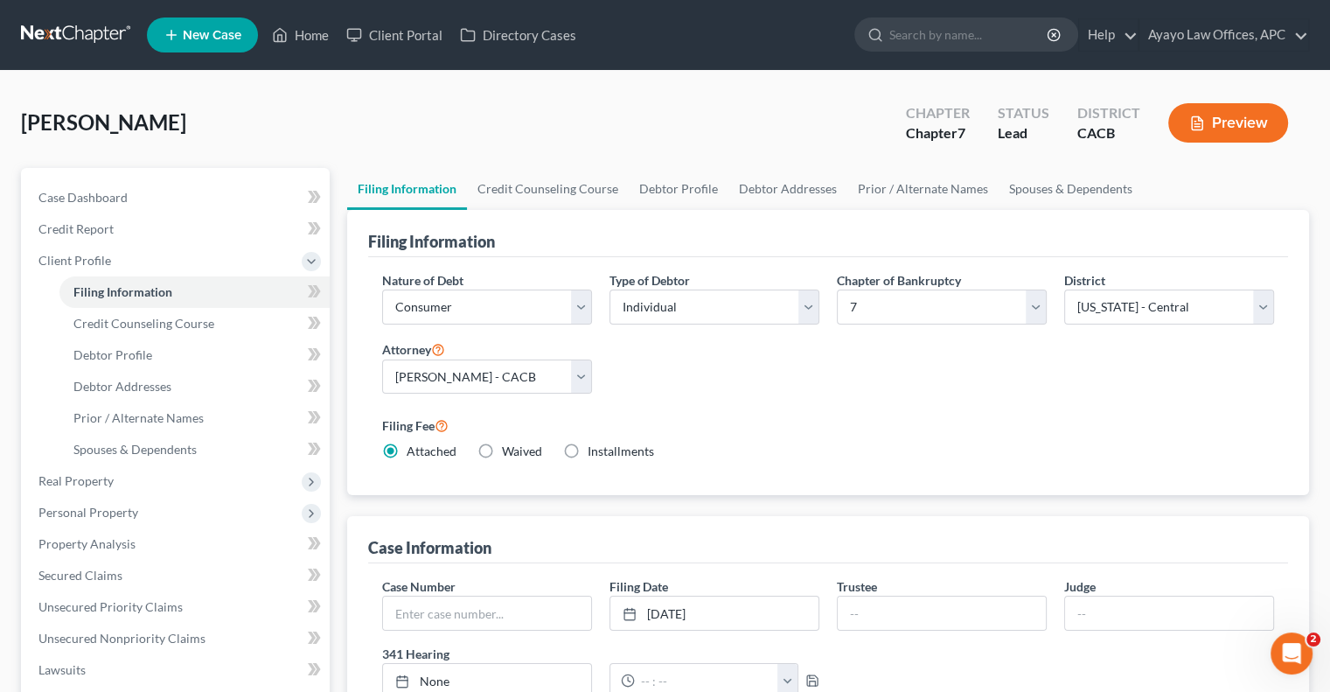
click at [1231, 124] on button "Preview" at bounding box center [1228, 122] width 120 height 39
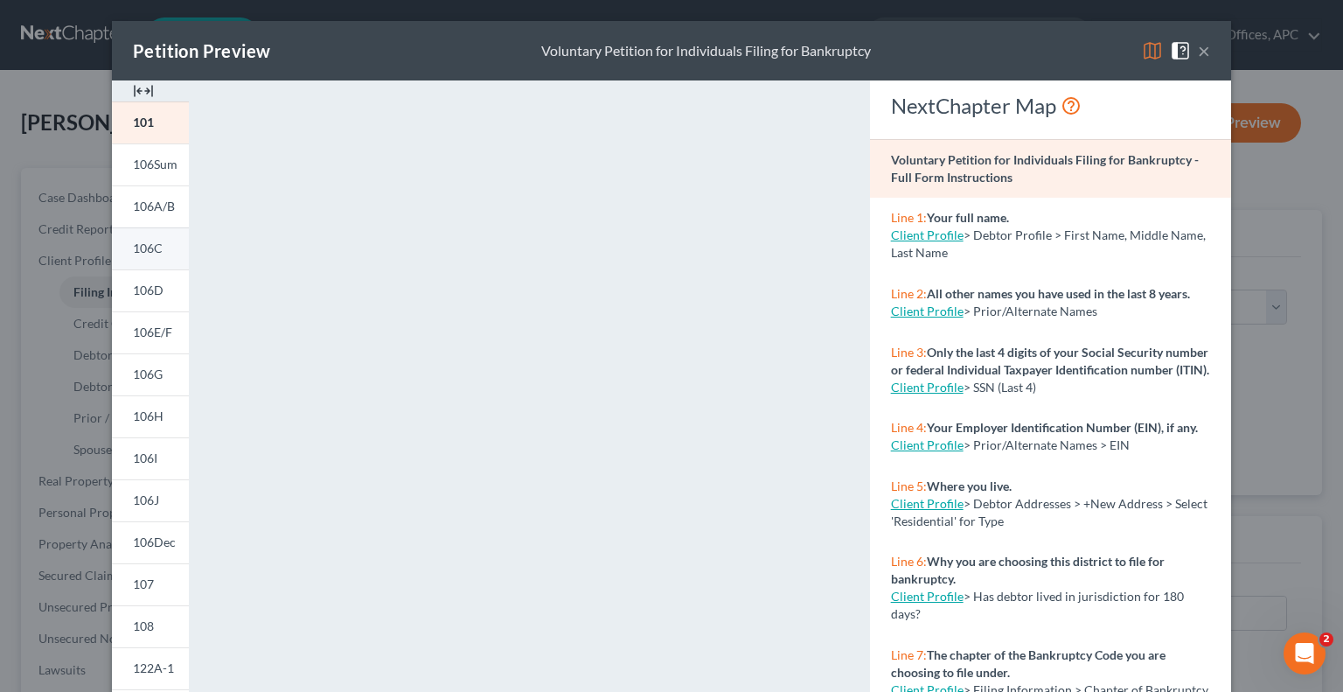
click at [154, 255] on span "106C" at bounding box center [148, 247] width 30 height 15
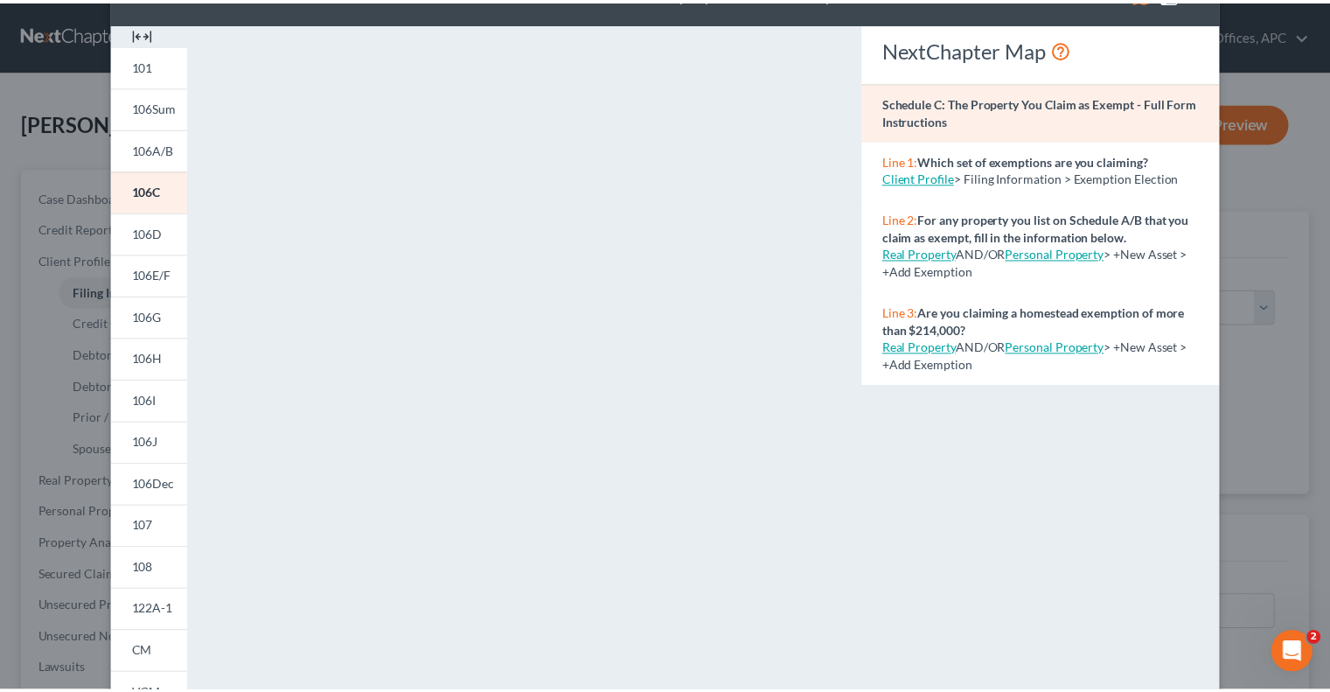
scroll to position [59, 0]
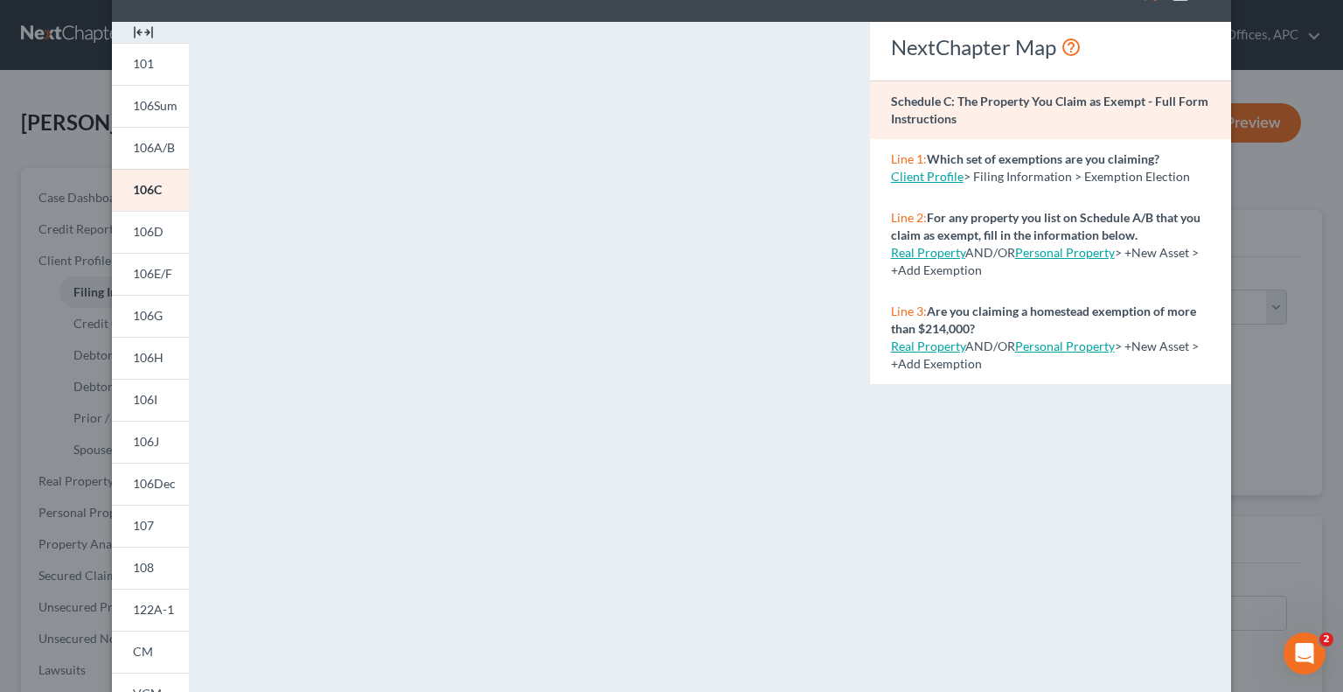
click at [1056, 251] on link "Personal Property" at bounding box center [1065, 252] width 100 height 15
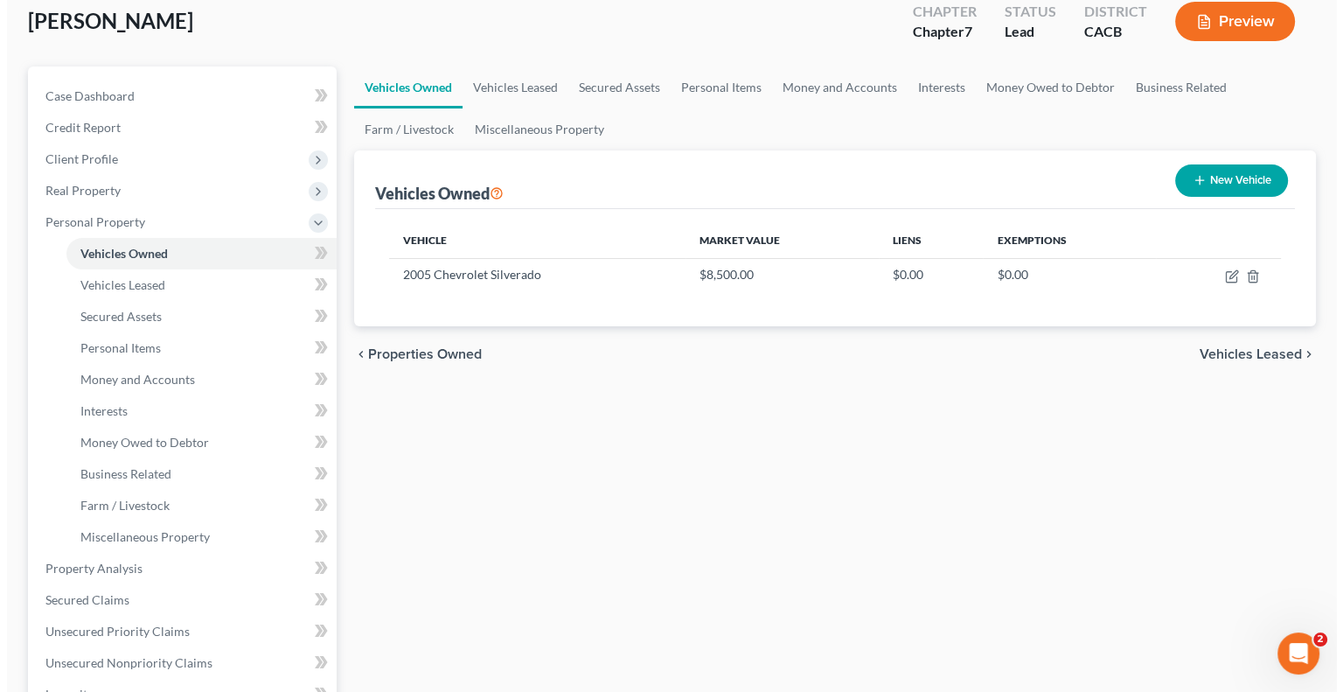
scroll to position [103, 0]
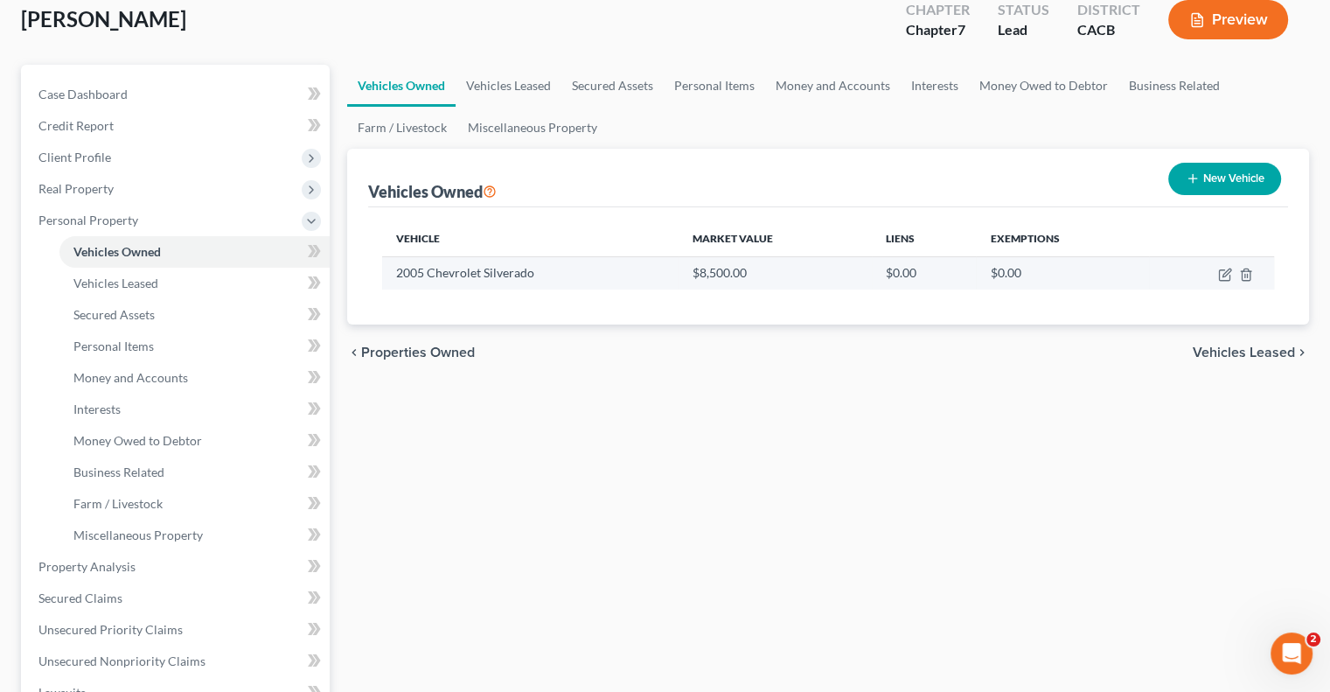
click at [593, 272] on td "2005 Chevrolet Silverado" at bounding box center [530, 272] width 296 height 33
click at [1223, 272] on icon "button" at bounding box center [1225, 275] width 14 height 14
select select "1"
select select "21"
select select "0"
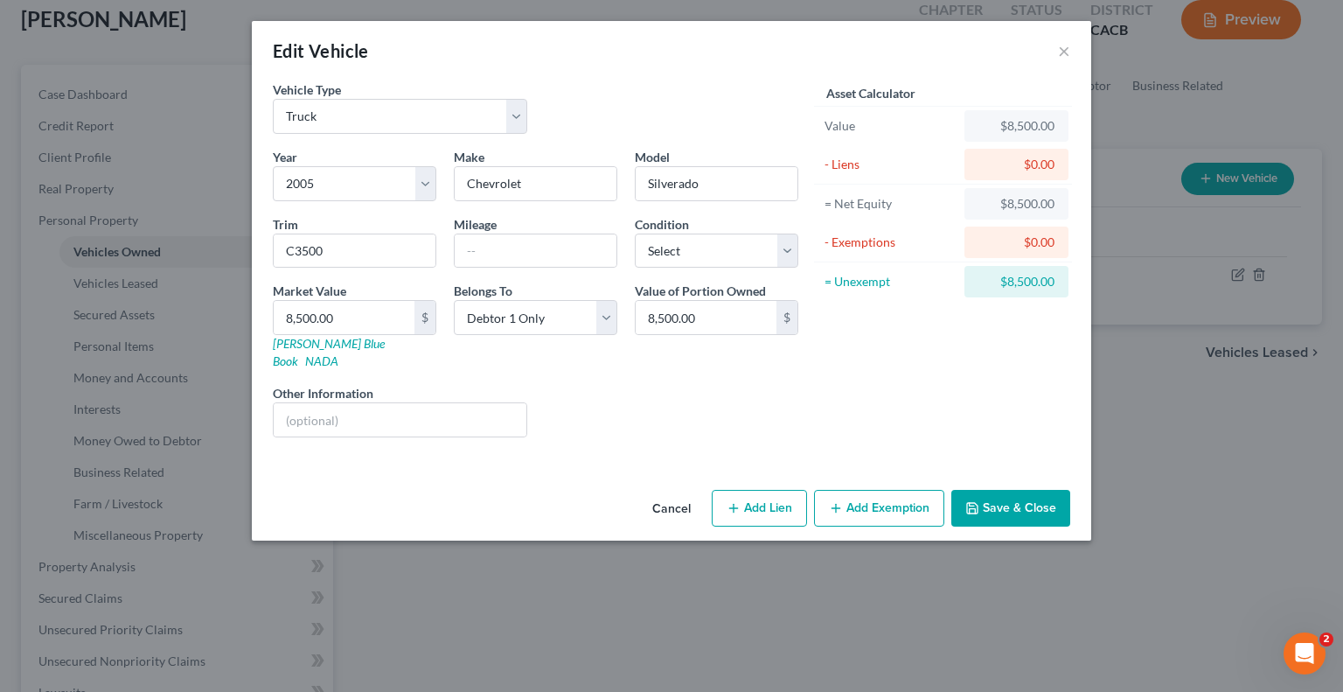
click at [877, 490] on button "Add Exemption" at bounding box center [879, 508] width 130 height 37
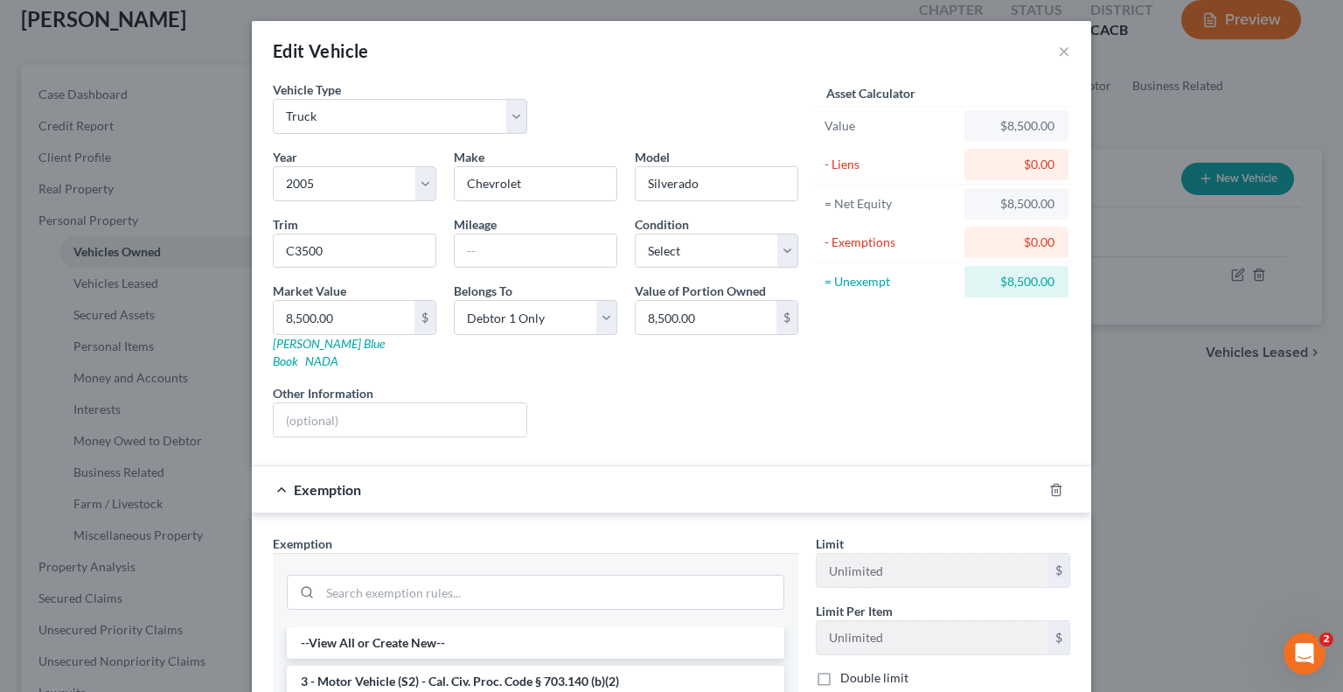
scroll to position [269, 0]
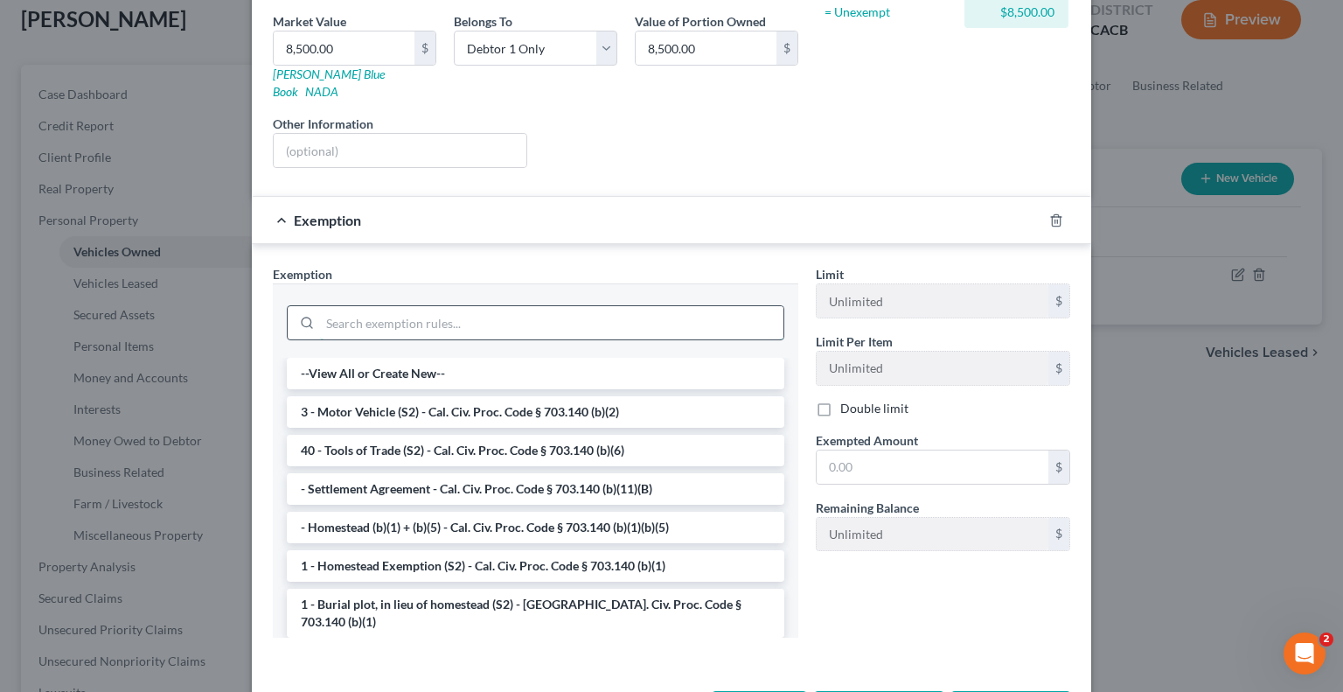
click at [508, 306] on input "search" at bounding box center [551, 322] width 463 height 33
click at [488, 396] on li "3 - Motor Vehicle (S2) - Cal. Civ. Proc. Code § 703.140 (b)(2)" at bounding box center [536, 411] width 498 height 31
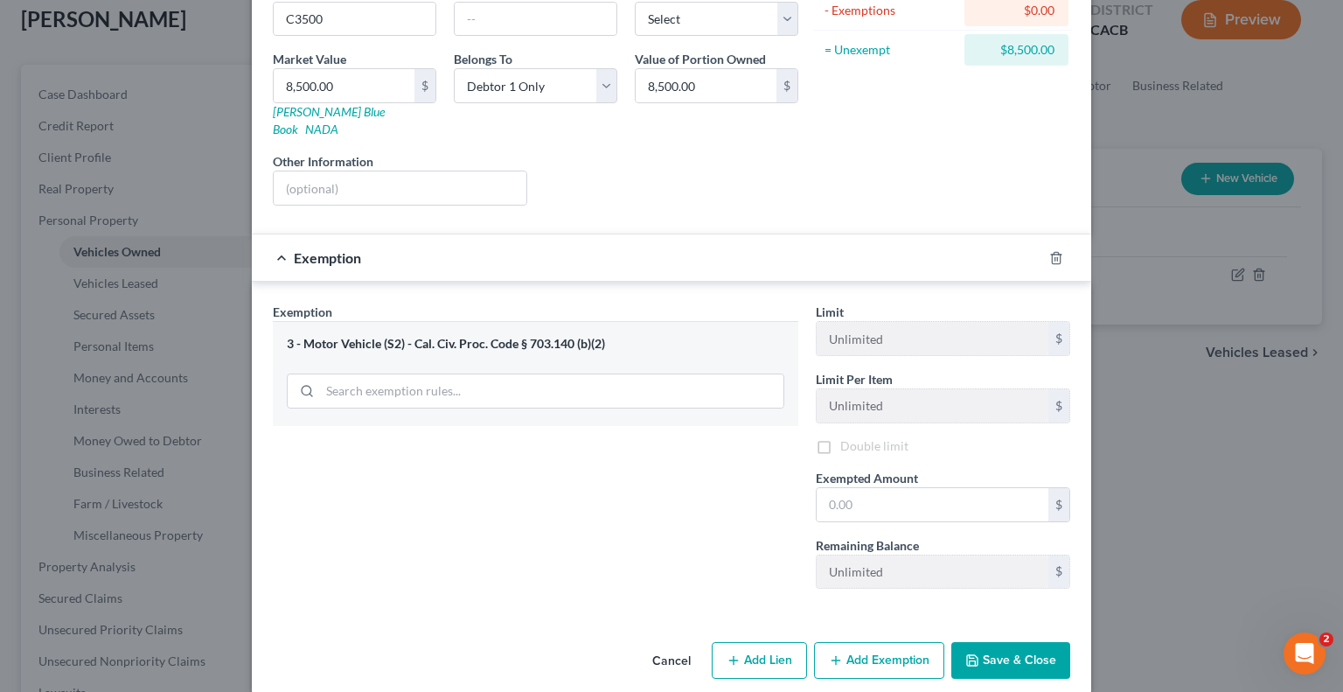
scroll to position [234, 0]
click at [1000, 488] on input "text" at bounding box center [933, 504] width 232 height 33
paste input "6,375"
type input "6,375"
click at [1002, 642] on button "Save & Close" at bounding box center [1010, 660] width 119 height 37
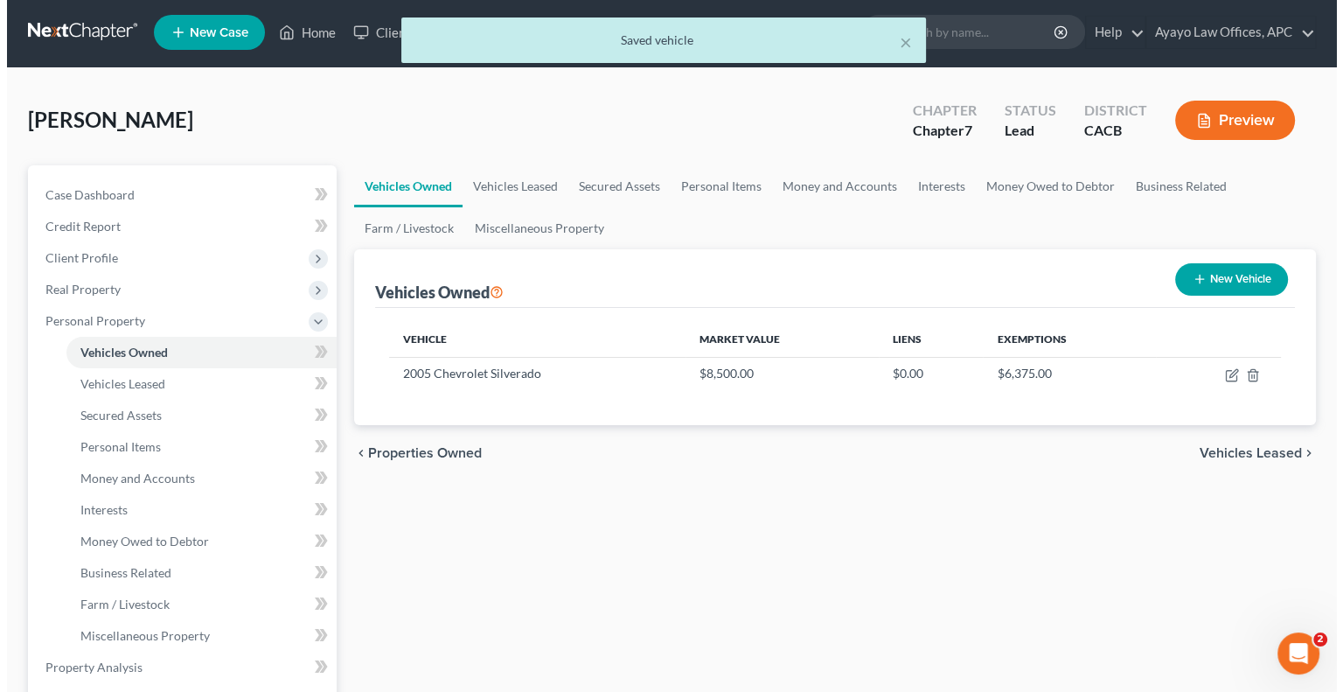
scroll to position [2, 0]
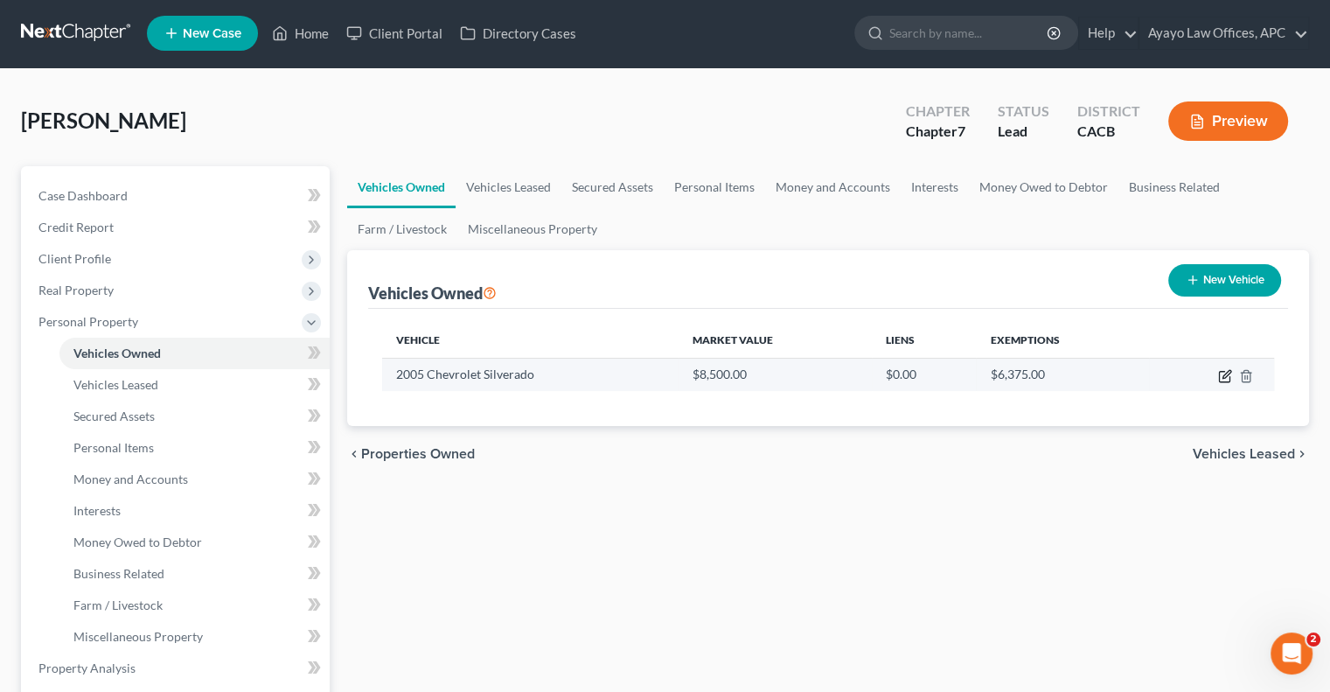
click at [1219, 377] on icon "button" at bounding box center [1224, 377] width 10 height 10
select select "1"
select select "21"
select select "0"
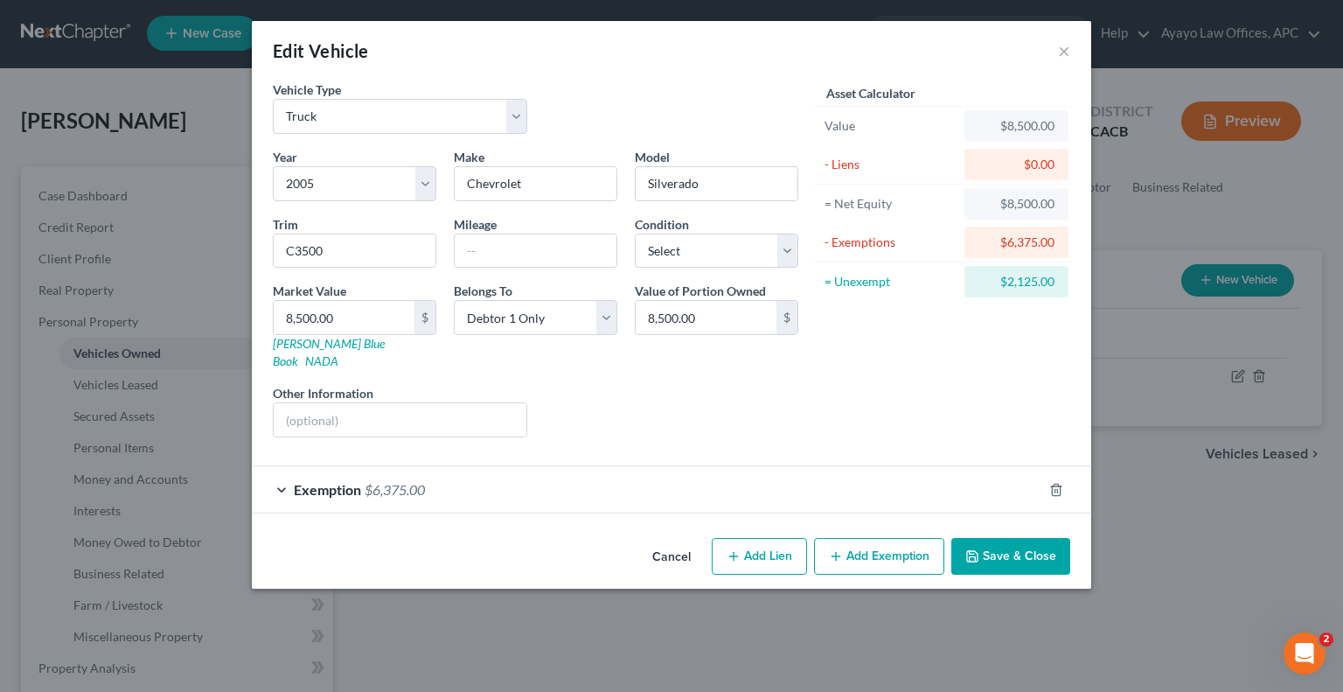
click at [350, 481] on span "Exemption" at bounding box center [327, 489] width 67 height 17
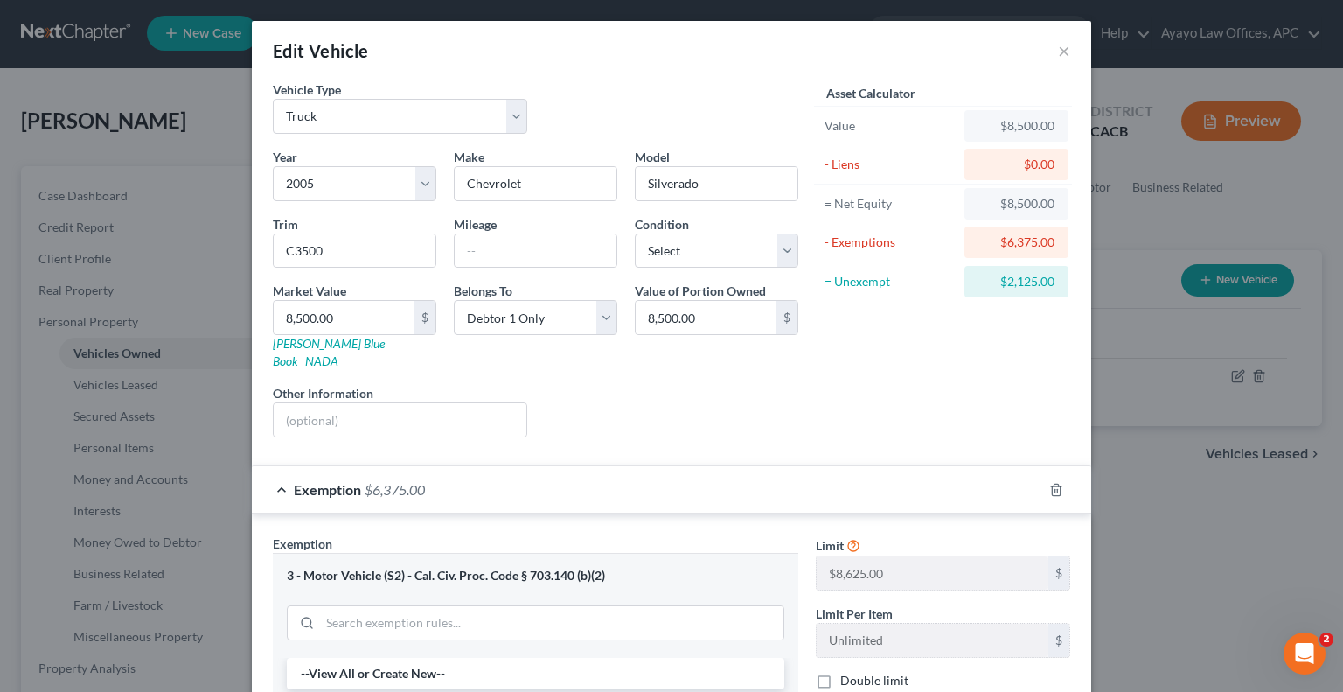
scroll to position [241, 0]
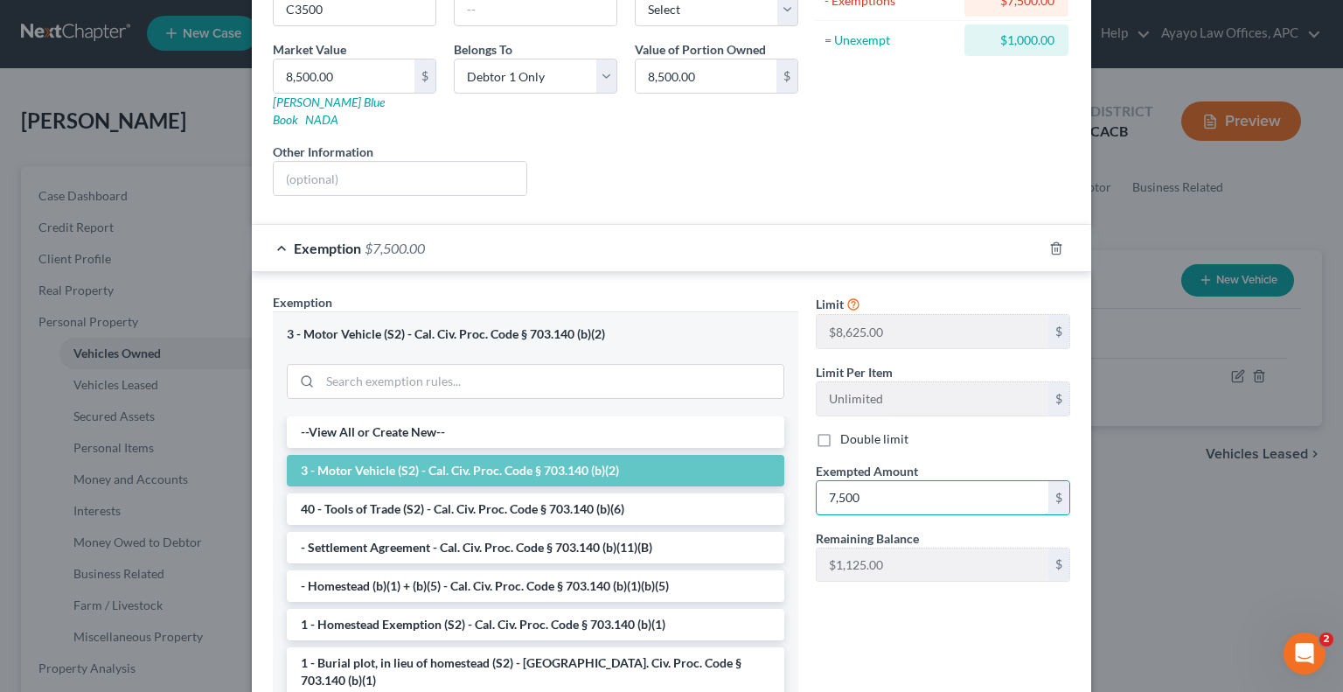
type input "7,500"
click at [890, 636] on div "Limit $8,625.00 $ Limit Per Item Unlimited $ Double limit Exempted Amount * 7,5…" at bounding box center [943, 501] width 272 height 416
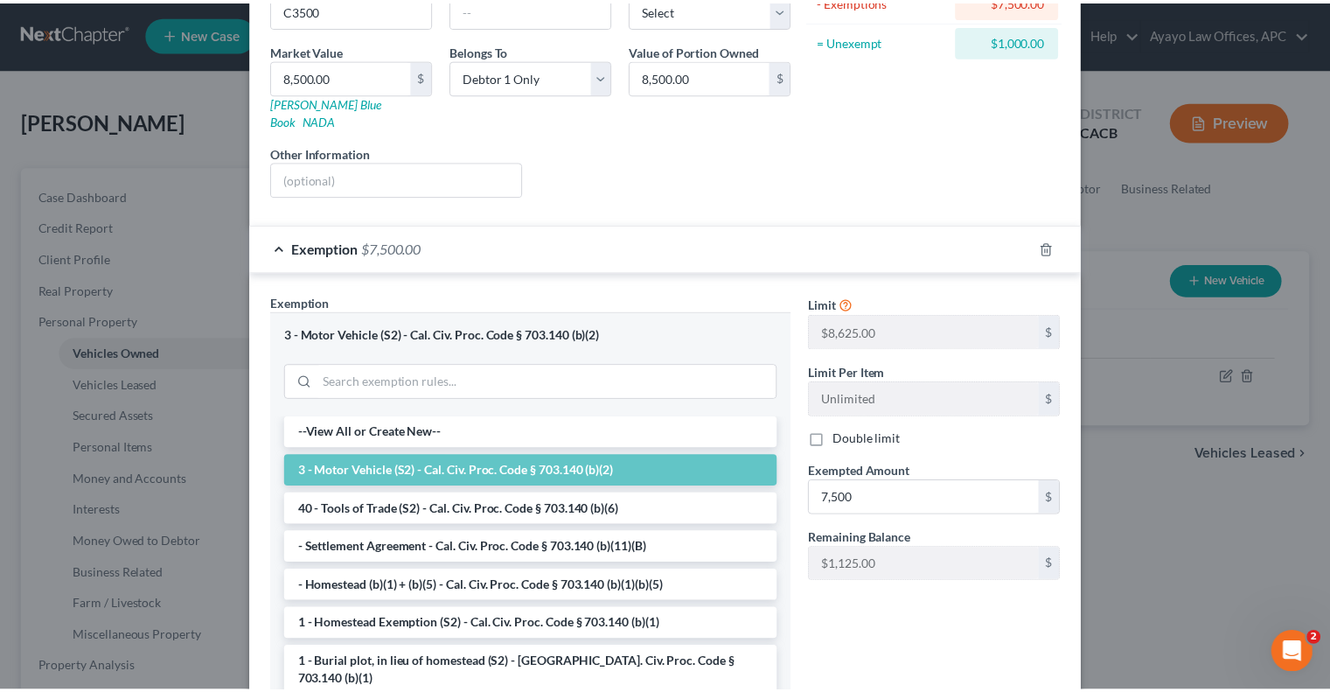
scroll to position [350, 0]
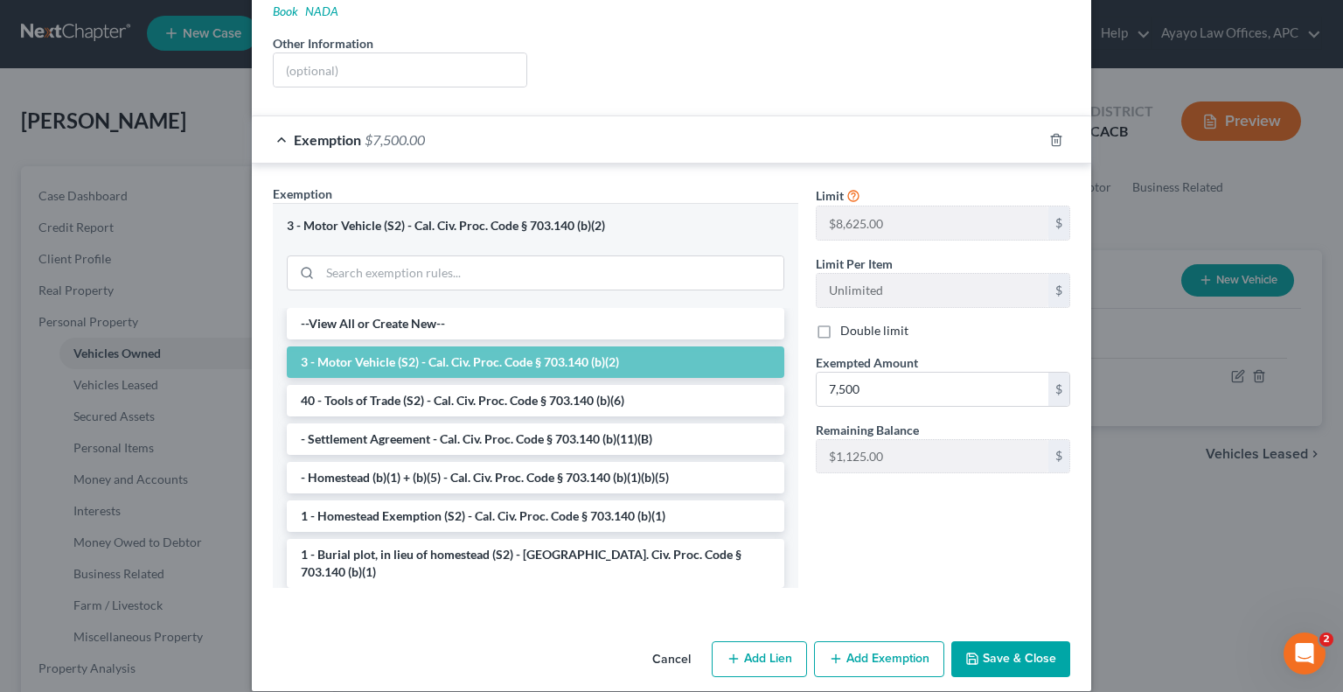
click at [994, 647] on button "Save & Close" at bounding box center [1010, 659] width 119 height 37
